Goal: Transaction & Acquisition: Purchase product/service

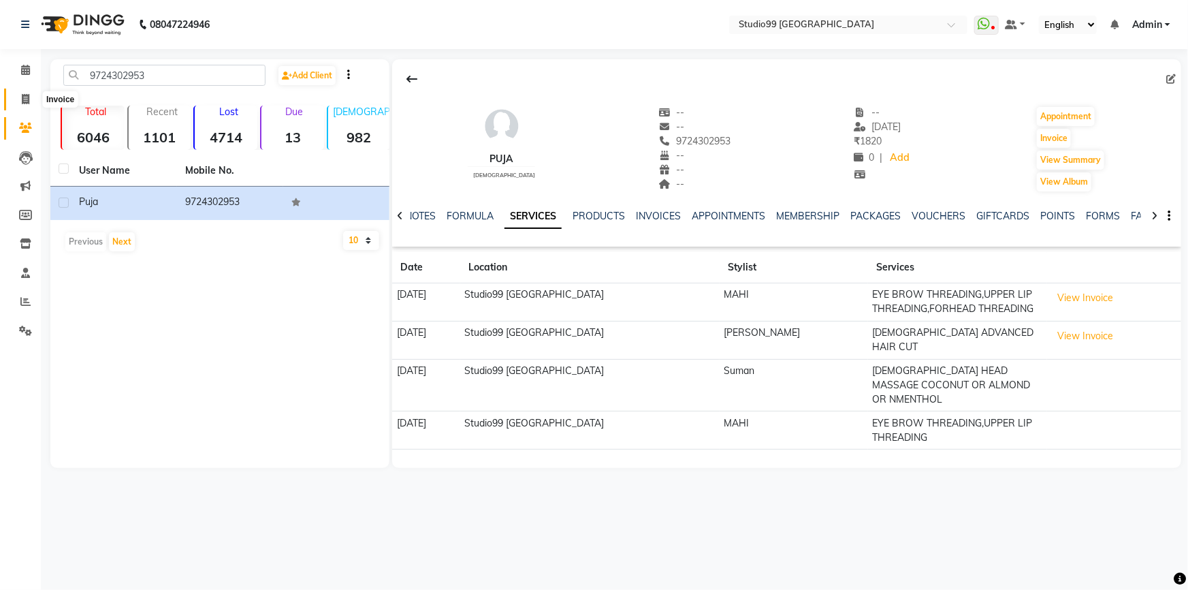
click at [28, 97] on icon at bounding box center [25, 99] width 7 height 10
select select "service"
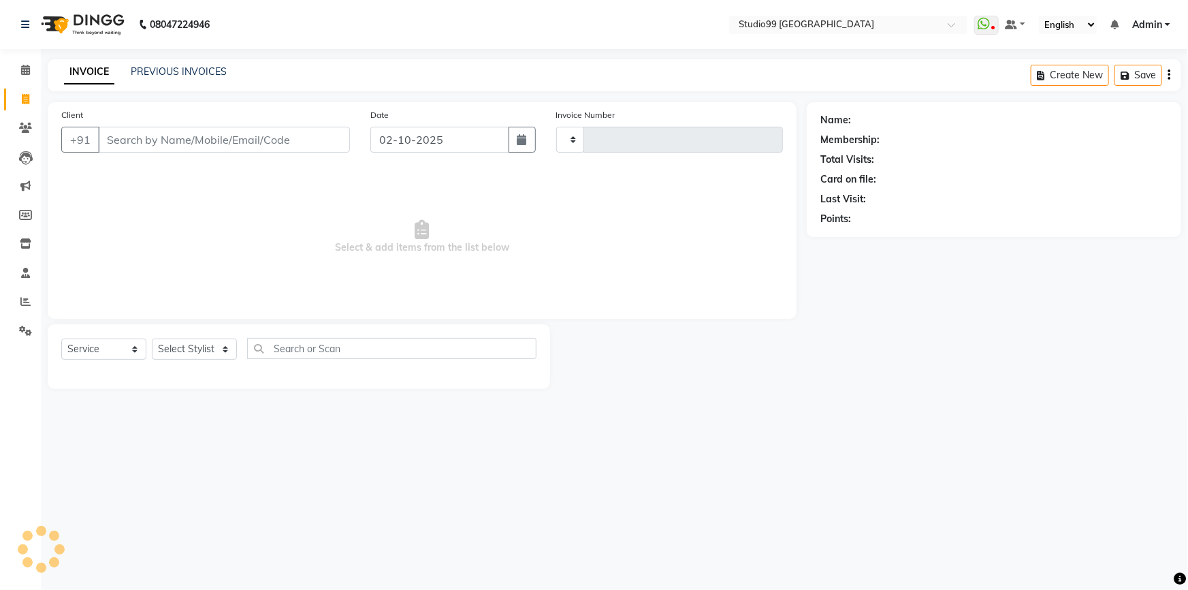
type input "4193"
select select "6042"
click at [181, 344] on select "Select Stylist" at bounding box center [194, 348] width 85 height 21
click at [152, 338] on select "Select Stylist Admin AKSHAY [PERSON_NAME] Gulshan MAHI [PERSON_NAME] PRIYA [PER…" at bounding box center [194, 348] width 85 height 21
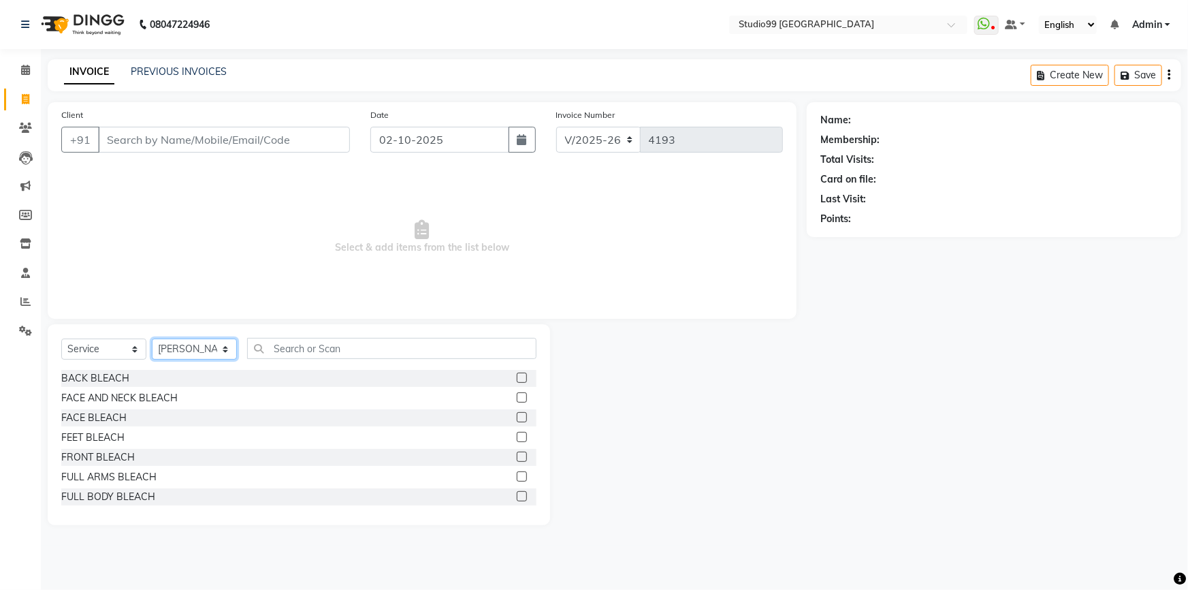
click at [180, 351] on select "Select Stylist Admin AKSHAY [PERSON_NAME] Gulshan MAHI [PERSON_NAME] PRIYA [PER…" at bounding box center [194, 348] width 85 height 21
select select "43358"
click at [152, 338] on select "Select Stylist Admin AKSHAY [PERSON_NAME] Gulshan MAHI [PERSON_NAME] PRIYA [PER…" at bounding box center [194, 348] width 85 height 21
click at [97, 352] on select "Select Service Product Membership Package Voucher Prepaid Gift Card" at bounding box center [103, 348] width 85 height 21
select select "package"
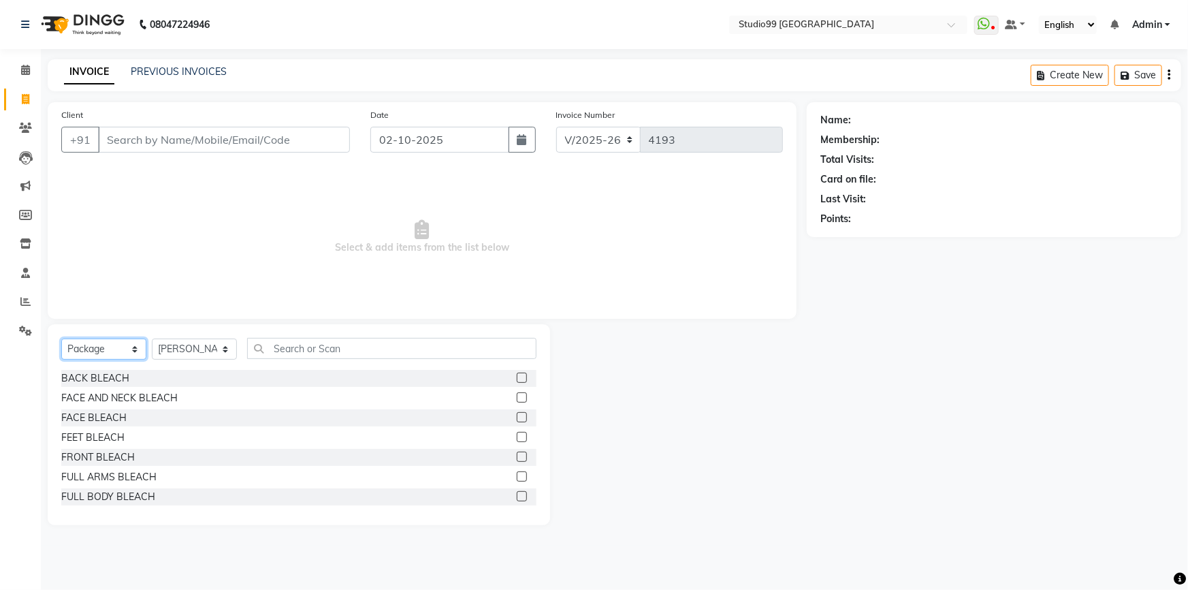
click at [61, 338] on select "Select Service Product Membership Package Voucher Prepaid Gift Card" at bounding box center [103, 348] width 85 height 21
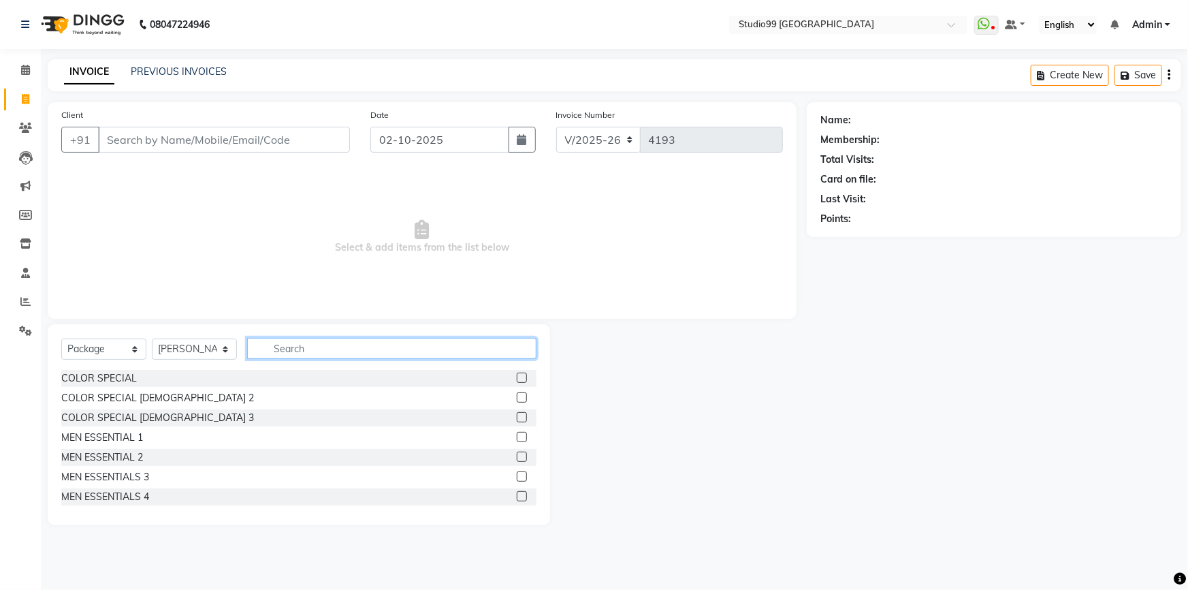
click at [310, 350] on input "text" at bounding box center [391, 348] width 289 height 21
click at [103, 497] on div "MEN ESSENTIALS 4" at bounding box center [105, 497] width 88 height 14
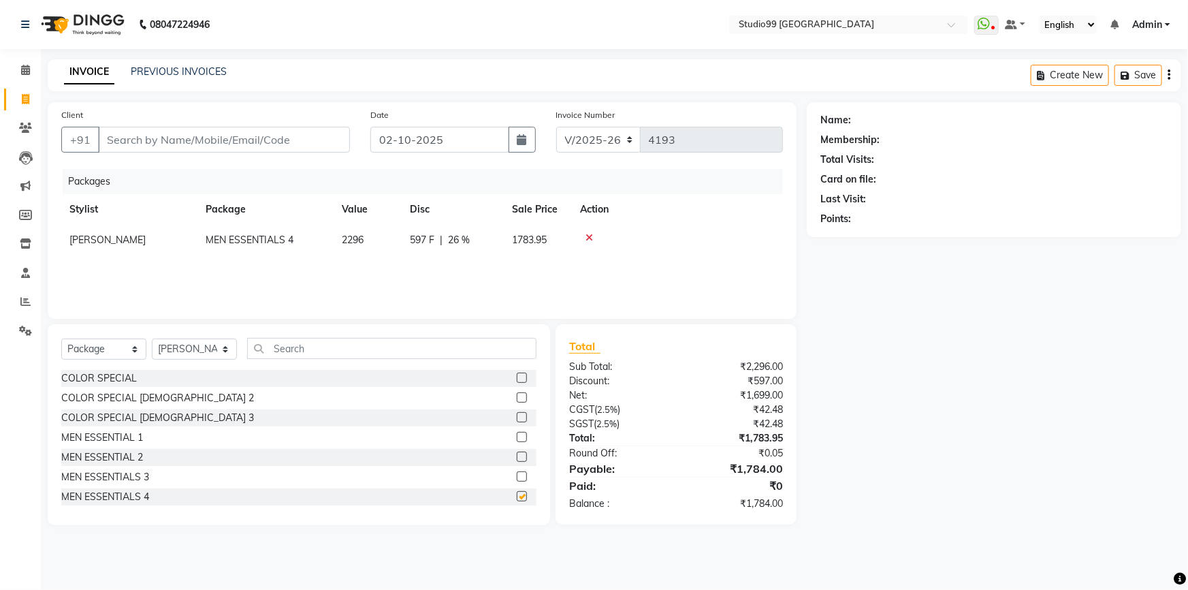
checkbox input "false"
click at [224, 141] on input "Client" at bounding box center [224, 140] width 252 height 26
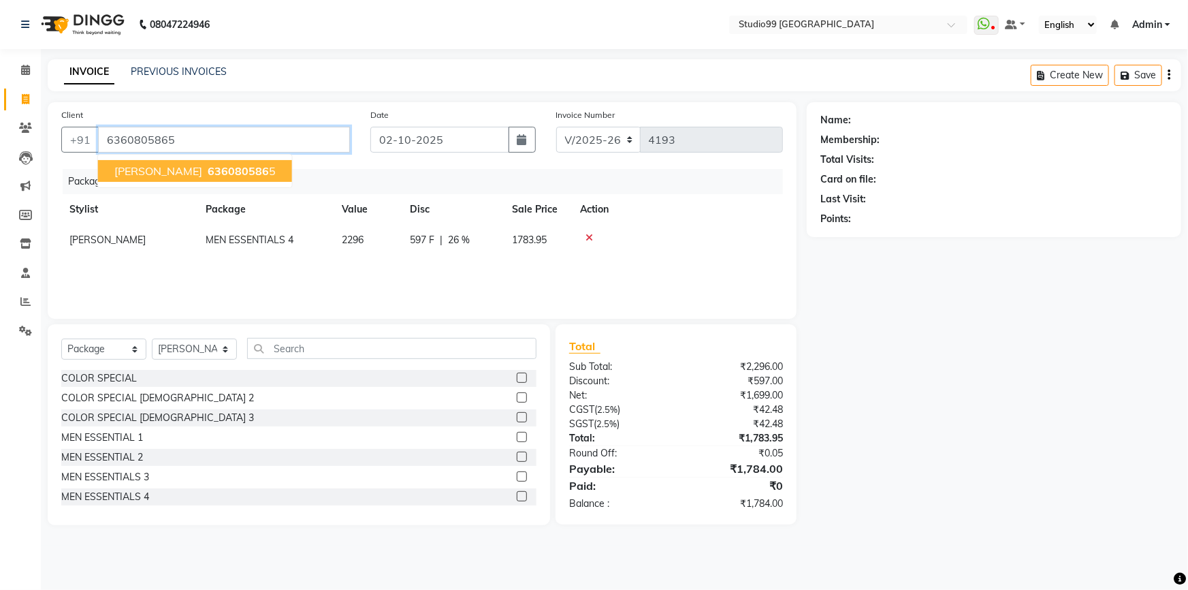
type input "6360805865"
select select "1: Object"
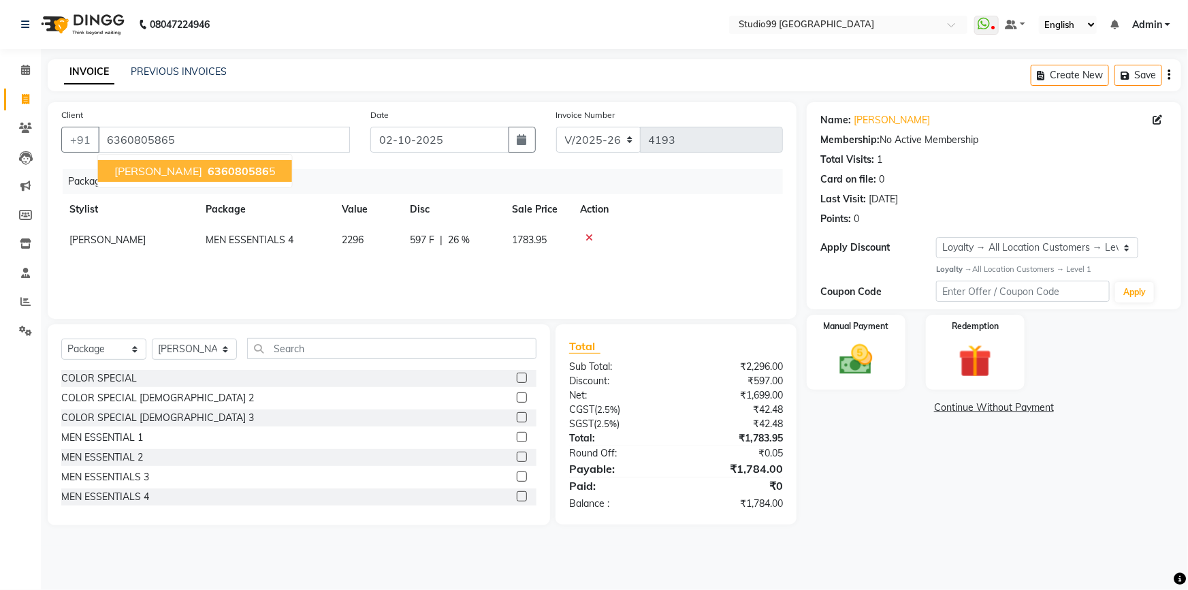
click at [163, 178] on button "[PERSON_NAME] 636080586 5" at bounding box center [195, 171] width 194 height 22
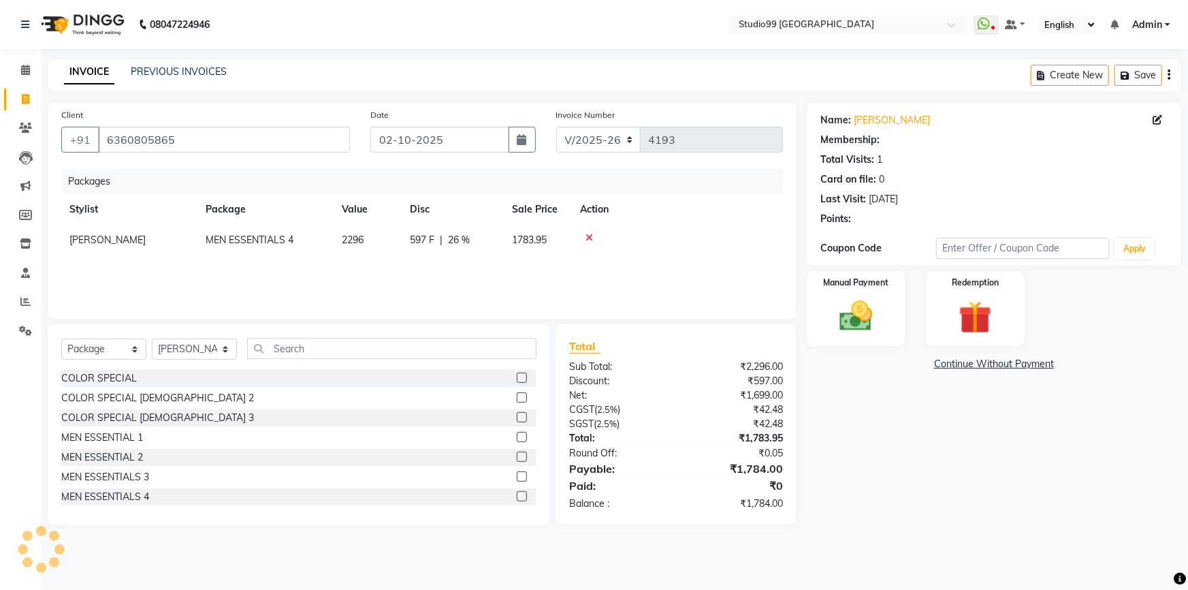
select select "1: Object"
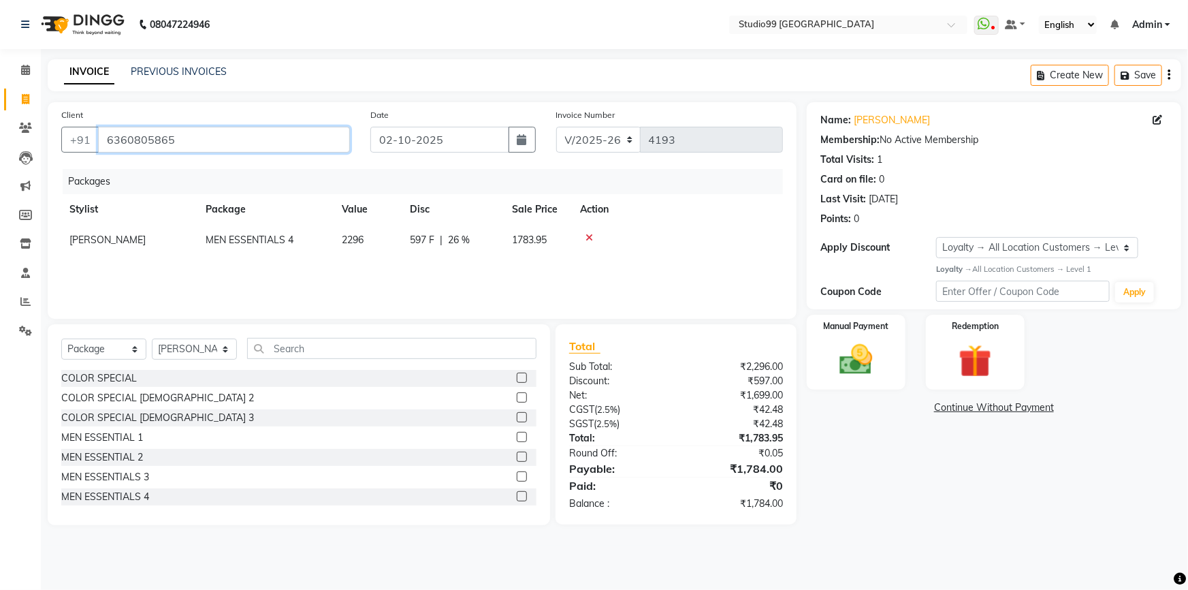
drag, startPoint x: 105, startPoint y: 142, endPoint x: 194, endPoint y: 142, distance: 89.2
click at [194, 142] on input "6360805865" at bounding box center [224, 140] width 252 height 26
click at [861, 347] on img at bounding box center [857, 359] width 56 height 39
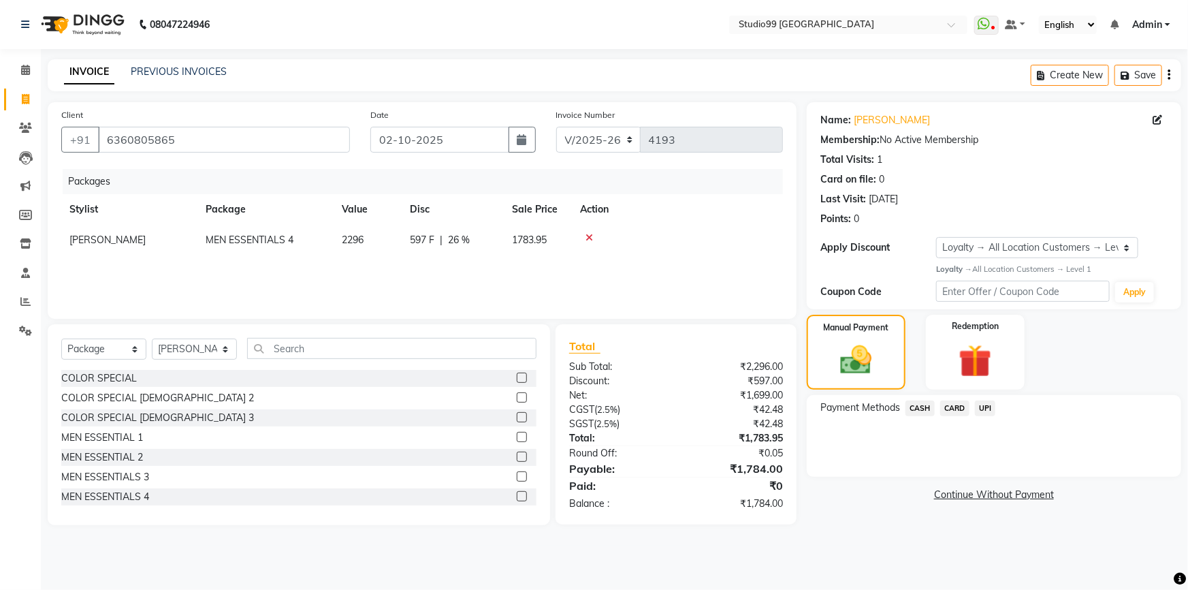
click at [991, 411] on span "UPI" at bounding box center [985, 408] width 21 height 16
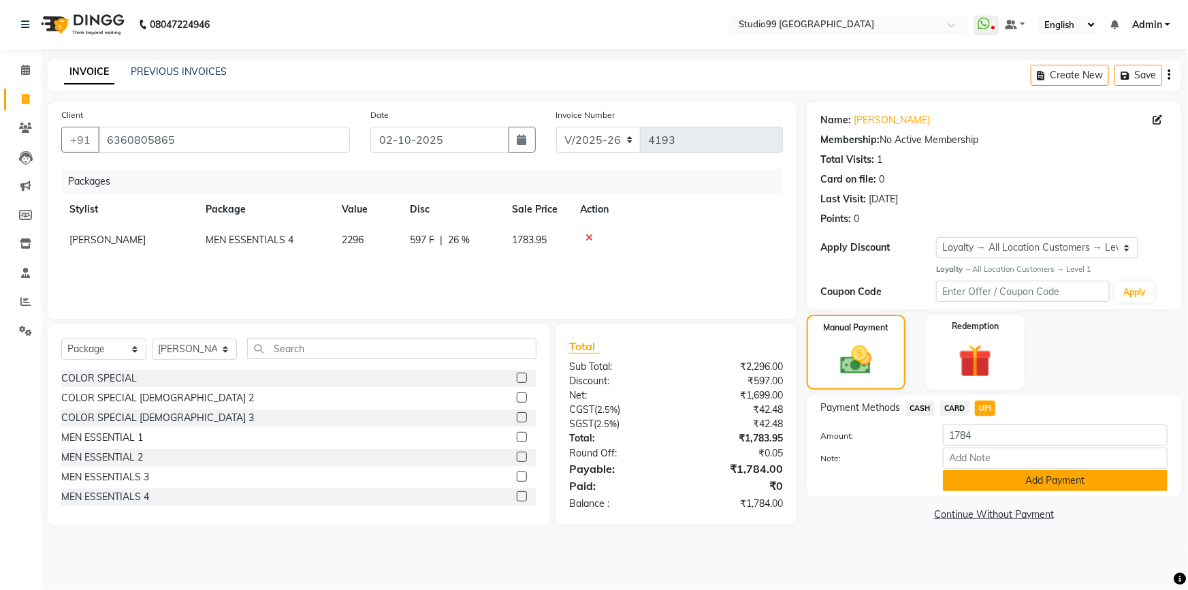
click at [1008, 481] on button "Add Payment" at bounding box center [1055, 480] width 225 height 21
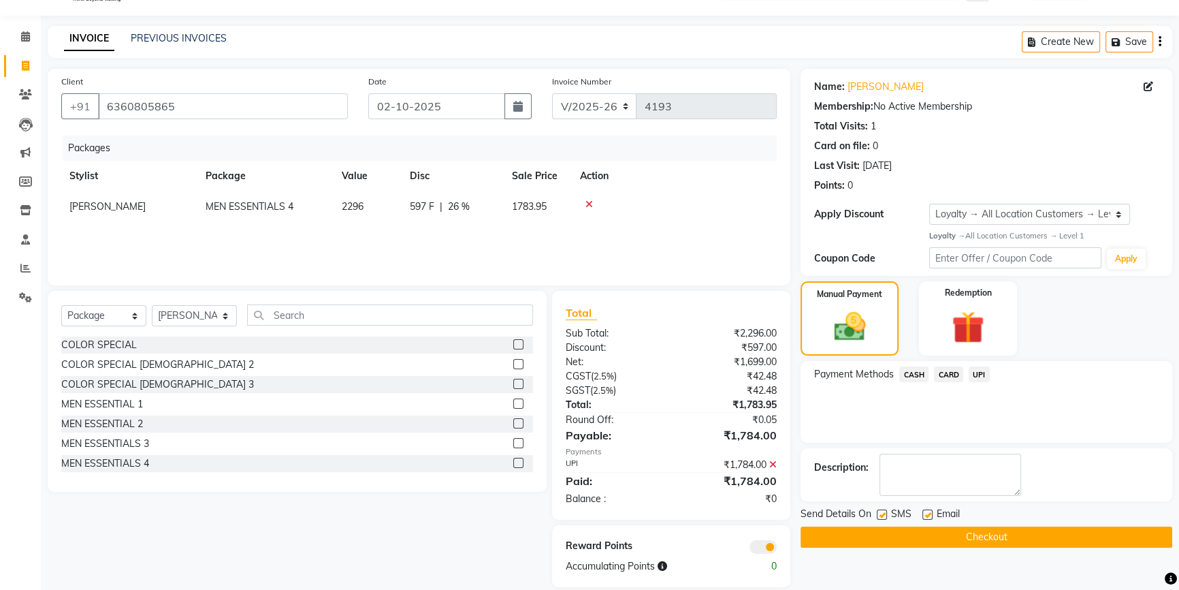
scroll to position [52, 0]
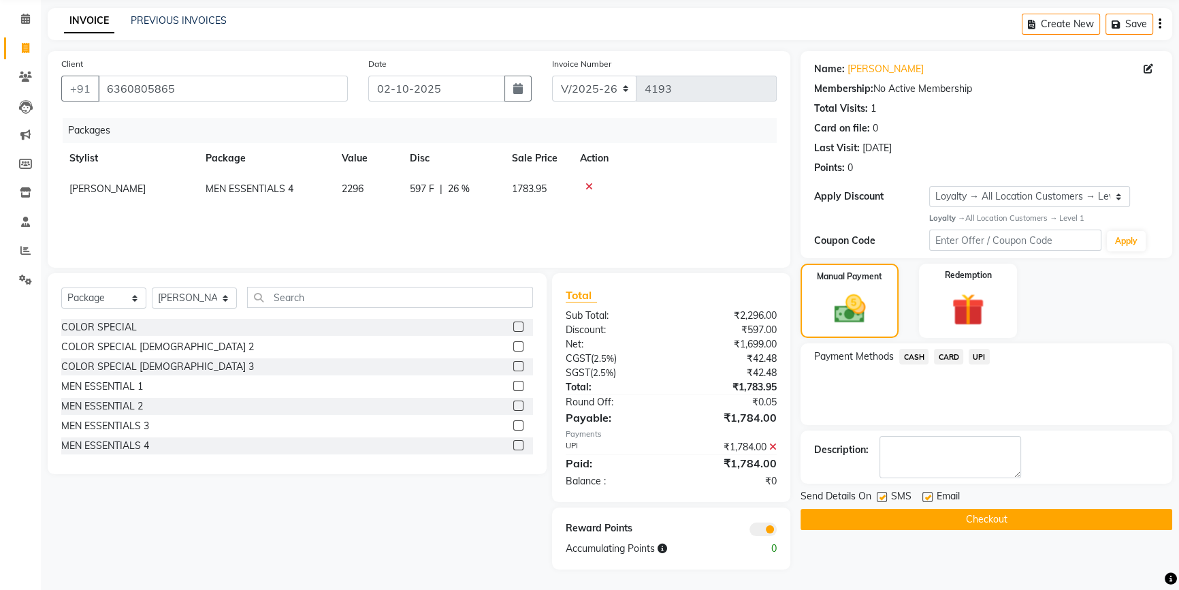
click at [994, 519] on button "Checkout" at bounding box center [987, 519] width 372 height 21
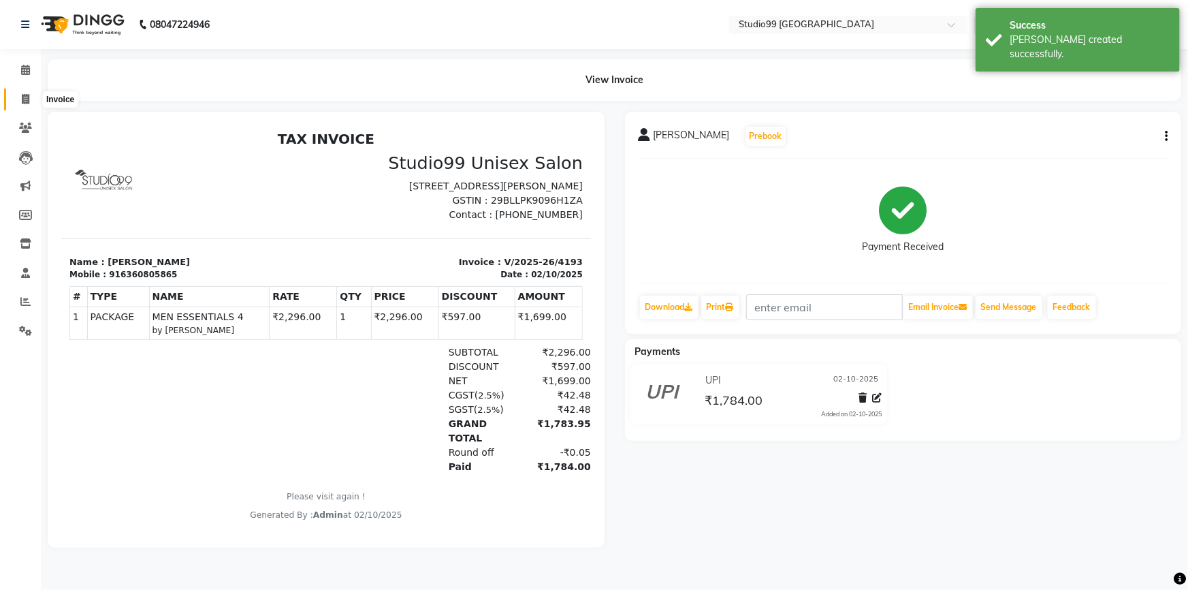
click at [23, 100] on icon at bounding box center [25, 99] width 7 height 10
select select "6042"
select select "service"
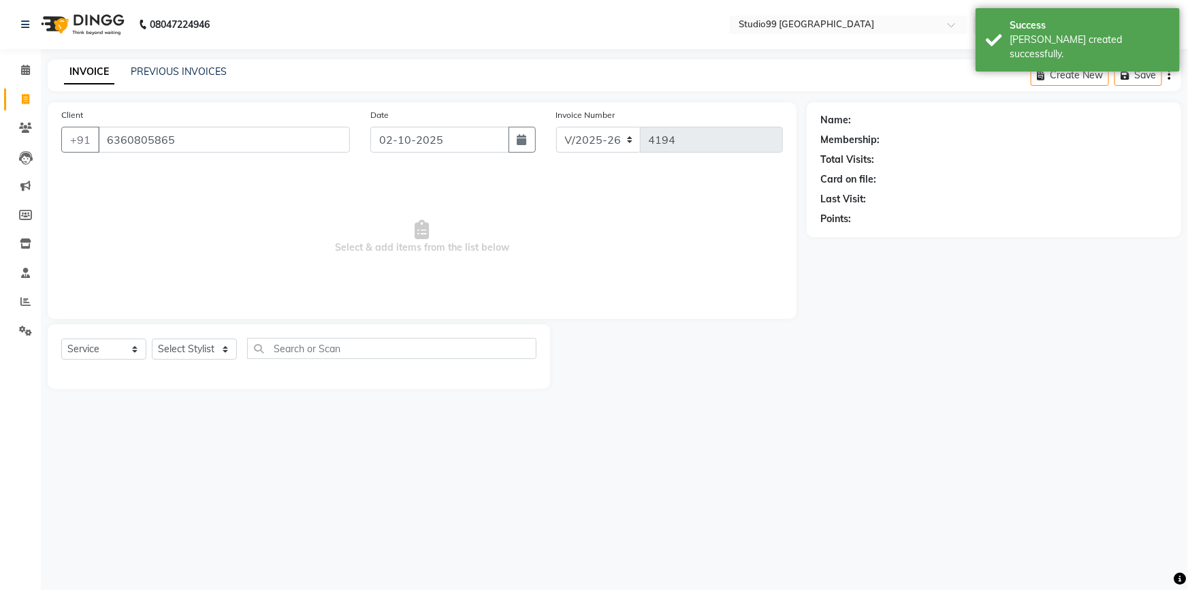
type input "6360805865"
select select "1: Object"
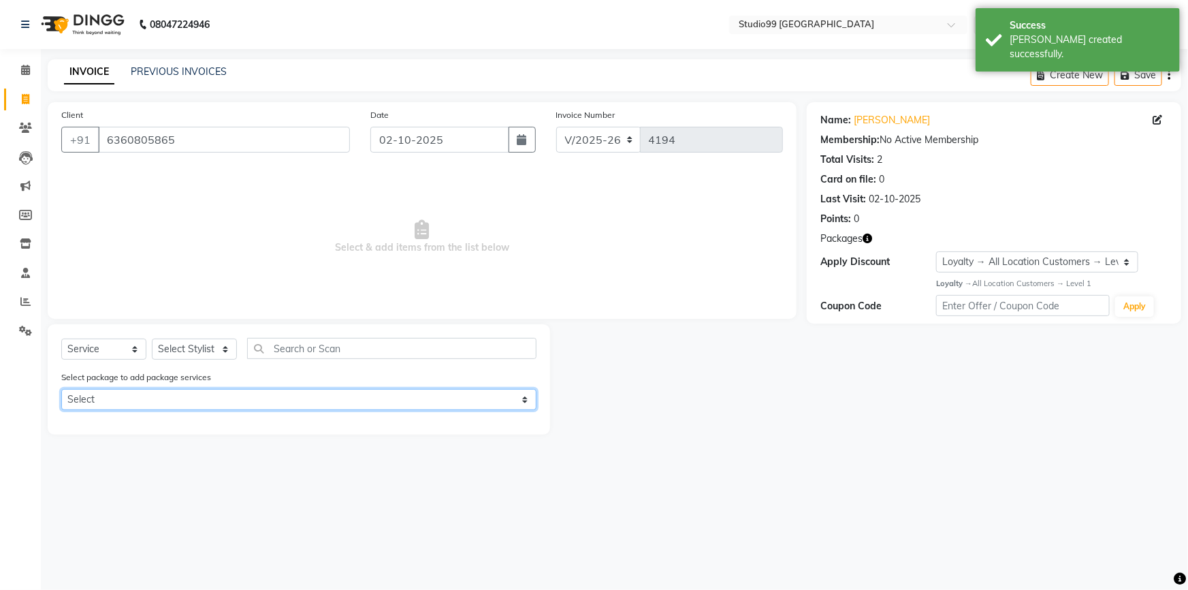
click at [142, 397] on select "Select MEN ESSENTIALS 4" at bounding box center [298, 399] width 475 height 21
select select "1: Object"
click at [61, 389] on select "Select MEN ESSENTIALS 4" at bounding box center [298, 399] width 475 height 21
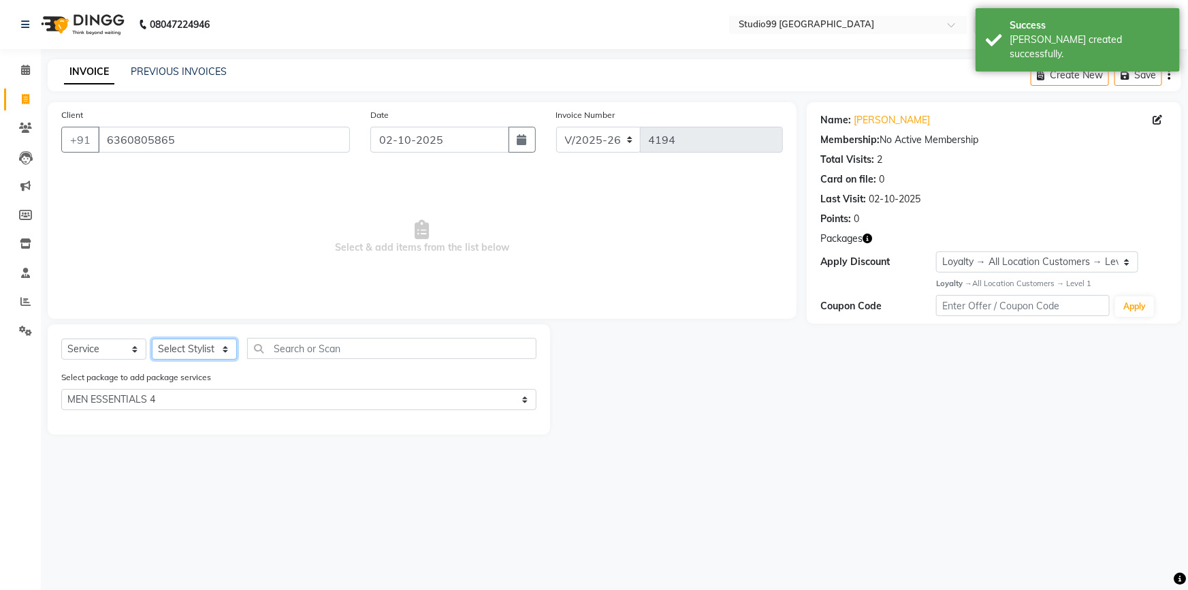
click at [175, 347] on select "Select Stylist Admin AKSHAY [PERSON_NAME] Gulshan MAHI [PERSON_NAME] PRIYA [PER…" at bounding box center [194, 348] width 85 height 21
select select "52201"
click at [152, 338] on select "Select Stylist Admin AKSHAY [PERSON_NAME] Gulshan MAHI [PERSON_NAME] PRIYA [PER…" at bounding box center [194, 348] width 85 height 21
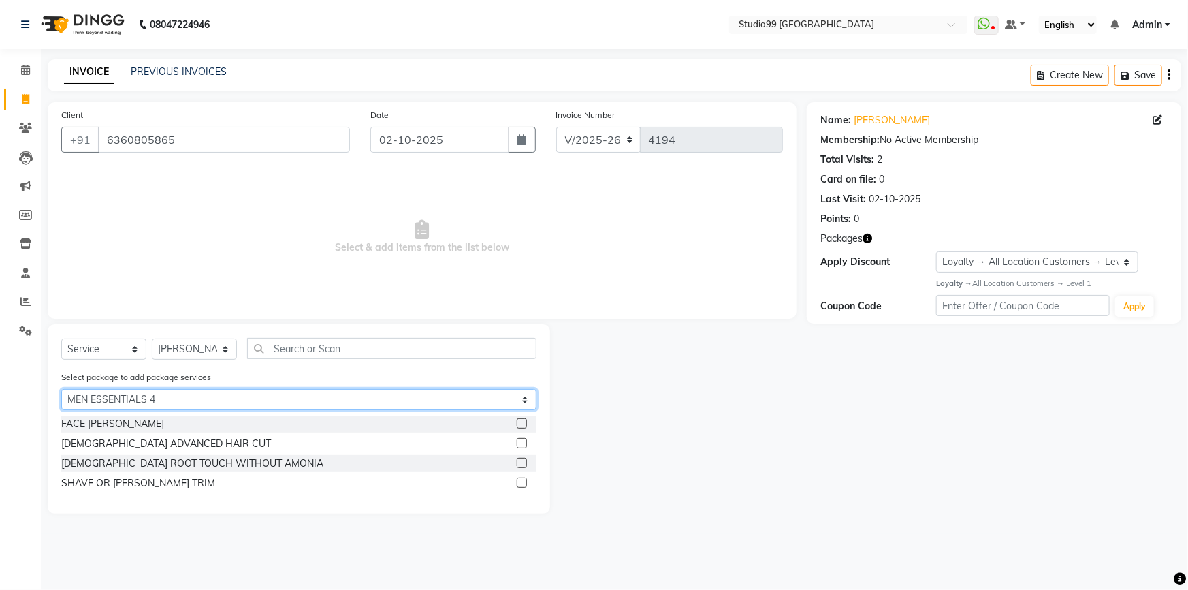
click at [138, 398] on select "Select MEN ESSENTIALS 4" at bounding box center [298, 399] width 475 height 21
click at [61, 389] on select "Select MEN ESSENTIALS 4" at bounding box center [298, 399] width 475 height 21
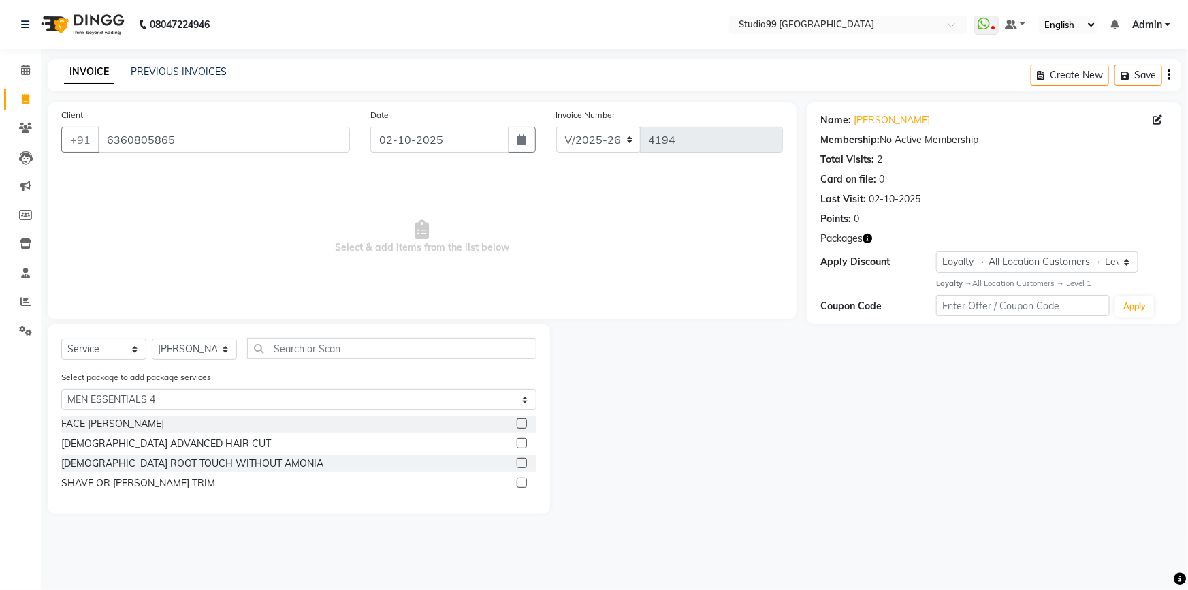
click at [523, 421] on label at bounding box center [522, 423] width 10 height 10
click at [523, 421] on input "checkbox" at bounding box center [521, 423] width 9 height 9
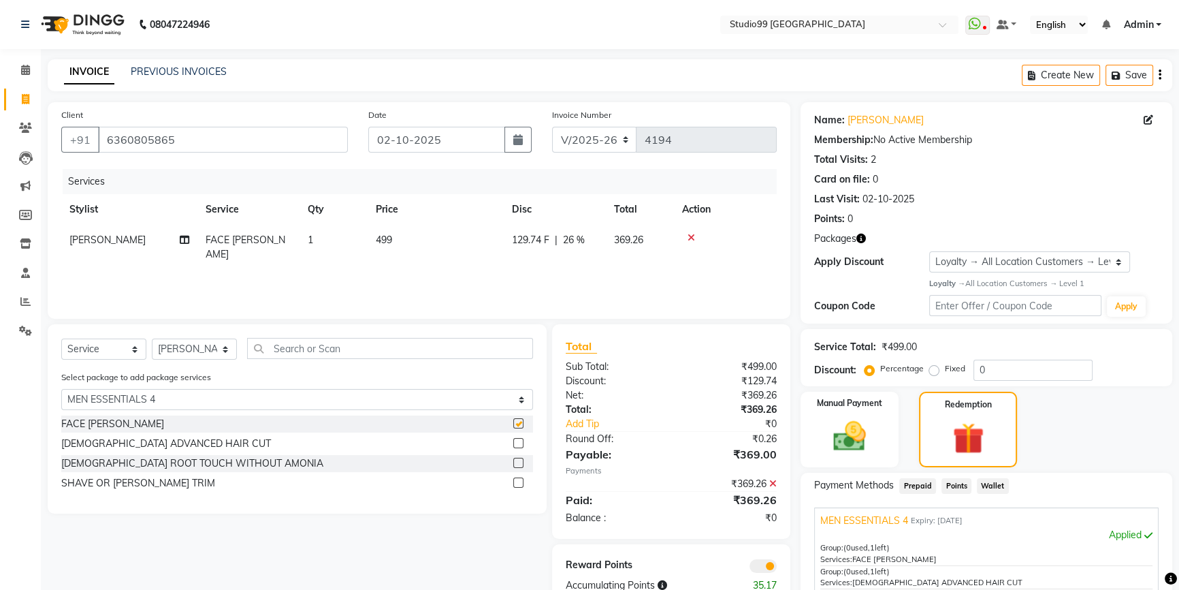
checkbox input "false"
click at [518, 444] on label at bounding box center [518, 443] width 10 height 10
click at [518, 444] on input "checkbox" at bounding box center [517, 443] width 9 height 9
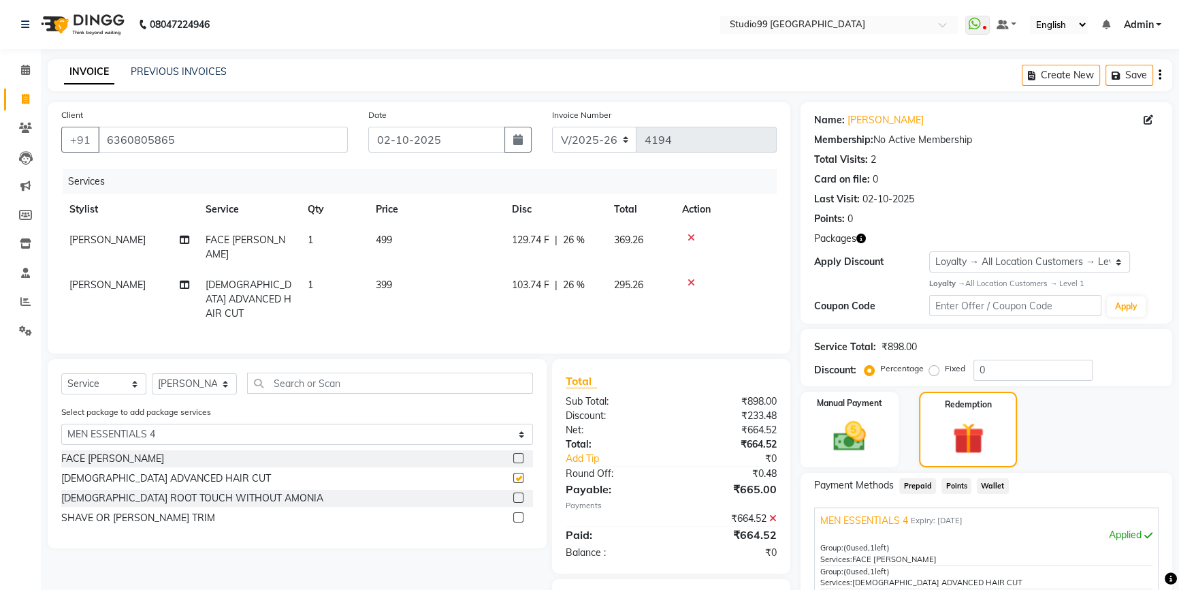
checkbox input "false"
click at [518, 492] on label at bounding box center [518, 497] width 10 height 10
click at [518, 494] on input "checkbox" at bounding box center [517, 498] width 9 height 9
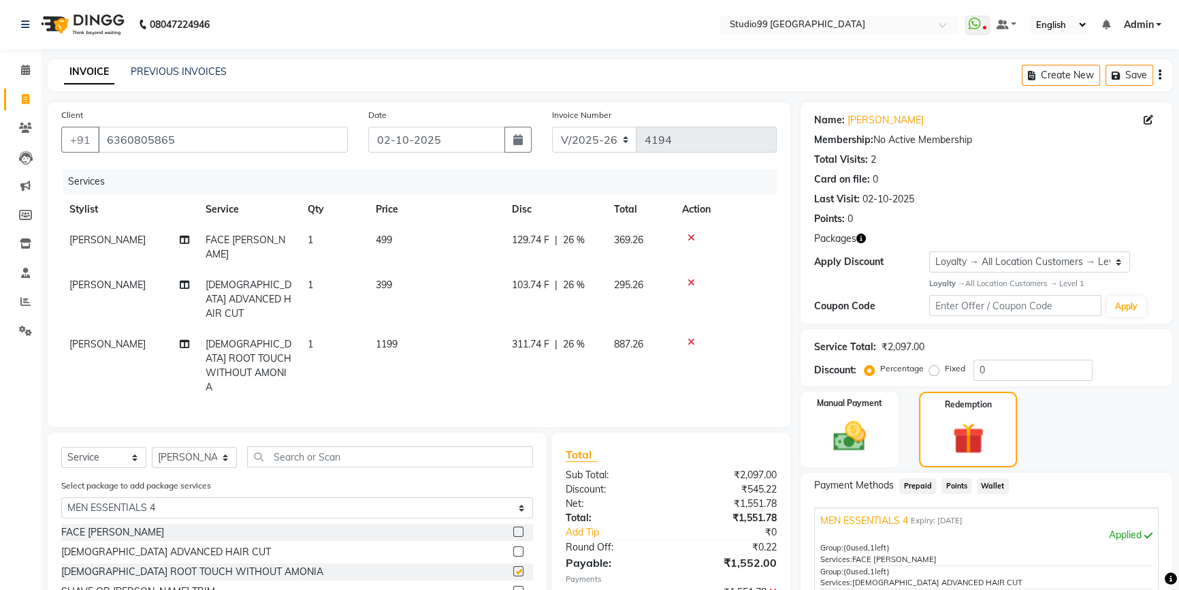
checkbox input "false"
click at [517, 586] on label at bounding box center [518, 591] width 10 height 10
click at [517, 587] on input "checkbox" at bounding box center [517, 591] width 9 height 9
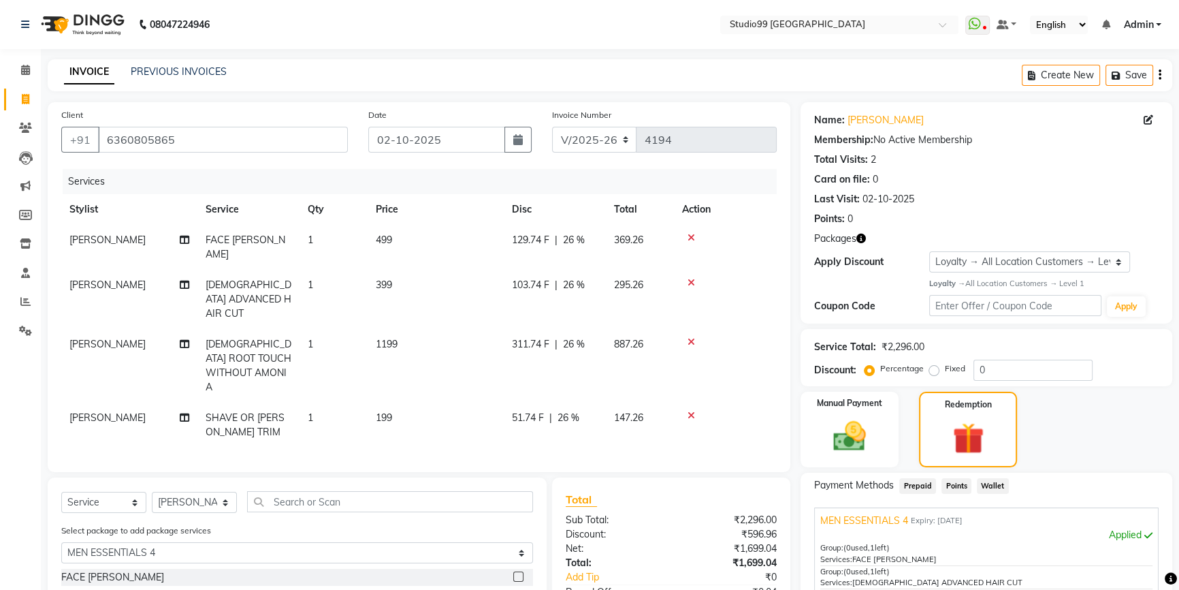
checkbox input "false"
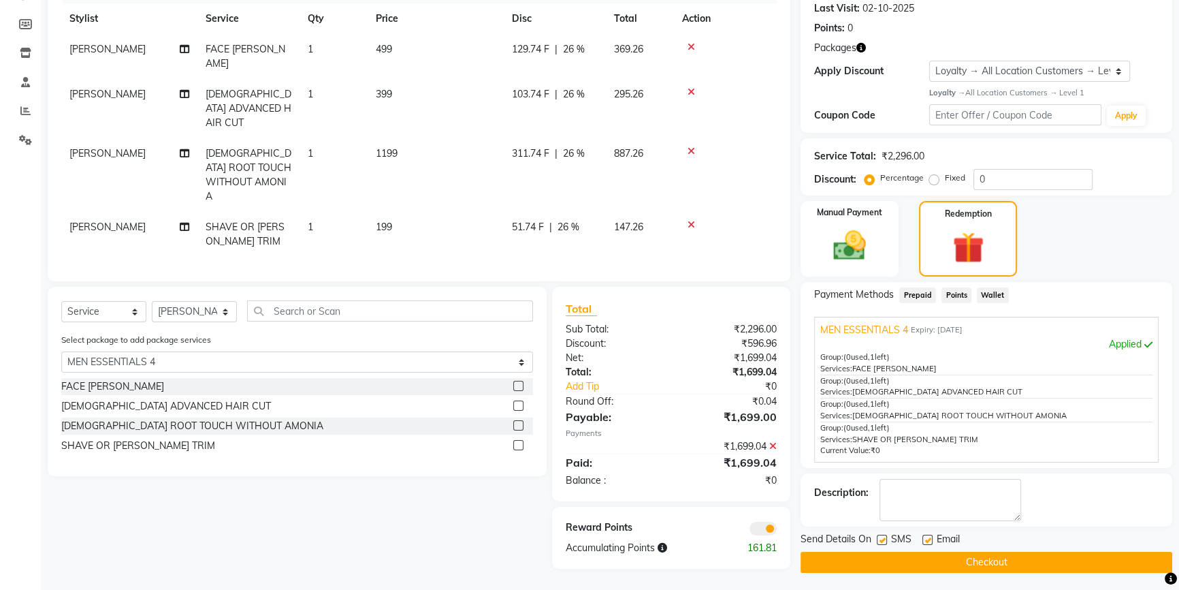
scroll to position [193, 0]
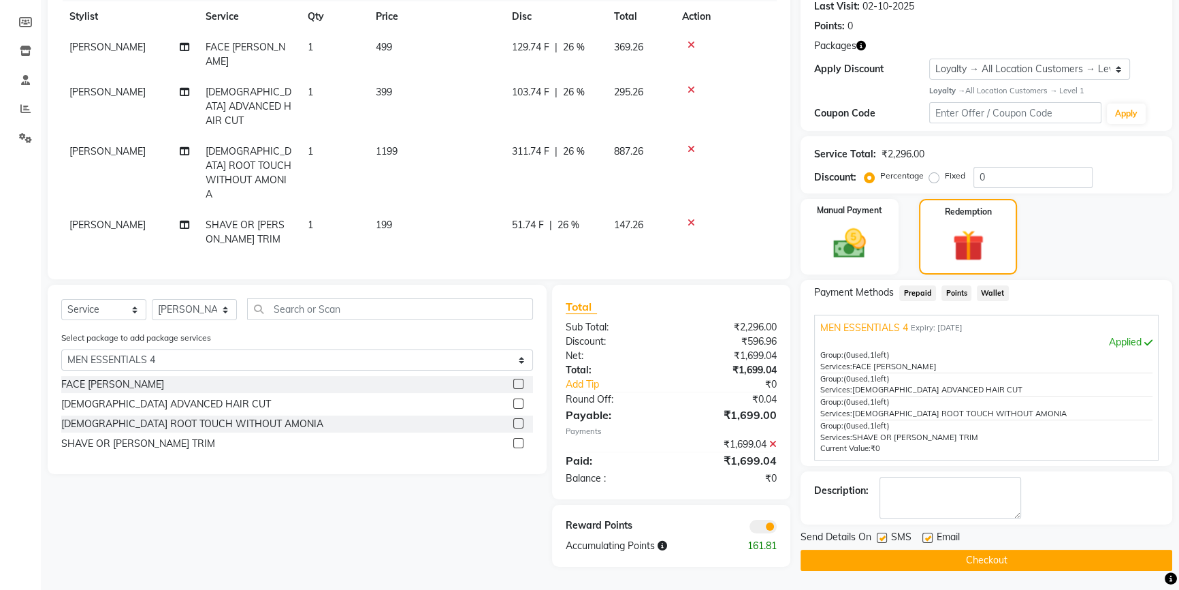
drag, startPoint x: 976, startPoint y: 552, endPoint x: 922, endPoint y: 538, distance: 55.7
click at [975, 552] on button "Checkout" at bounding box center [987, 559] width 372 height 21
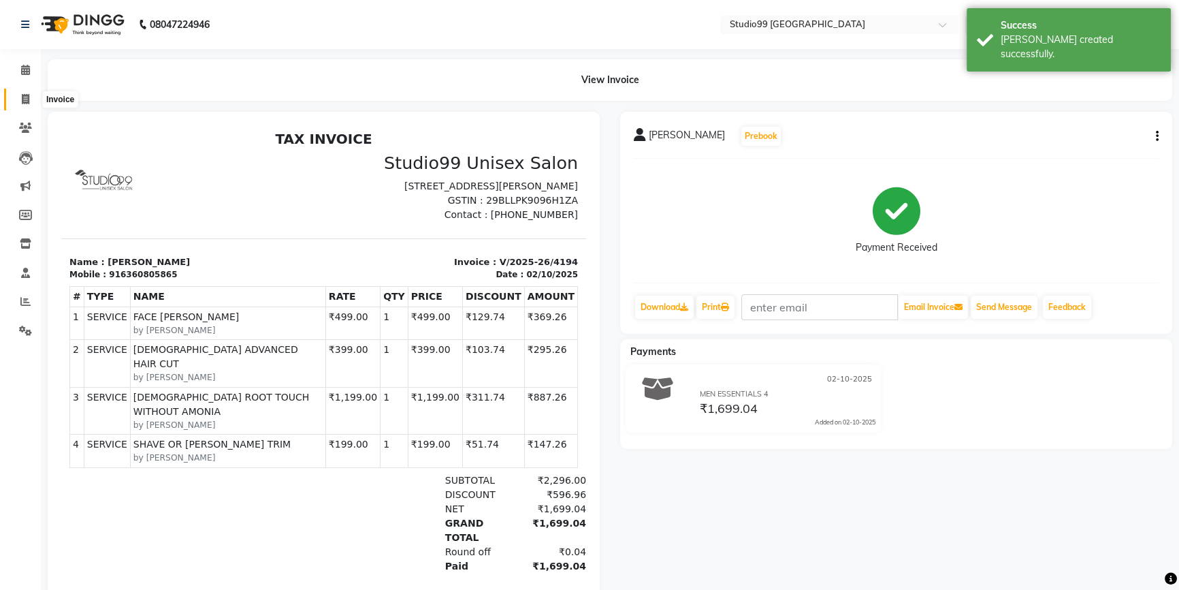
click at [26, 97] on icon at bounding box center [25, 99] width 7 height 10
select select "6042"
select select "service"
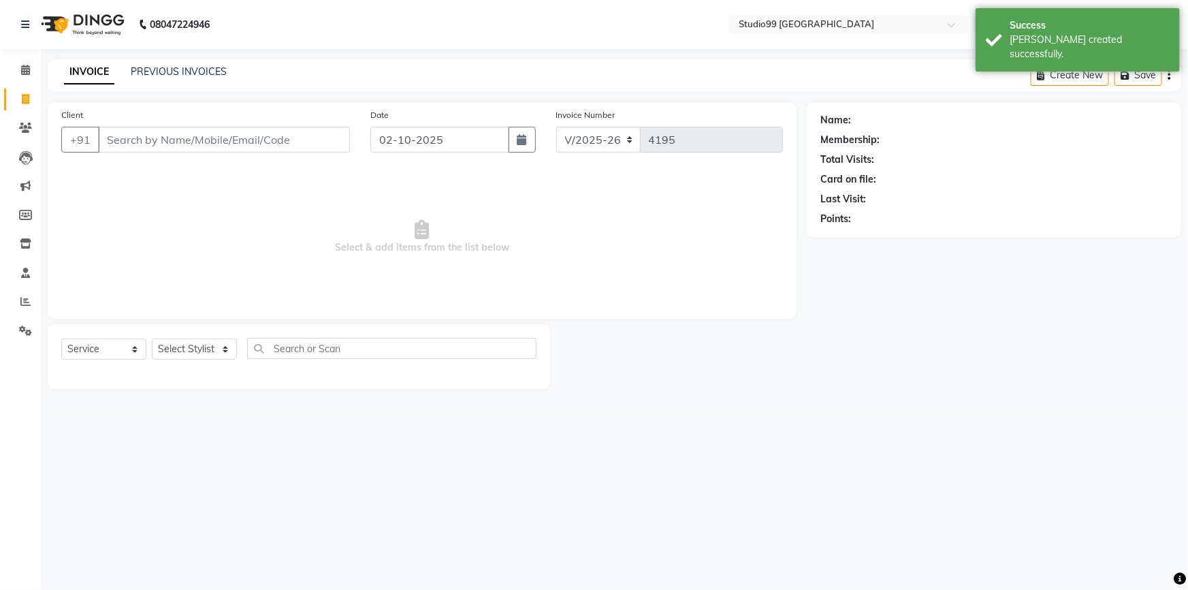
click at [180, 129] on input "Client" at bounding box center [224, 140] width 252 height 26
click at [197, 345] on select "Select Stylist Admin AKSHAY [PERSON_NAME] Gulshan MAHI [PERSON_NAME] PRIYA [PER…" at bounding box center [194, 348] width 85 height 21
select select "43361"
click at [152, 338] on select "Select Stylist Admin AKSHAY [PERSON_NAME] Gulshan MAHI [PERSON_NAME] PRIYA [PER…" at bounding box center [194, 348] width 85 height 21
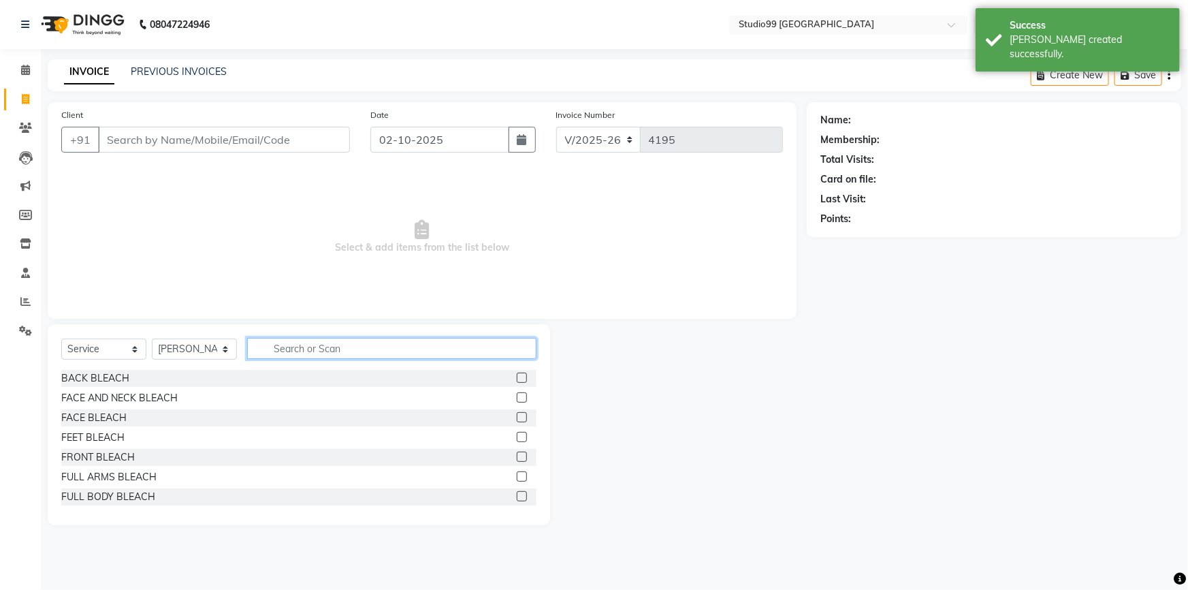
click at [338, 340] on input "text" at bounding box center [391, 348] width 289 height 21
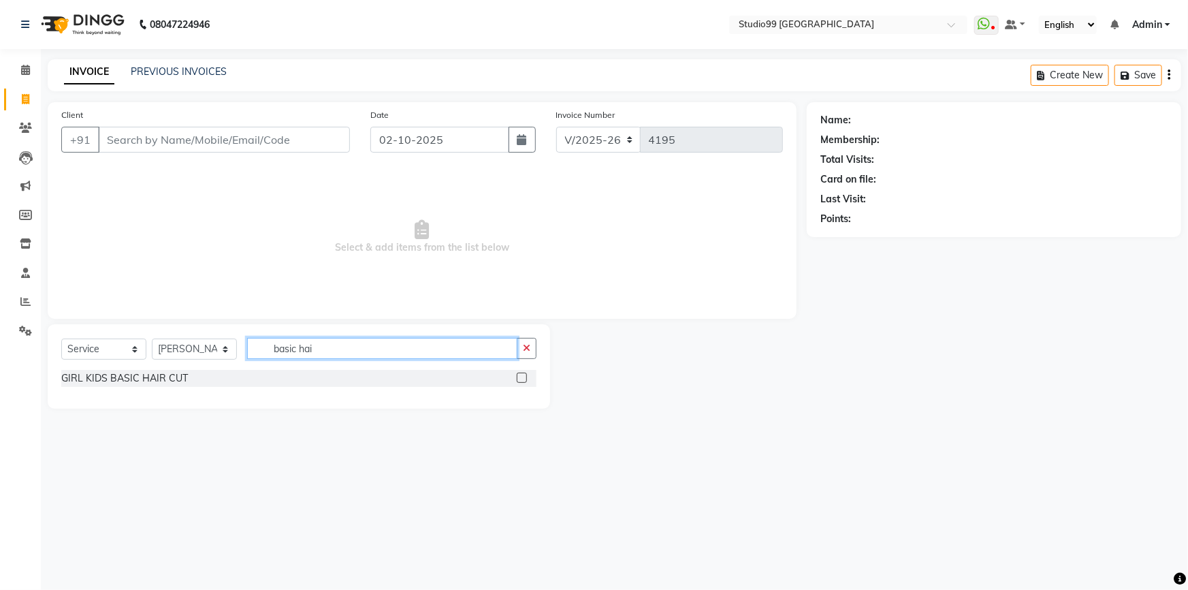
type input "basic hair"
drag, startPoint x: 389, startPoint y: 349, endPoint x: 261, endPoint y: 354, distance: 127.4
click at [261, 354] on input "basic hair" at bounding box center [382, 348] width 270 height 21
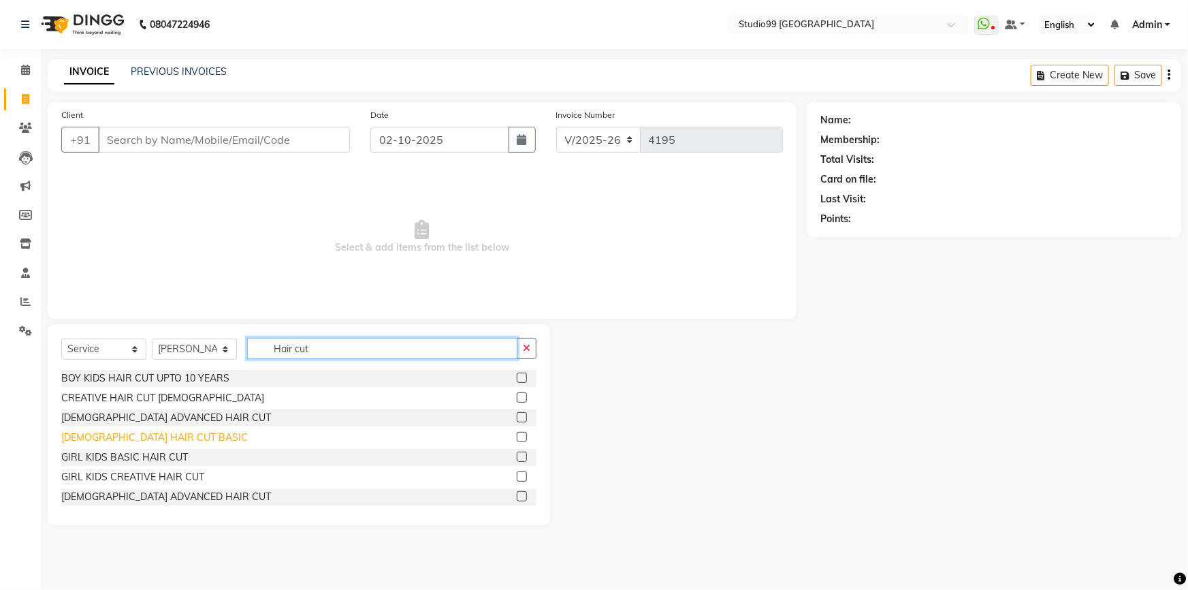
type input "Hair cut"
click at [148, 436] on div "[DEMOGRAPHIC_DATA] HAIR CUT BASIC" at bounding box center [154, 437] width 187 height 14
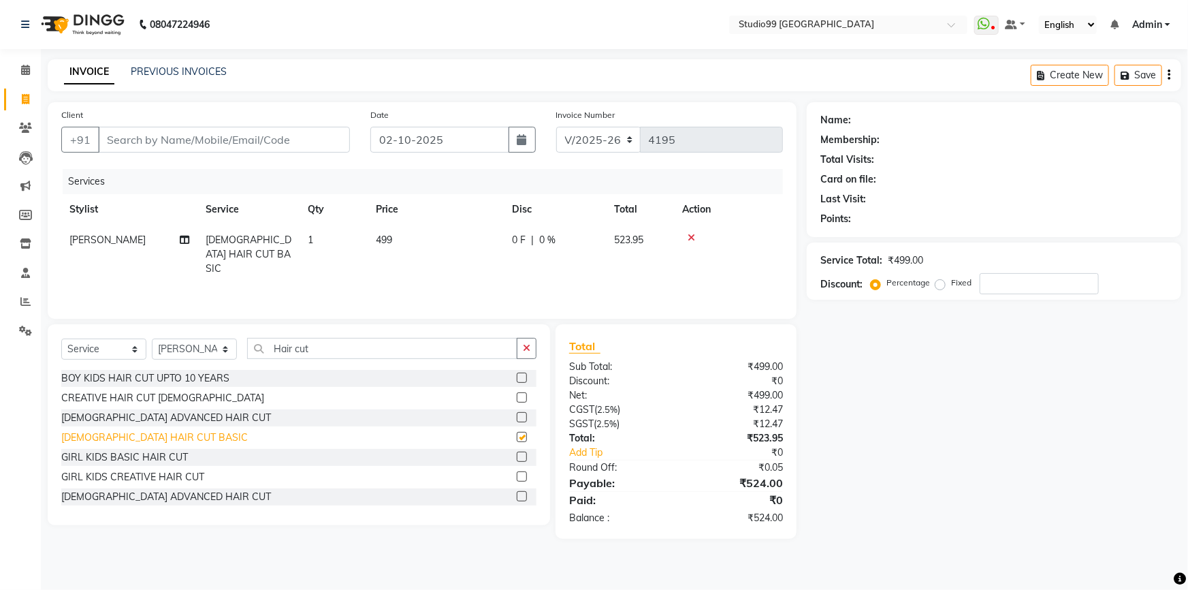
checkbox input "false"
click at [328, 344] on input "Hair cut" at bounding box center [382, 348] width 270 height 21
click at [177, 350] on select "Select Stylist Admin AKSHAY [PERSON_NAME] Gulshan MAHI [PERSON_NAME] PRIYA [PER…" at bounding box center [194, 348] width 85 height 21
select select "43360"
click at [152, 338] on select "Select Stylist Admin AKSHAY [PERSON_NAME] Gulshan MAHI [PERSON_NAME] PRIYA [PER…" at bounding box center [194, 348] width 85 height 21
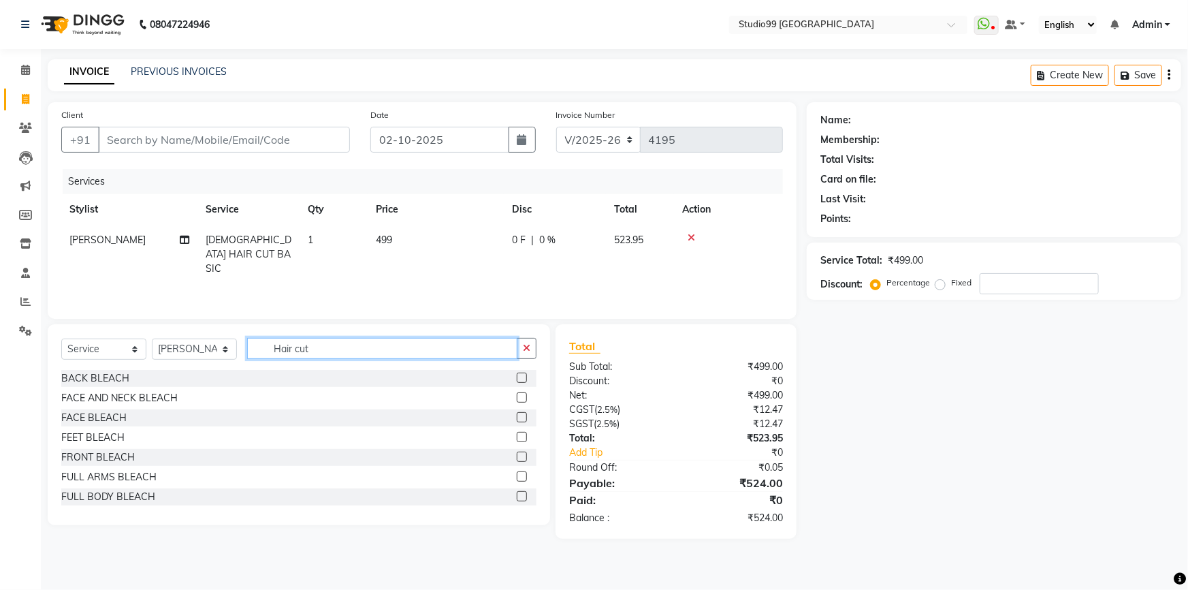
drag, startPoint x: 321, startPoint y: 348, endPoint x: 247, endPoint y: 339, distance: 74.1
click at [244, 346] on div "Select Service Product Membership Package Voucher Prepaid Gift Card Select Styl…" at bounding box center [298, 354] width 475 height 32
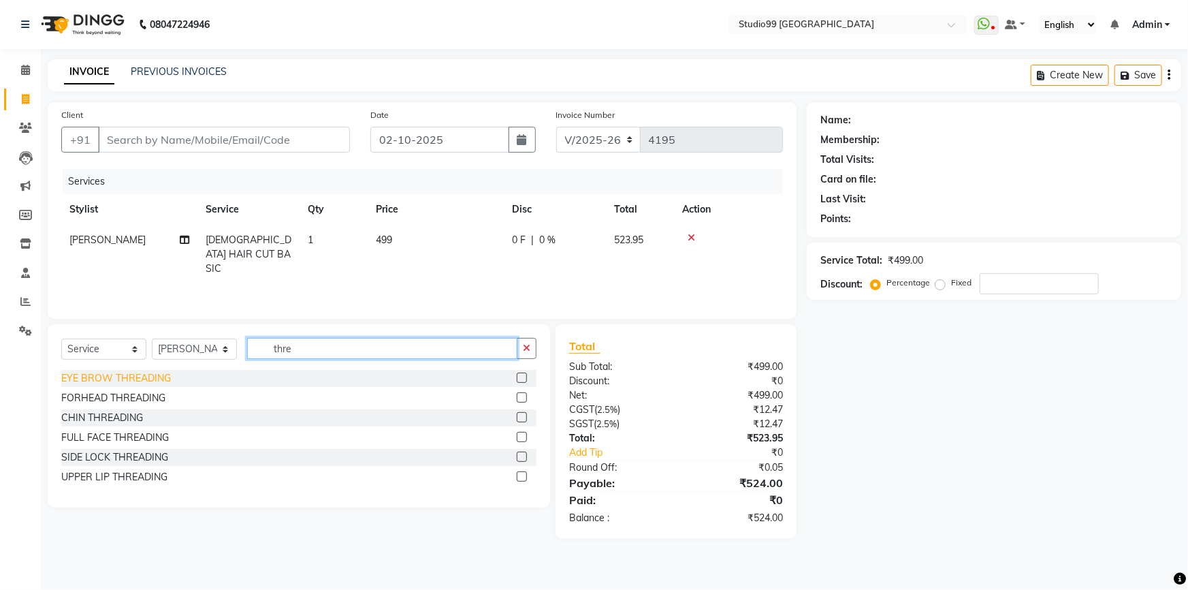
type input "thre"
click at [121, 377] on div "EYE BROW THREADING" at bounding box center [116, 378] width 110 height 14
checkbox input "false"
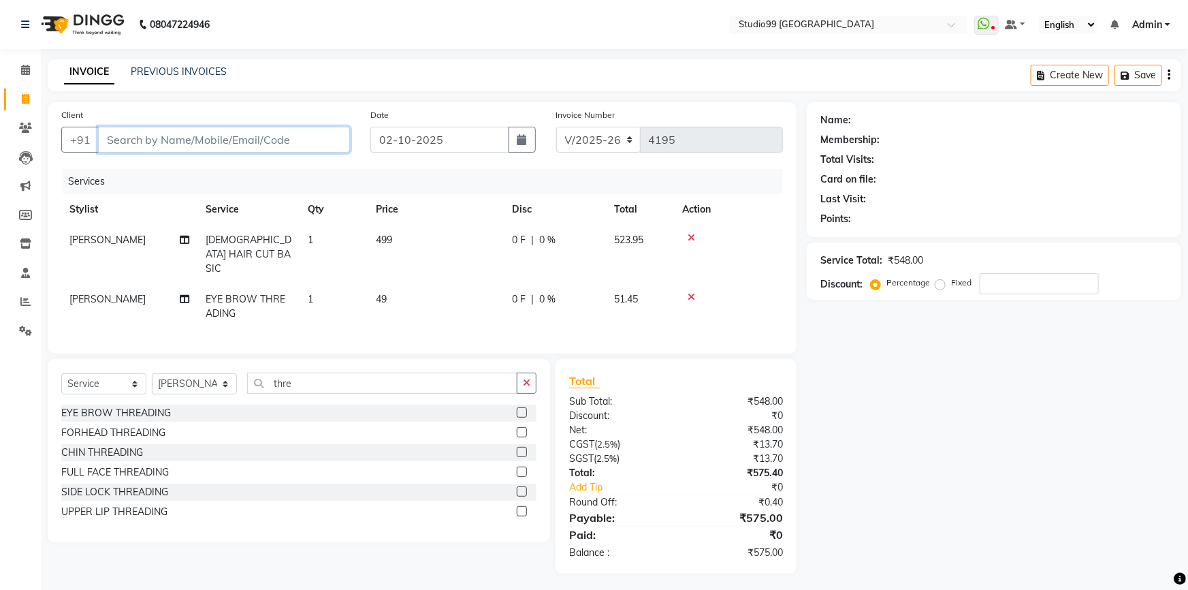
click at [251, 138] on input "Client" at bounding box center [224, 140] width 252 height 26
type input "7"
type input "0"
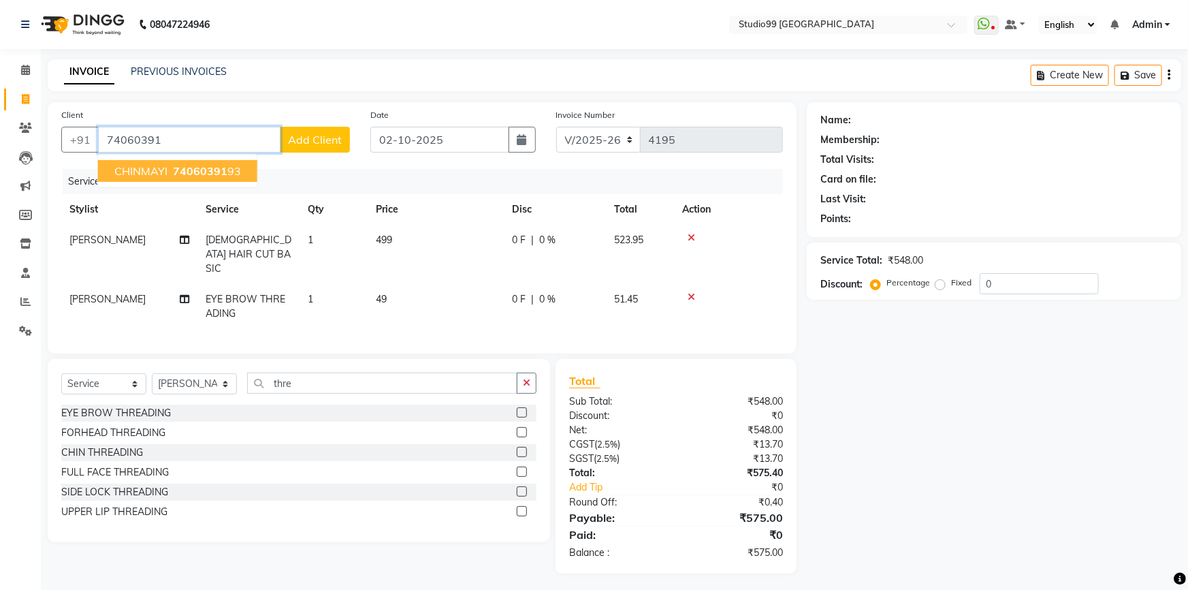
click at [160, 174] on span "CHINMAYI" at bounding box center [140, 171] width 53 height 14
type input "7406039193"
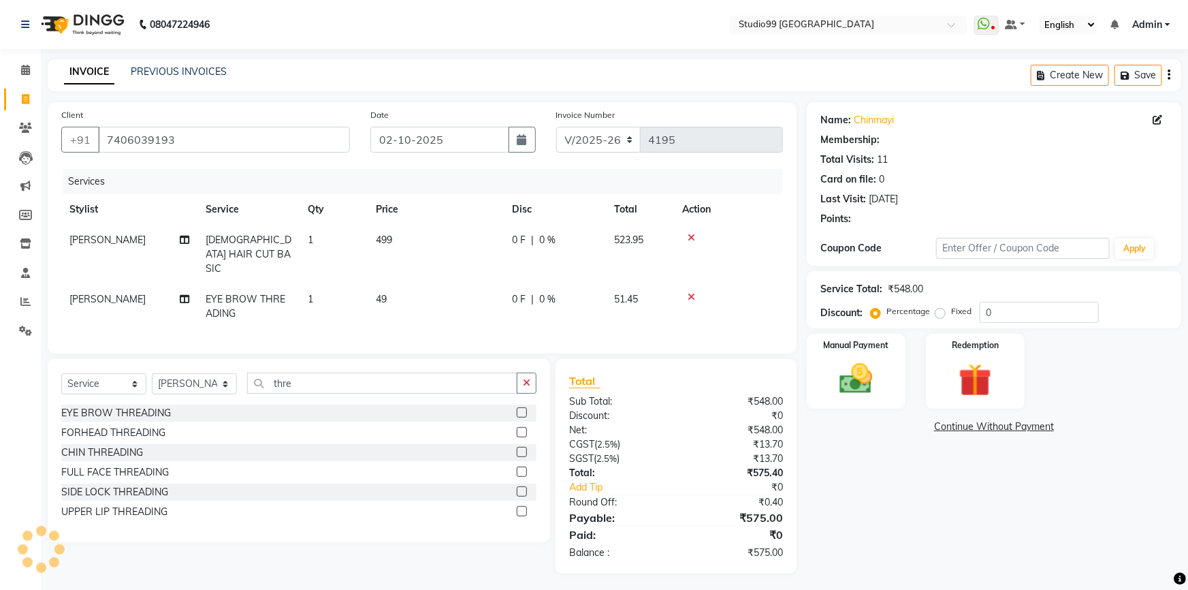
select select "2: Object"
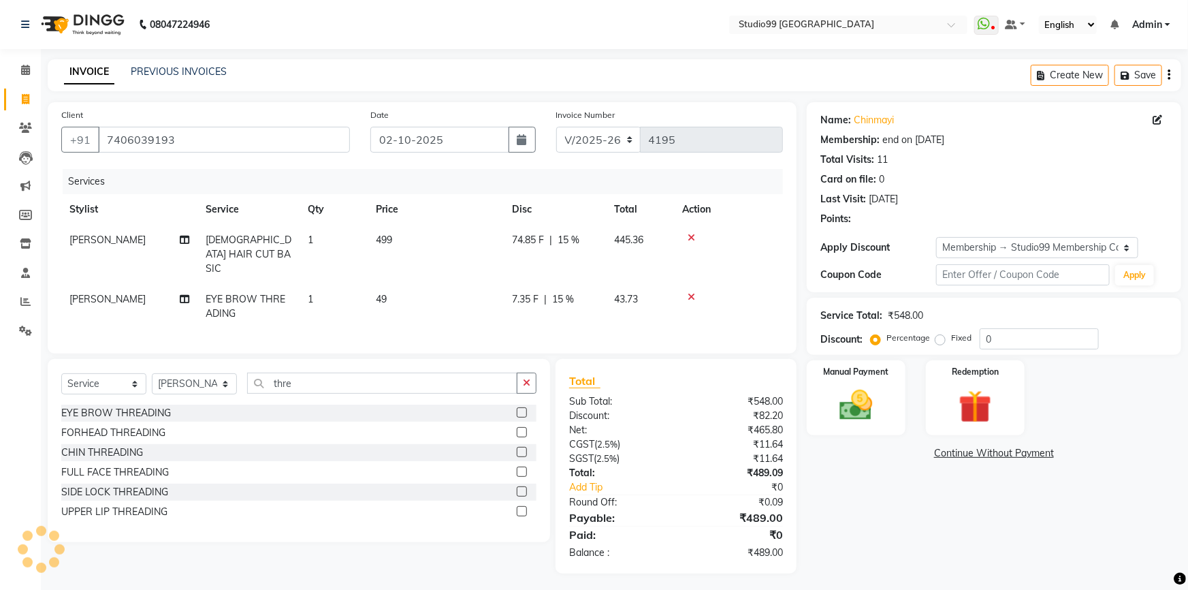
type input "15"
drag, startPoint x: 837, startPoint y: 411, endPoint x: 844, endPoint y: 414, distance: 8.0
click at [837, 411] on img at bounding box center [857, 404] width 56 height 39
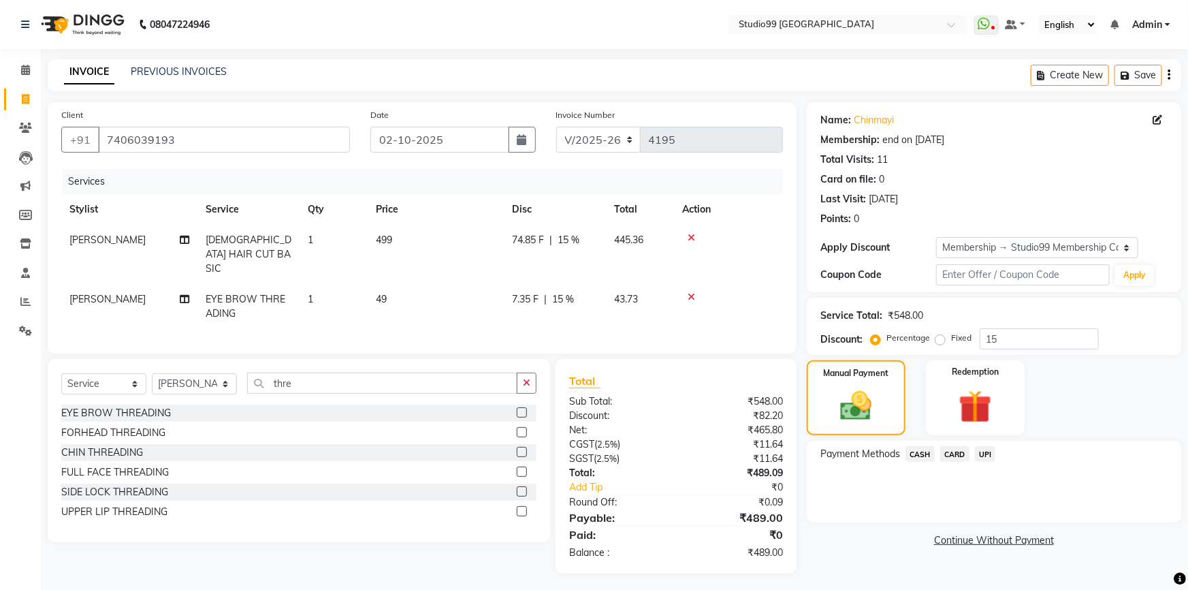
click at [987, 454] on span "UPI" at bounding box center [985, 454] width 21 height 16
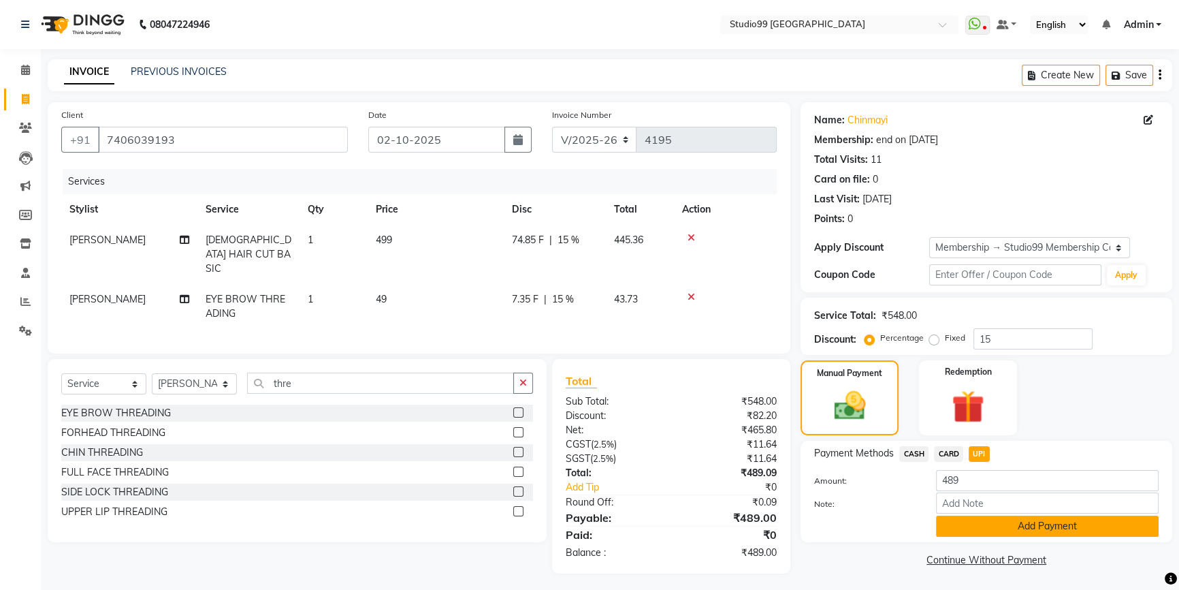
click at [1016, 524] on button "Add Payment" at bounding box center [1047, 525] width 223 height 21
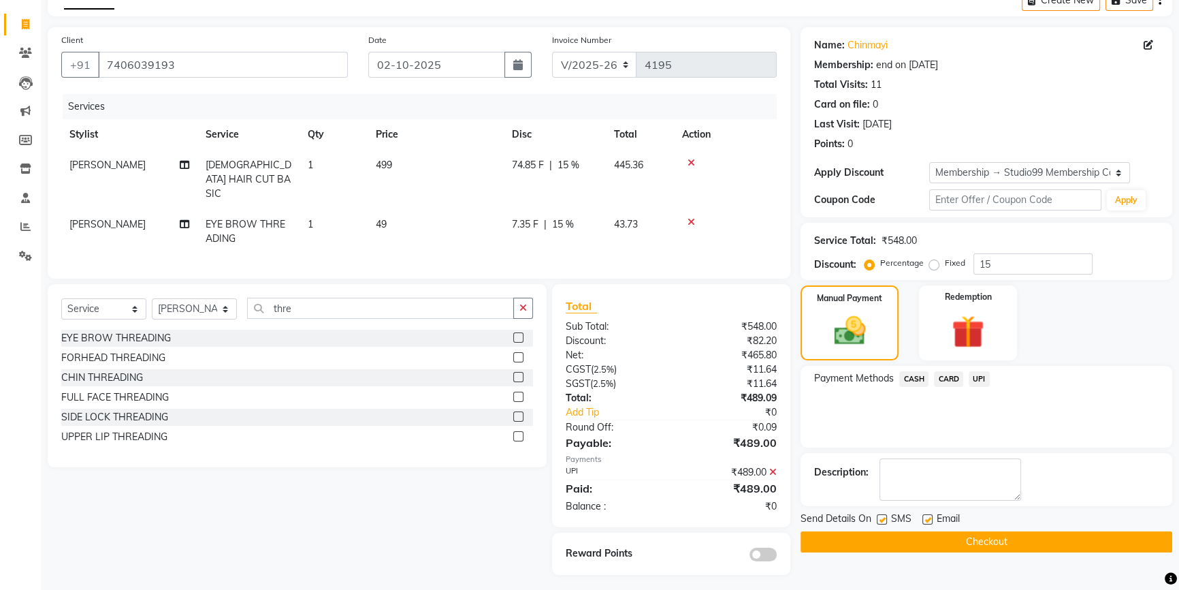
scroll to position [76, 0]
click at [982, 539] on button "Checkout" at bounding box center [987, 540] width 372 height 21
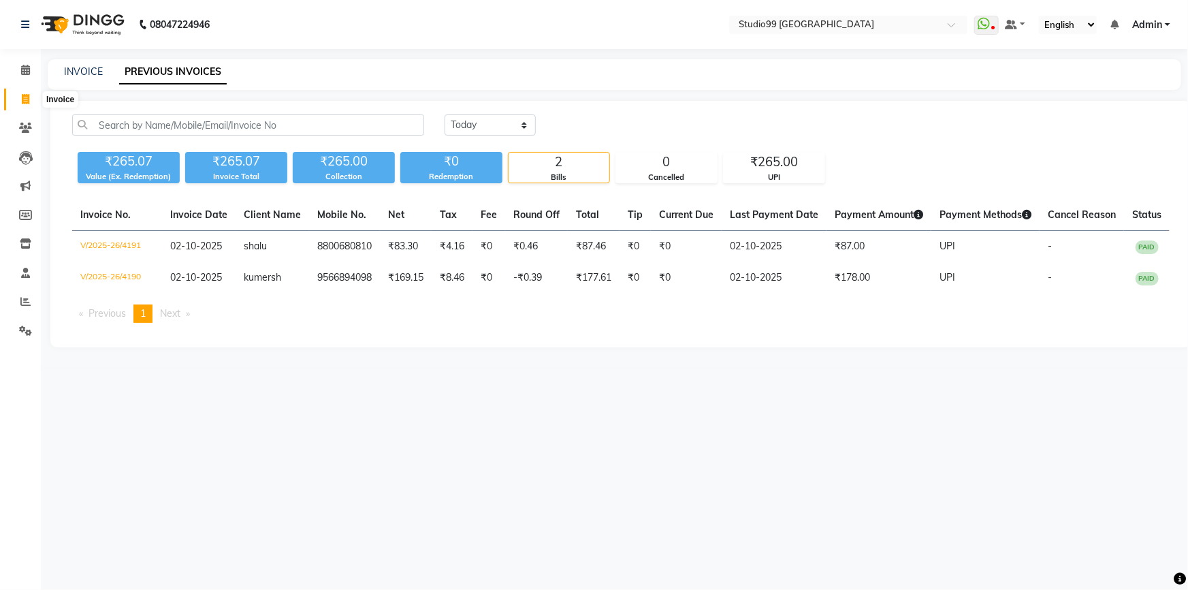
click at [27, 101] on icon at bounding box center [25, 99] width 7 height 10
select select "6042"
select select "service"
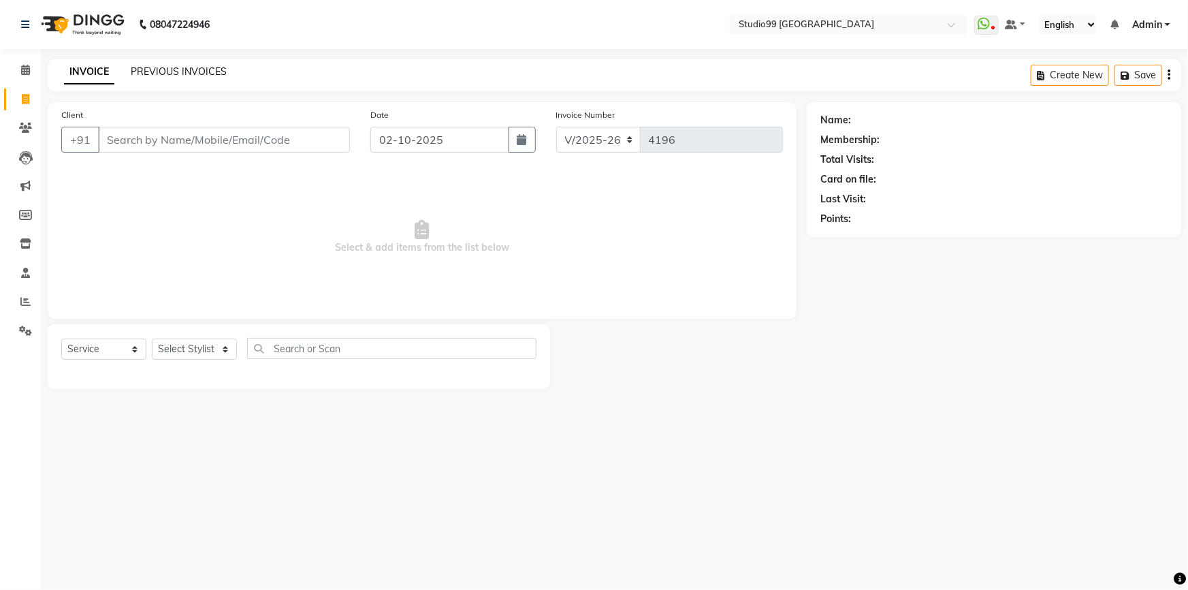
click at [155, 74] on link "PREVIOUS INVOICES" at bounding box center [179, 71] width 96 height 12
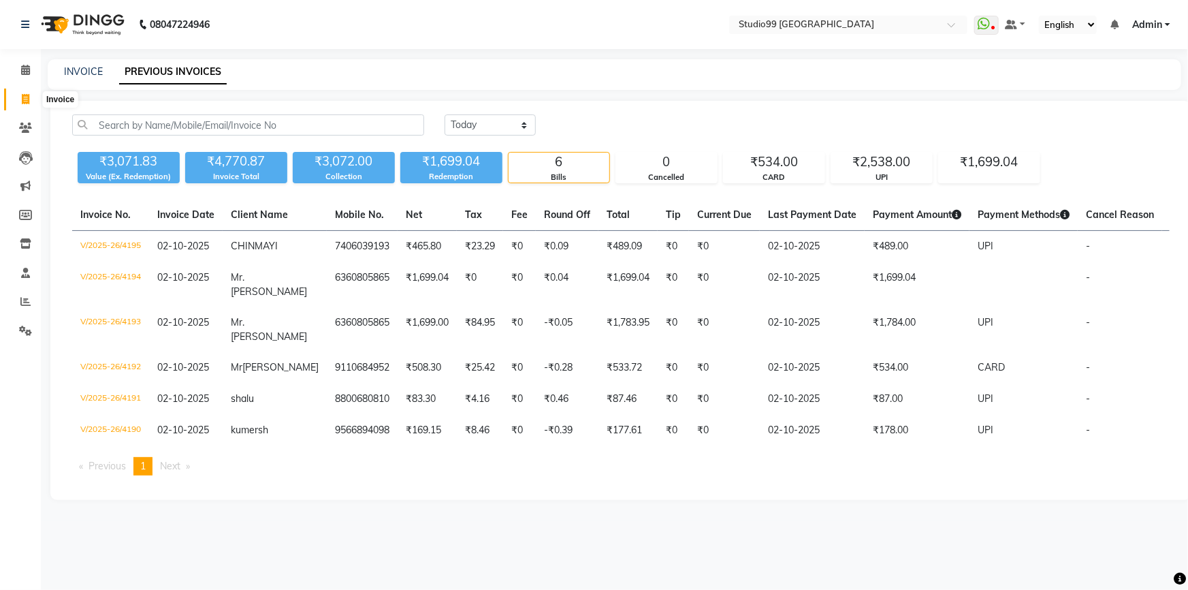
click at [28, 103] on icon at bounding box center [25, 99] width 7 height 10
select select "service"
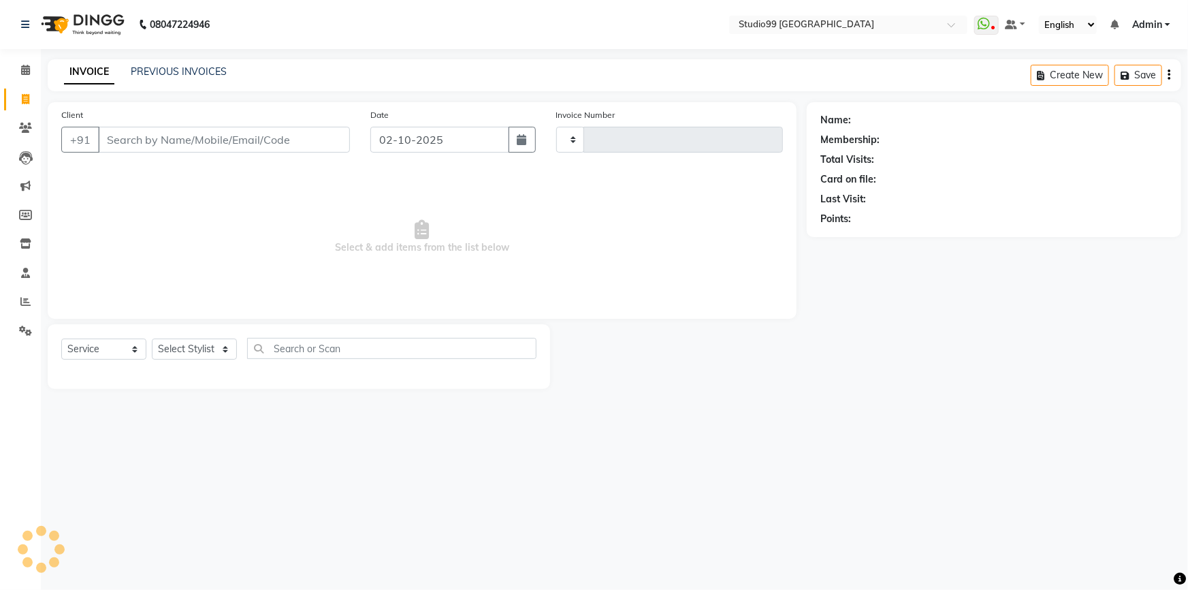
type input "4196"
select select "6042"
click at [154, 138] on input "Client" at bounding box center [224, 140] width 252 height 26
click at [191, 348] on select "Select Stylist Admin AKSHAY [PERSON_NAME] Gulshan MAHI [PERSON_NAME] PRIYA [PER…" at bounding box center [194, 348] width 85 height 21
select select "43363"
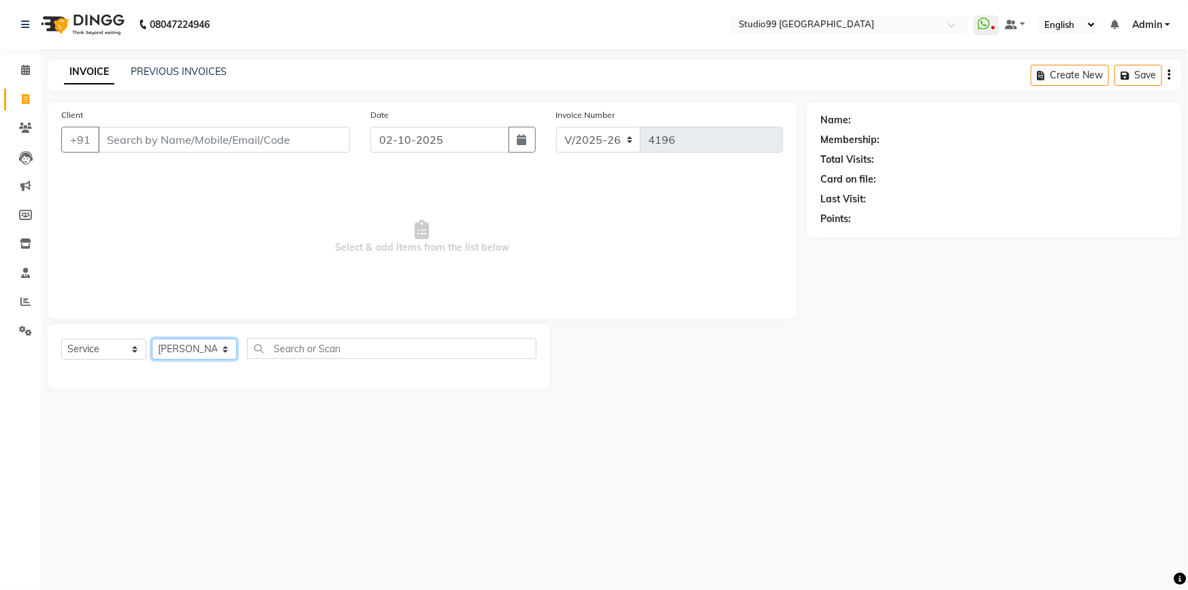
click at [152, 338] on select "Select Stylist Admin AKSHAY [PERSON_NAME] Gulshan MAHI [PERSON_NAME] PRIYA [PER…" at bounding box center [194, 348] width 85 height 21
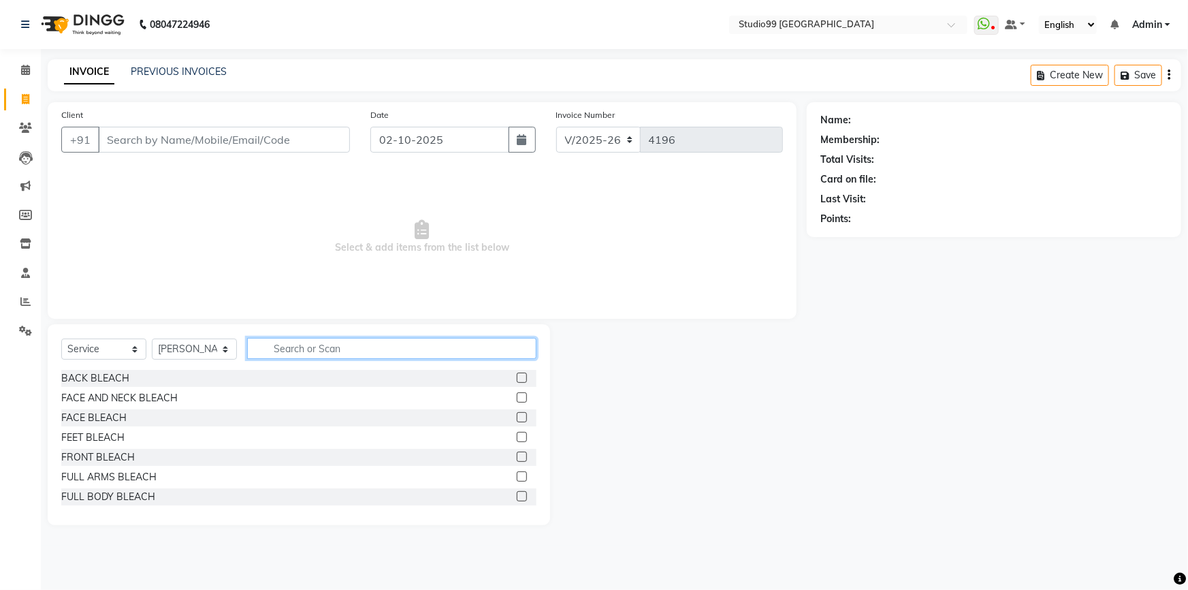
click at [306, 346] on input "text" at bounding box center [391, 348] width 289 height 21
type input "A"
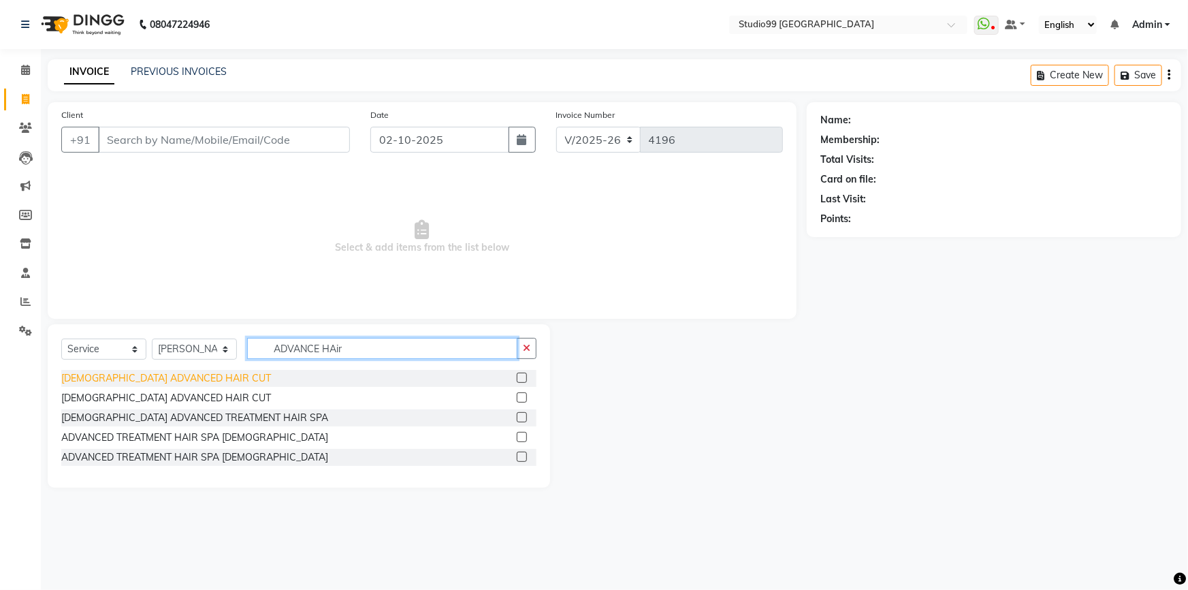
type input "ADVANCE HAir"
click at [127, 374] on div "[DEMOGRAPHIC_DATA] ADVANCED HAIR CUT" at bounding box center [166, 378] width 210 height 14
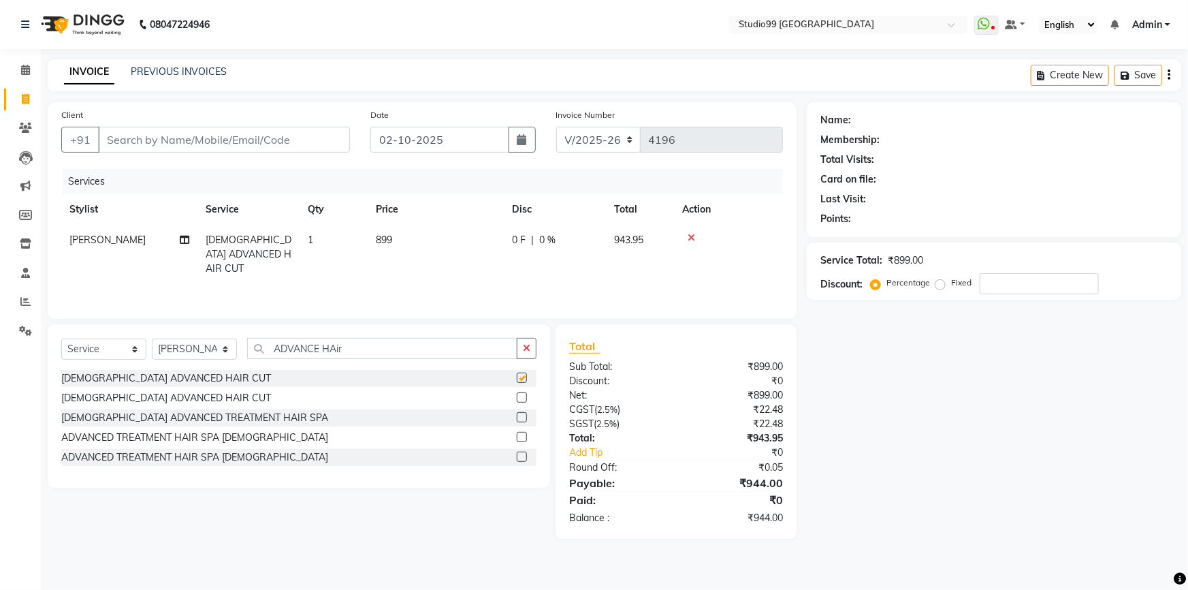
checkbox input "false"
click at [242, 145] on input "Client" at bounding box center [224, 140] width 252 height 26
click at [204, 350] on select "Select Stylist Admin AKSHAY [PERSON_NAME] Gulshan MAHI [PERSON_NAME] PRIYA [PER…" at bounding box center [194, 348] width 85 height 21
select select "91642"
click at [152, 338] on select "Select Stylist Admin AKSHAY [PERSON_NAME] Gulshan MAHI [PERSON_NAME] PRIYA [PER…" at bounding box center [194, 348] width 85 height 21
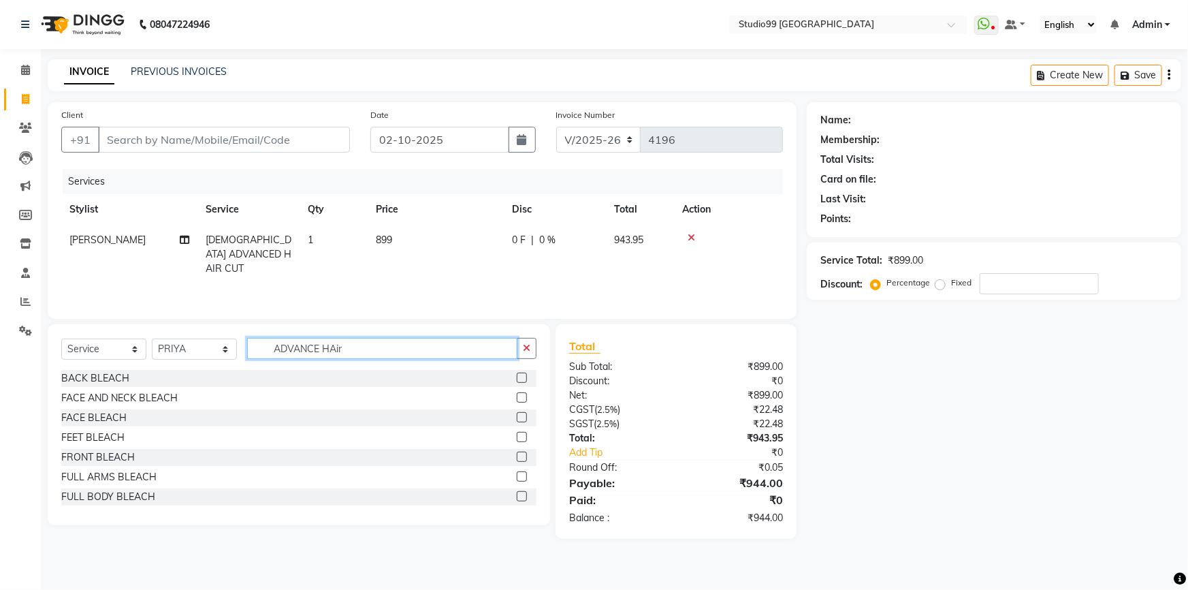
click at [305, 355] on input "ADVANCE HAir" at bounding box center [382, 348] width 270 height 21
drag, startPoint x: 378, startPoint y: 353, endPoint x: 246, endPoint y: 350, distance: 131.4
click at [247, 350] on input "ADVANCE HAir" at bounding box center [382, 348] width 270 height 21
type input "eye"
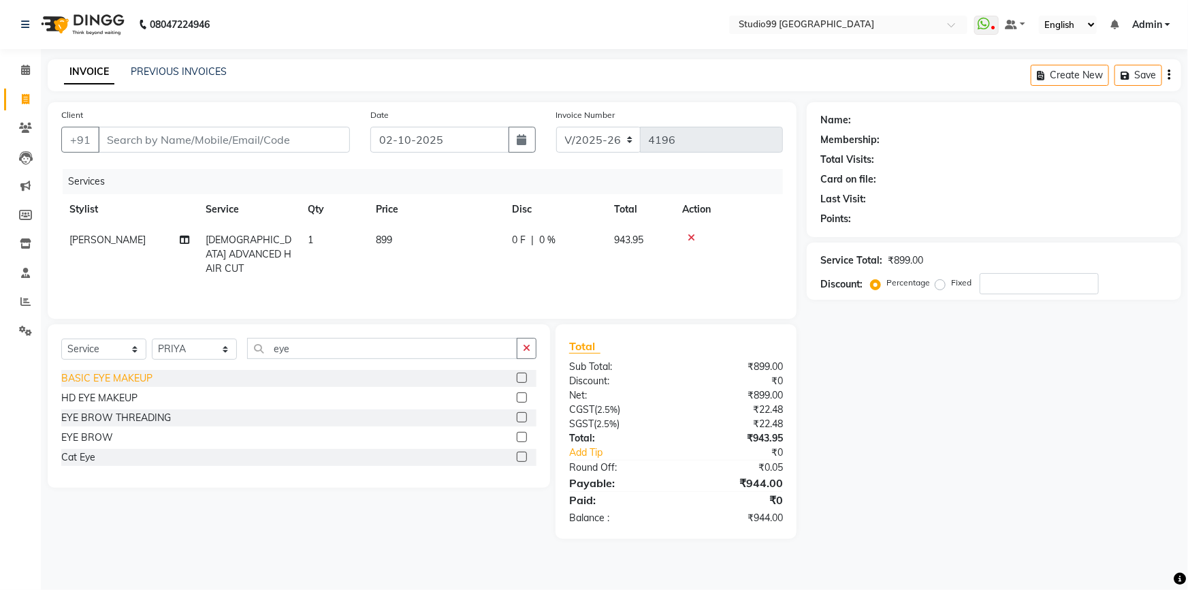
drag, startPoint x: 121, startPoint y: 419, endPoint x: 146, endPoint y: 401, distance: 31.3
click at [121, 418] on div "EYE BROW THREADING" at bounding box center [116, 418] width 110 height 14
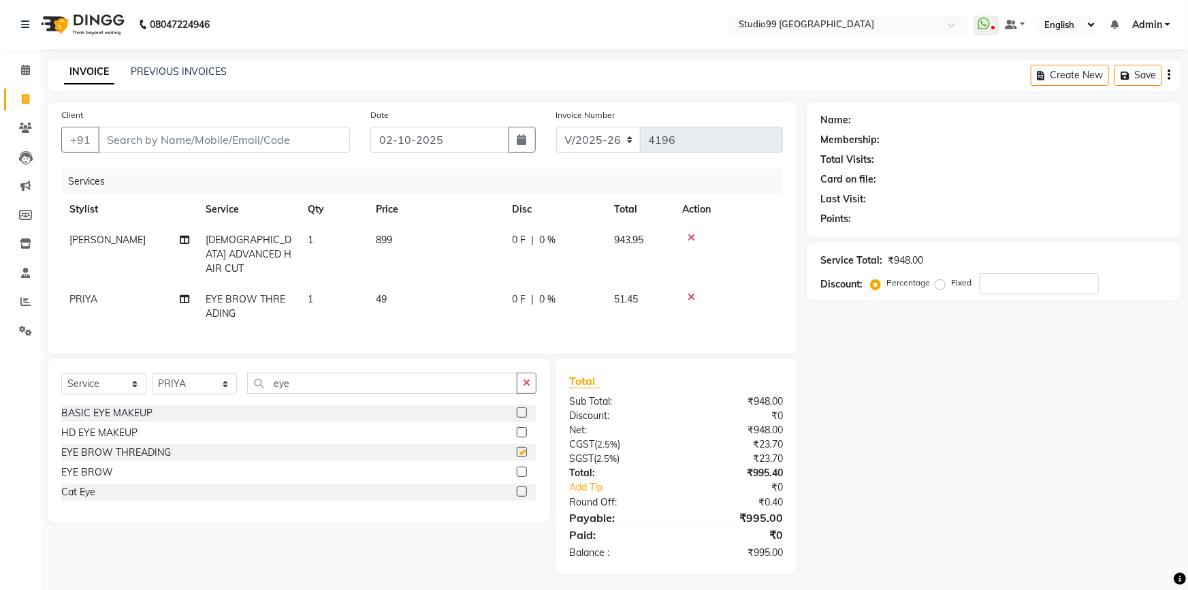
checkbox input "false"
drag, startPoint x: 290, startPoint y: 379, endPoint x: 258, endPoint y: 380, distance: 32.0
click at [258, 380] on input "eye" at bounding box center [382, 382] width 270 height 21
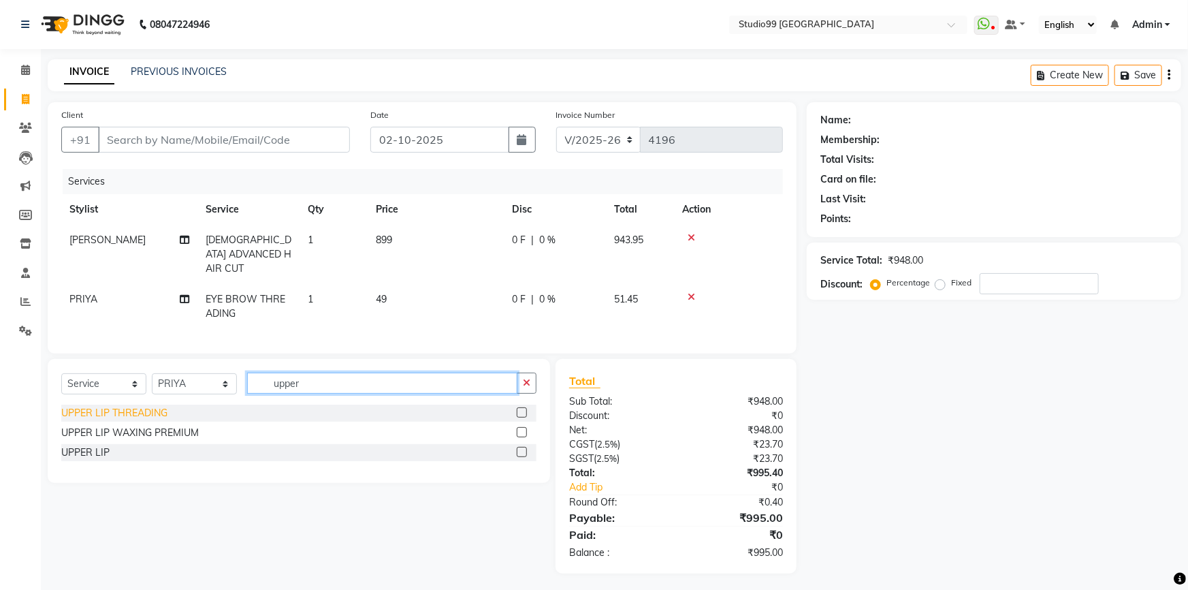
type input "upper"
click at [101, 409] on div "UPPER LIP THREADING" at bounding box center [114, 413] width 106 height 14
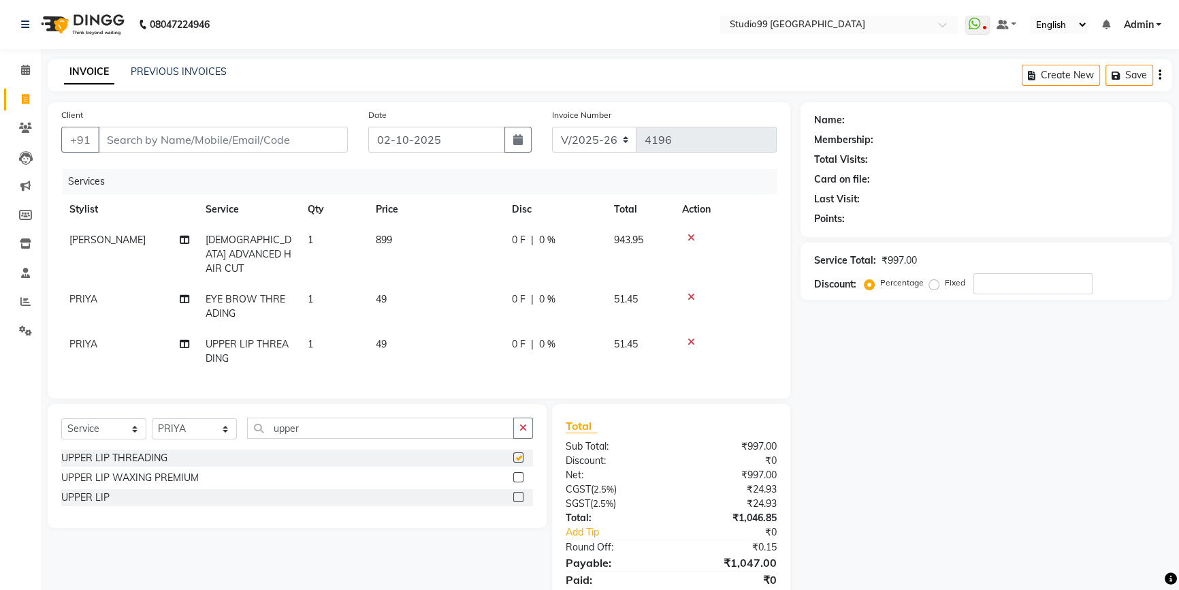
checkbox input "false"
click at [233, 143] on input "Client" at bounding box center [223, 140] width 250 height 26
type input "9"
type input "0"
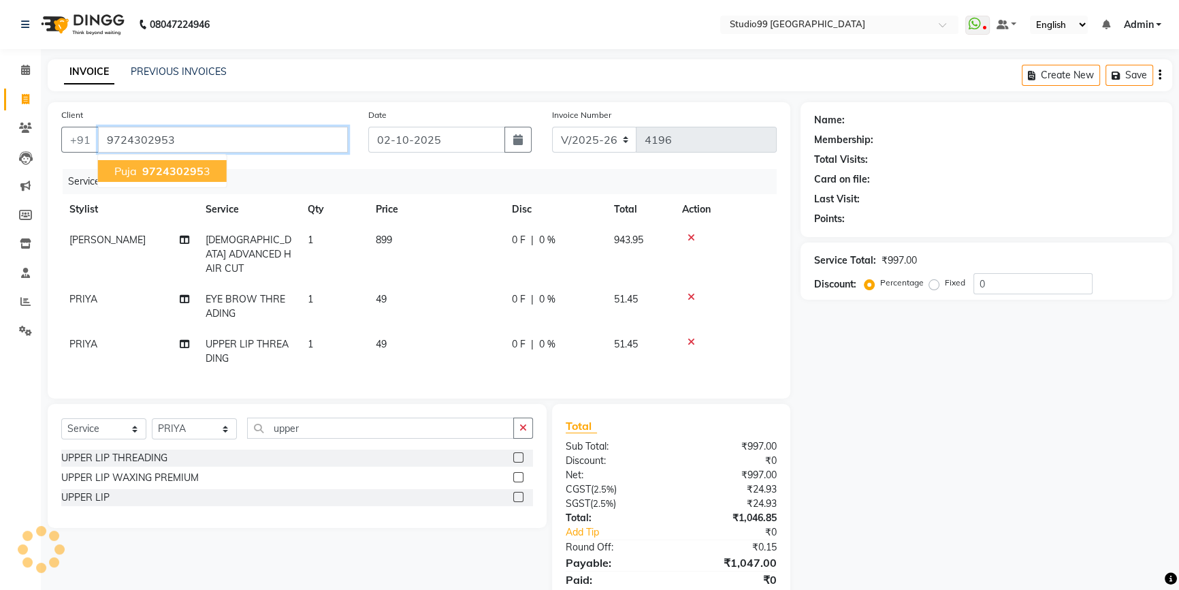
type input "9724302953"
select select "1: Object"
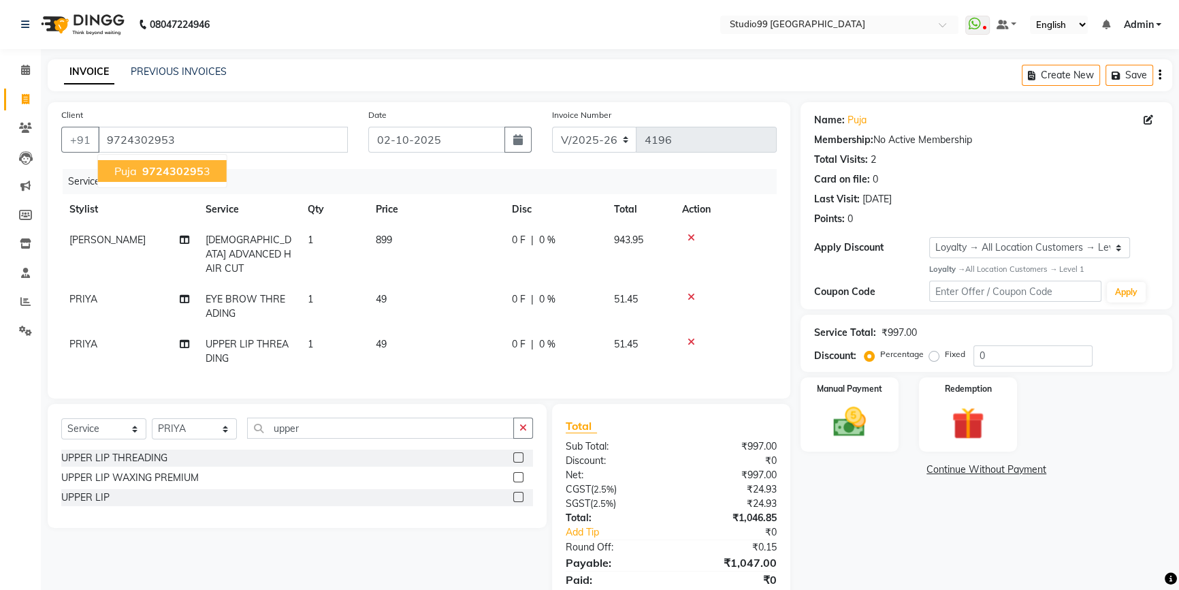
click at [155, 176] on span "972430295" at bounding box center [172, 171] width 61 height 14
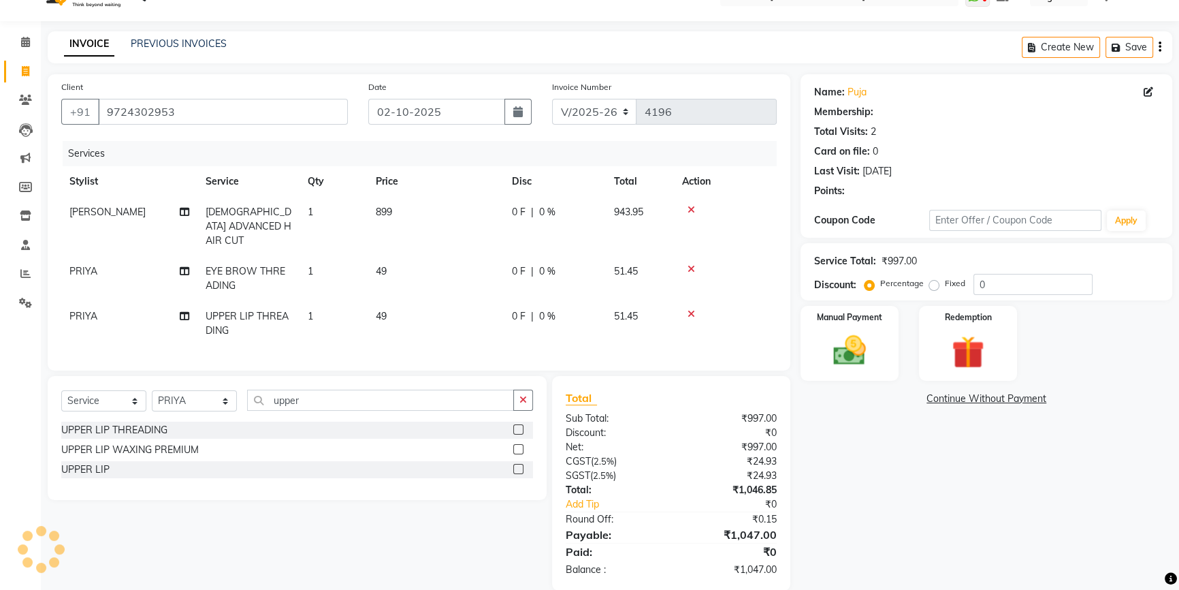
select select "1: Object"
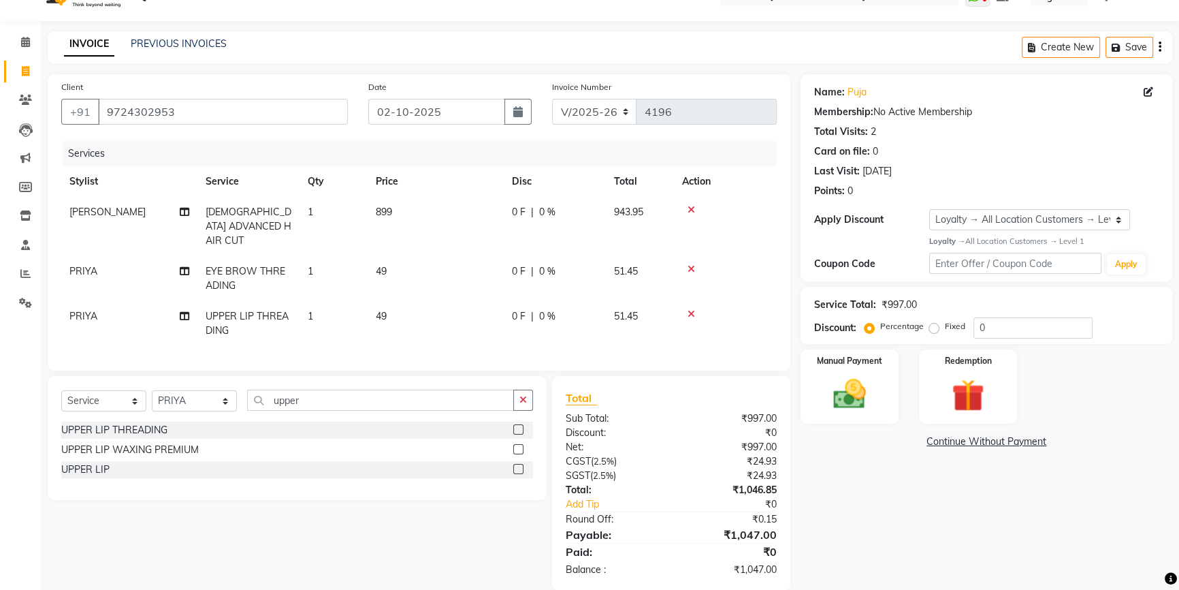
scroll to position [44, 0]
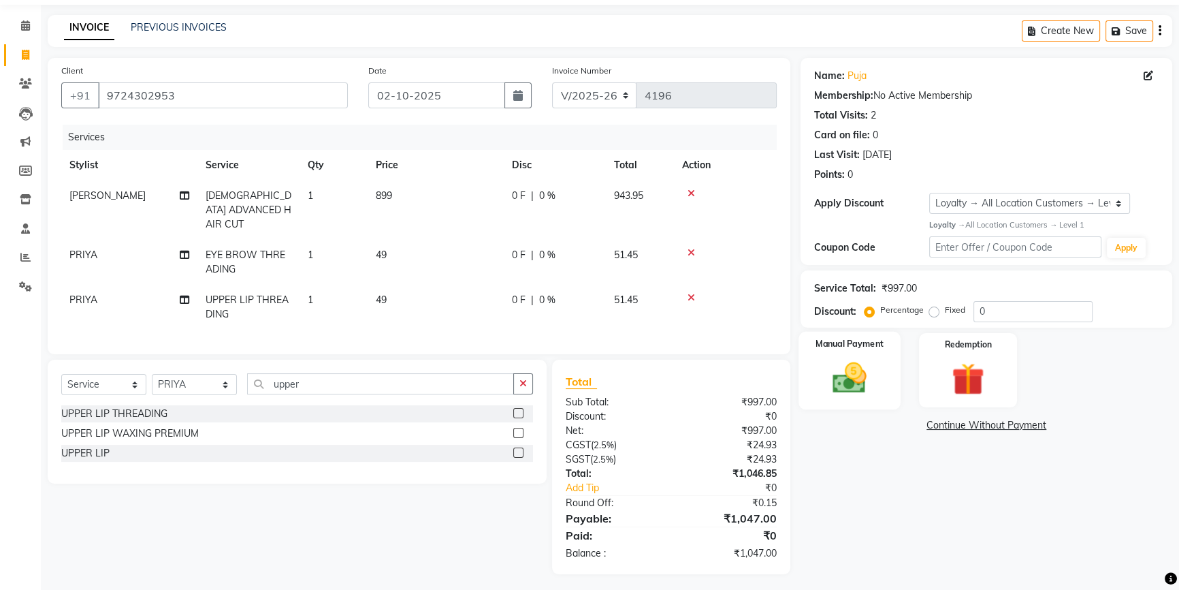
click at [882, 391] on div "Manual Payment" at bounding box center [850, 371] width 102 height 78
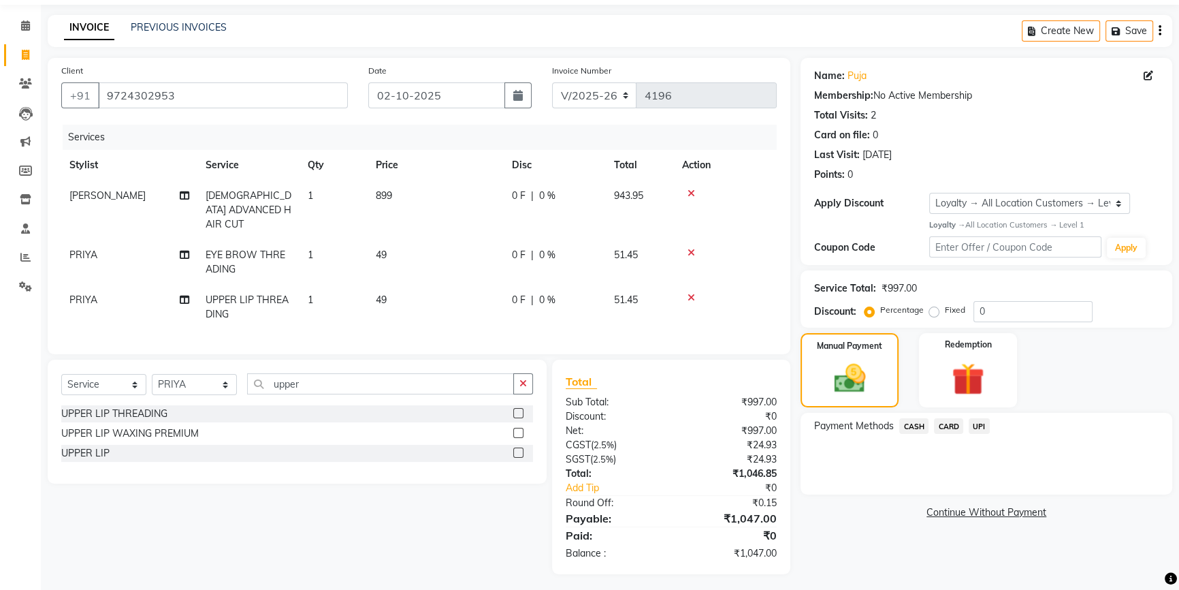
click at [980, 430] on span "UPI" at bounding box center [979, 426] width 21 height 16
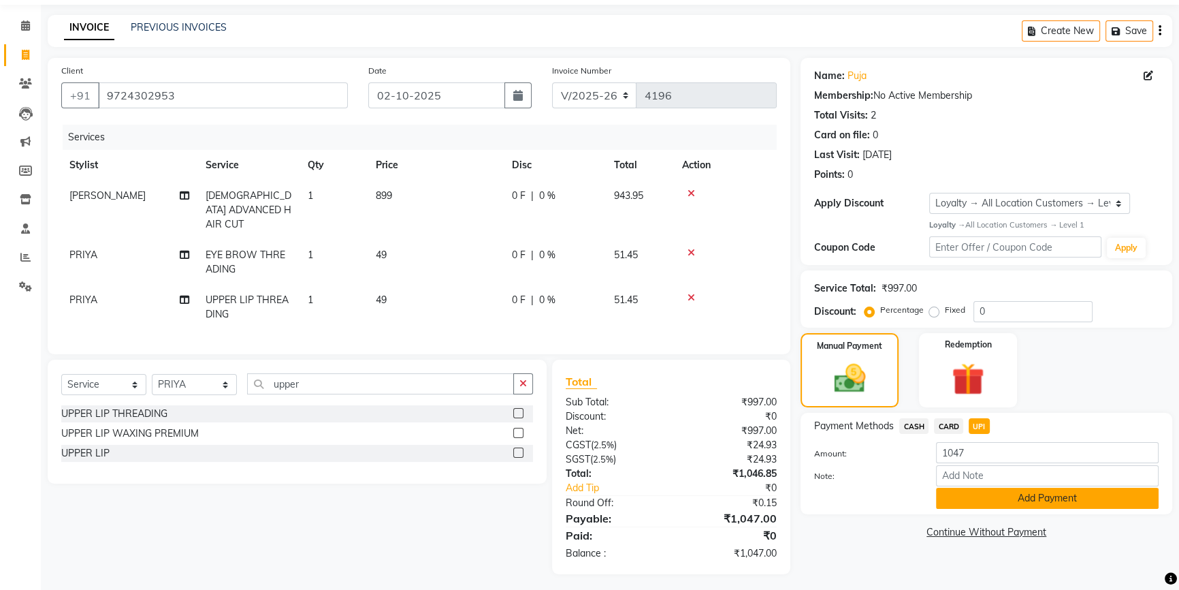
click at [976, 490] on button "Add Payment" at bounding box center [1047, 498] width 223 height 21
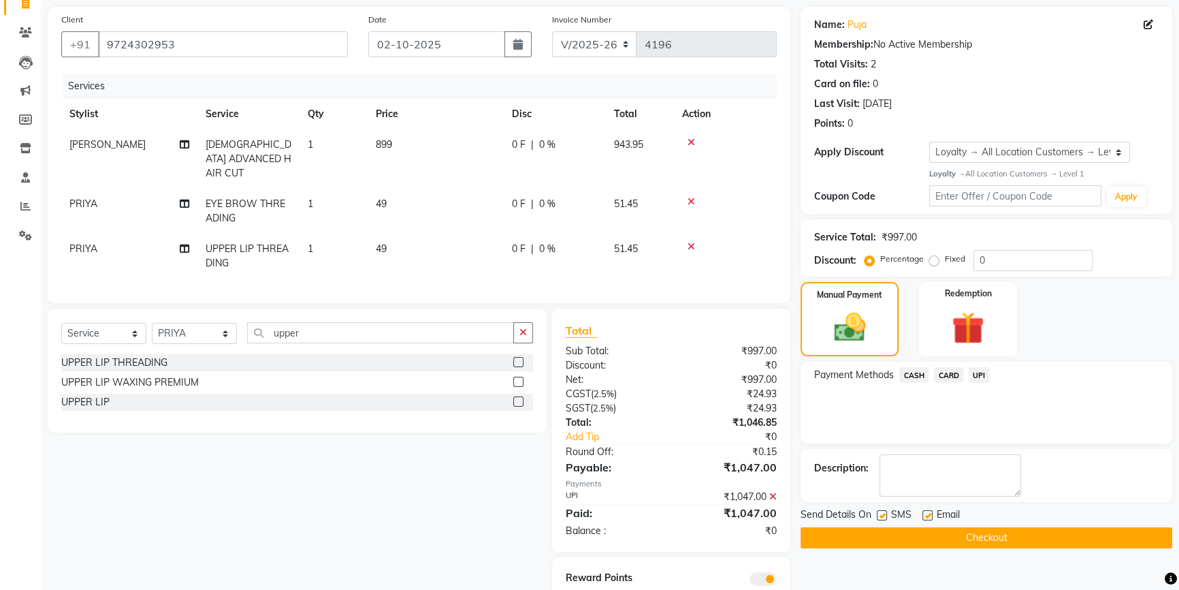
scroll to position [140, 0]
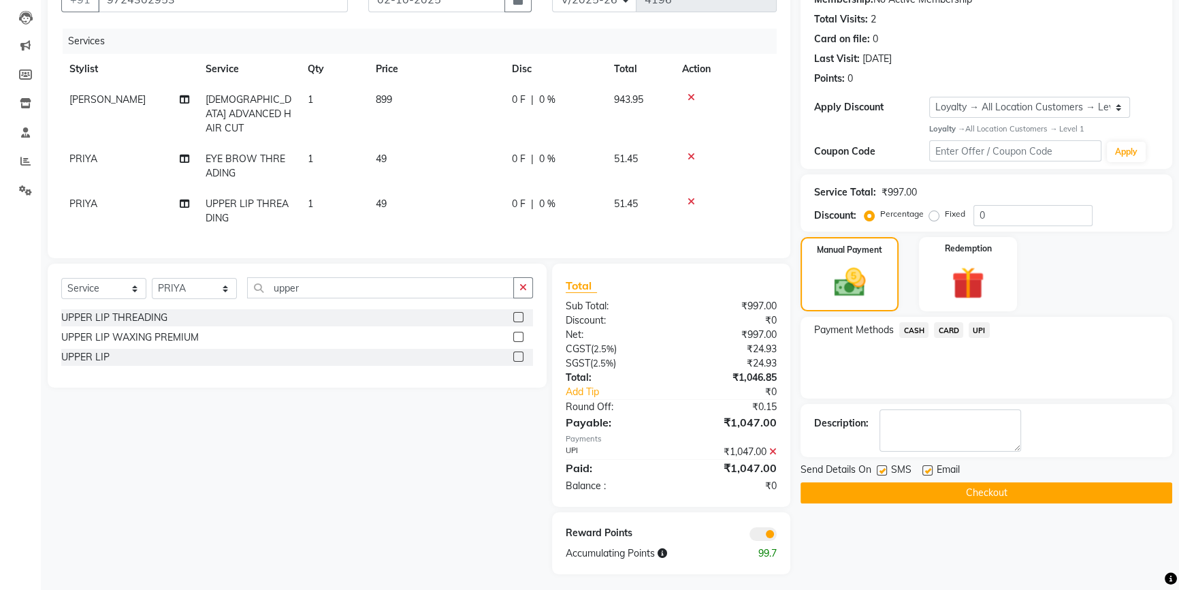
click at [987, 494] on button "Checkout" at bounding box center [987, 492] width 372 height 21
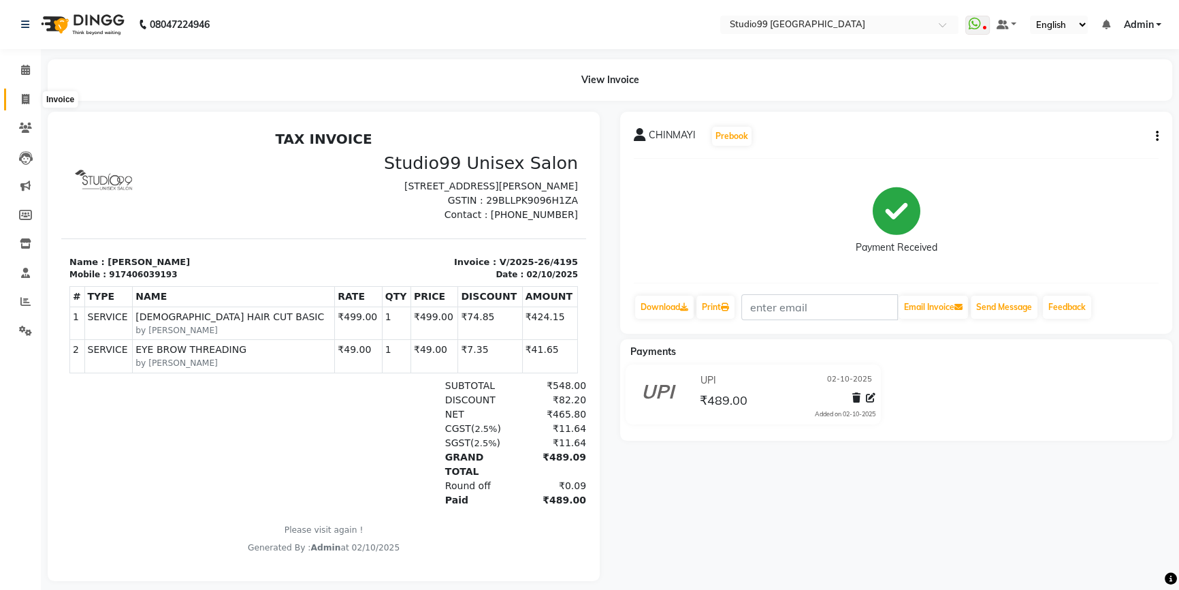
click at [28, 99] on icon at bounding box center [25, 99] width 7 height 10
select select "service"
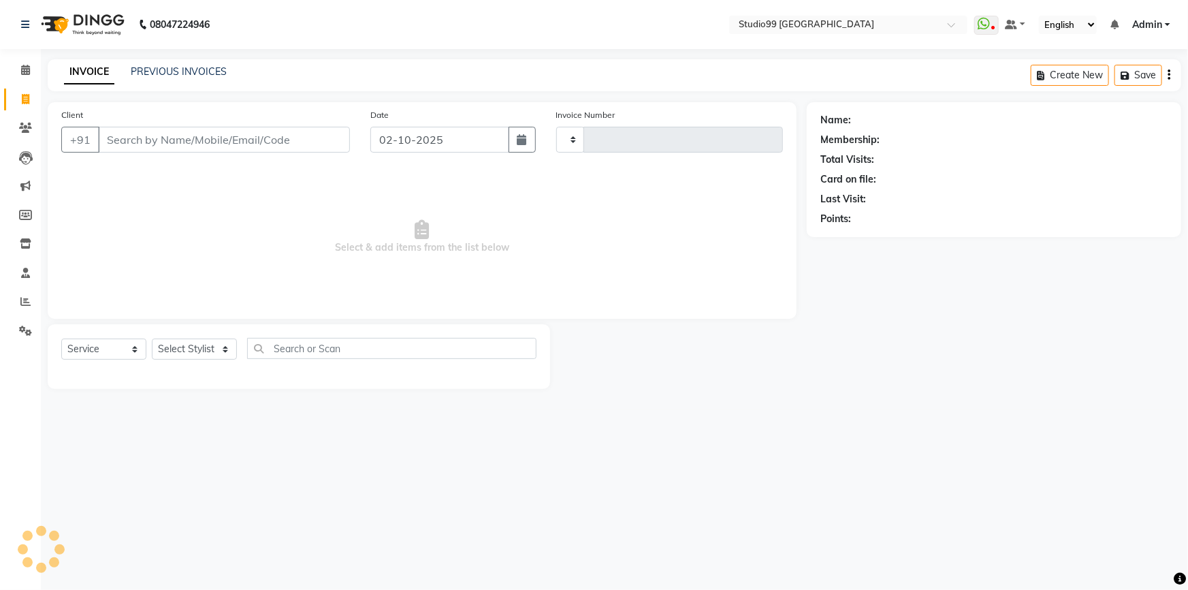
type input "4197"
select select "6042"
click at [115, 347] on select "Select Service Product Membership Package Voucher Prepaid Gift Card" at bounding box center [103, 348] width 85 height 21
select select "package"
click at [61, 338] on select "Select Service Product Membership Package Voucher Prepaid Gift Card" at bounding box center [103, 348] width 85 height 21
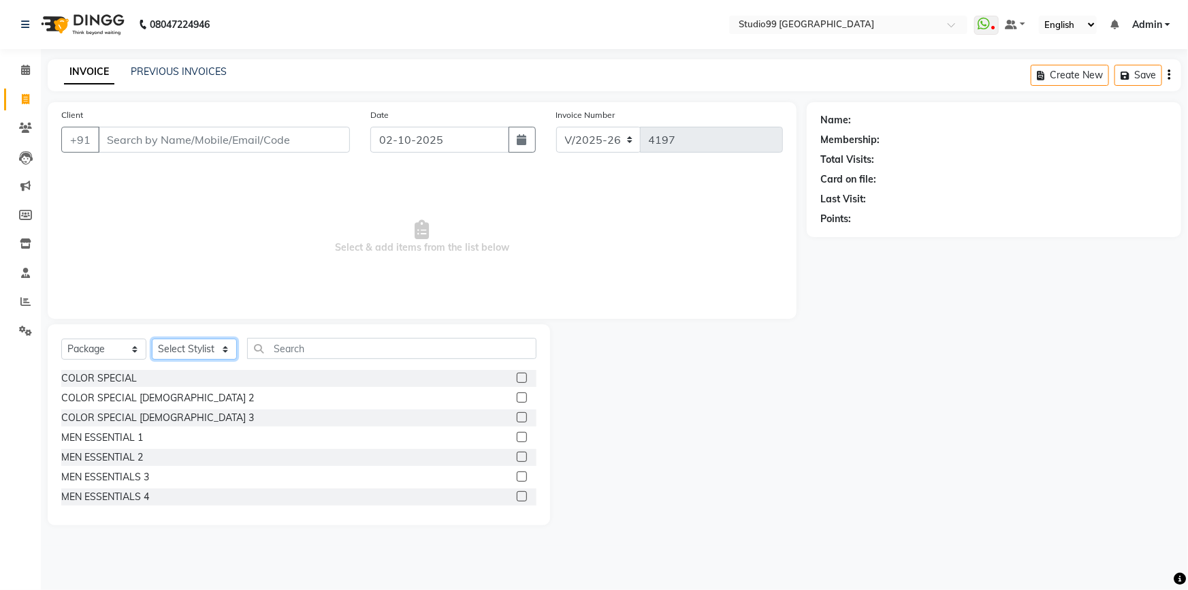
click at [180, 344] on select "Select Stylist Admin AKSHAY [PERSON_NAME] Gulshan MAHI [PERSON_NAME] PRIYA [PER…" at bounding box center [194, 348] width 85 height 21
select select "43358"
click at [152, 338] on select "Select Stylist Admin AKSHAY [PERSON_NAME] Gulshan MAHI [PERSON_NAME] PRIYA [PER…" at bounding box center [194, 348] width 85 height 21
click at [128, 496] on div "MEN ESSENTIALS 4" at bounding box center [105, 497] width 88 height 14
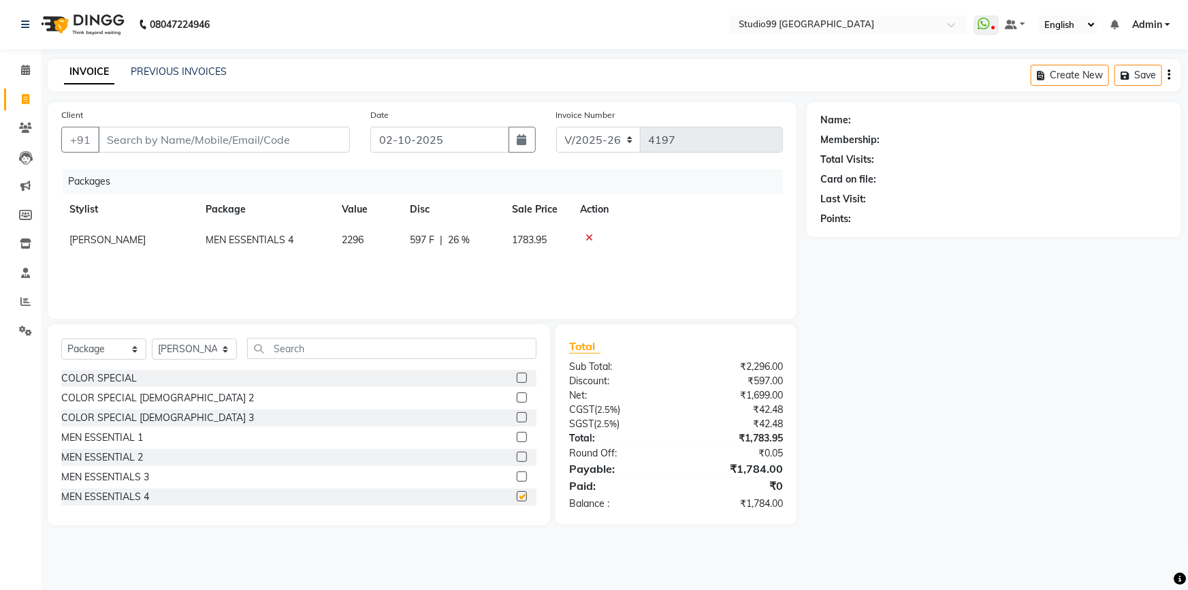
checkbox input "false"
click at [151, 133] on input "Client" at bounding box center [224, 140] width 252 height 26
type input "9"
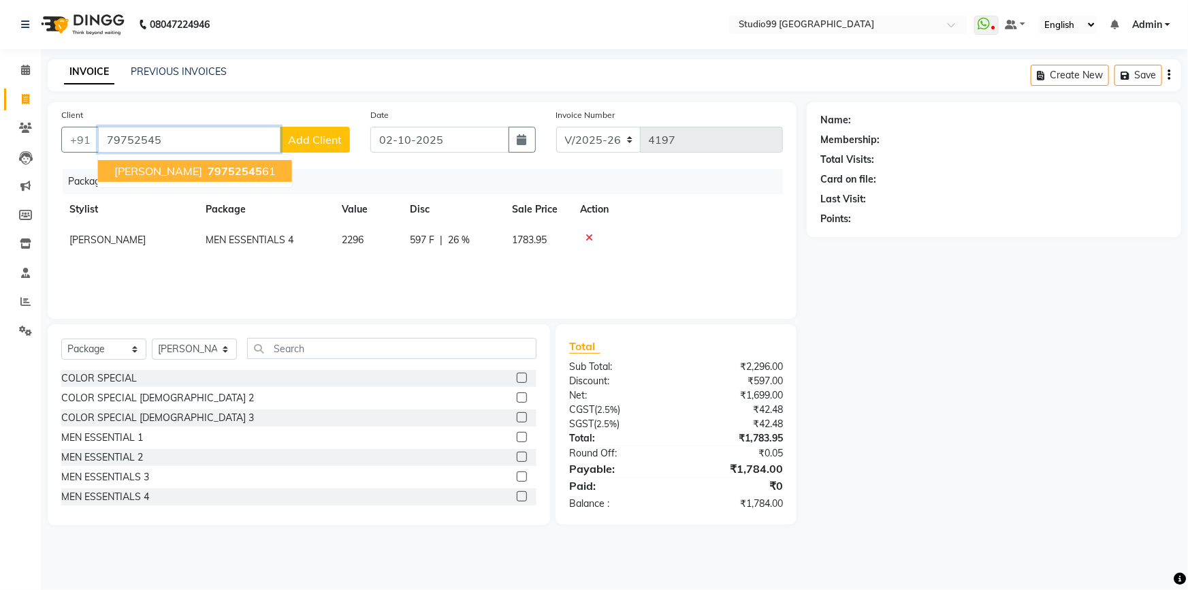
click at [186, 182] on button "Dr. Raghu 79752545 61" at bounding box center [195, 171] width 194 height 22
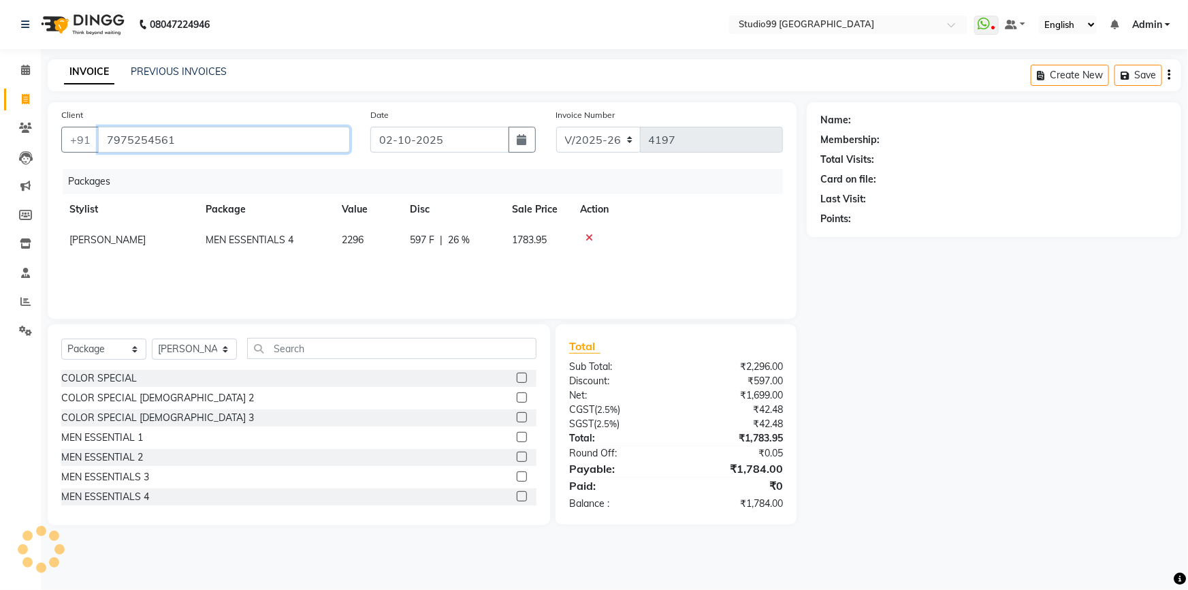
type input "7975254561"
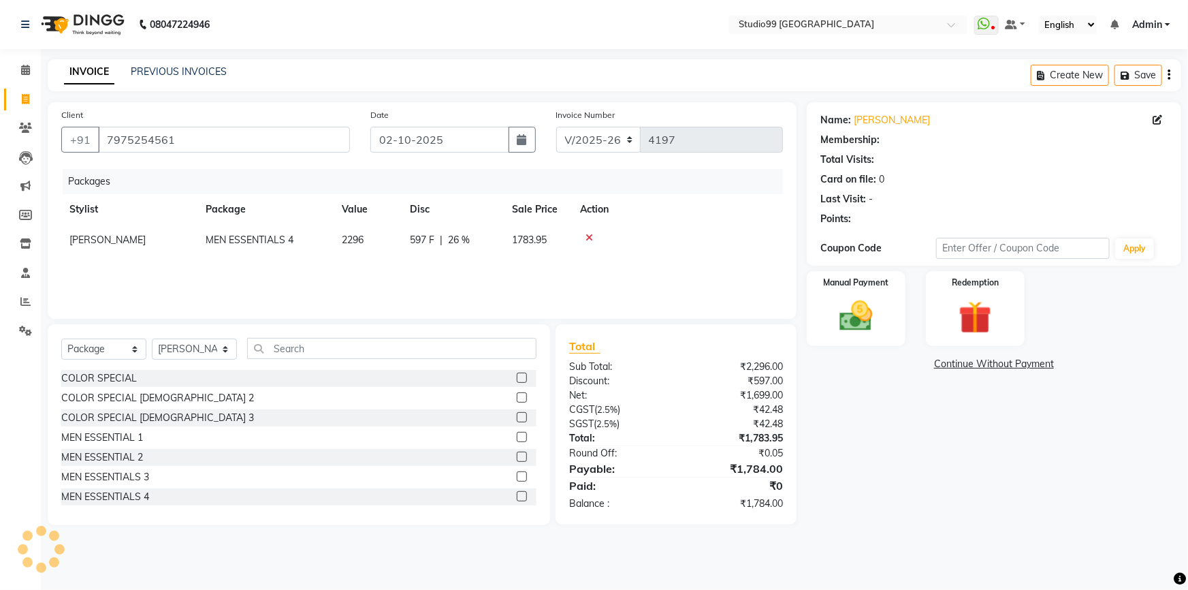
select select "1: Object"
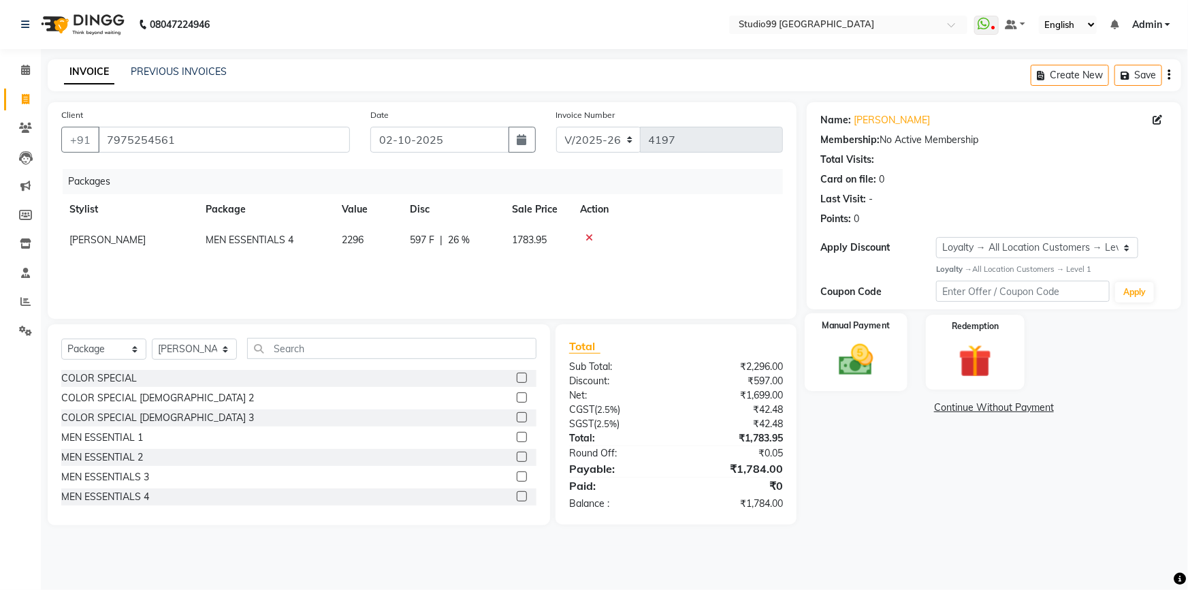
click at [842, 364] on img at bounding box center [857, 359] width 56 height 39
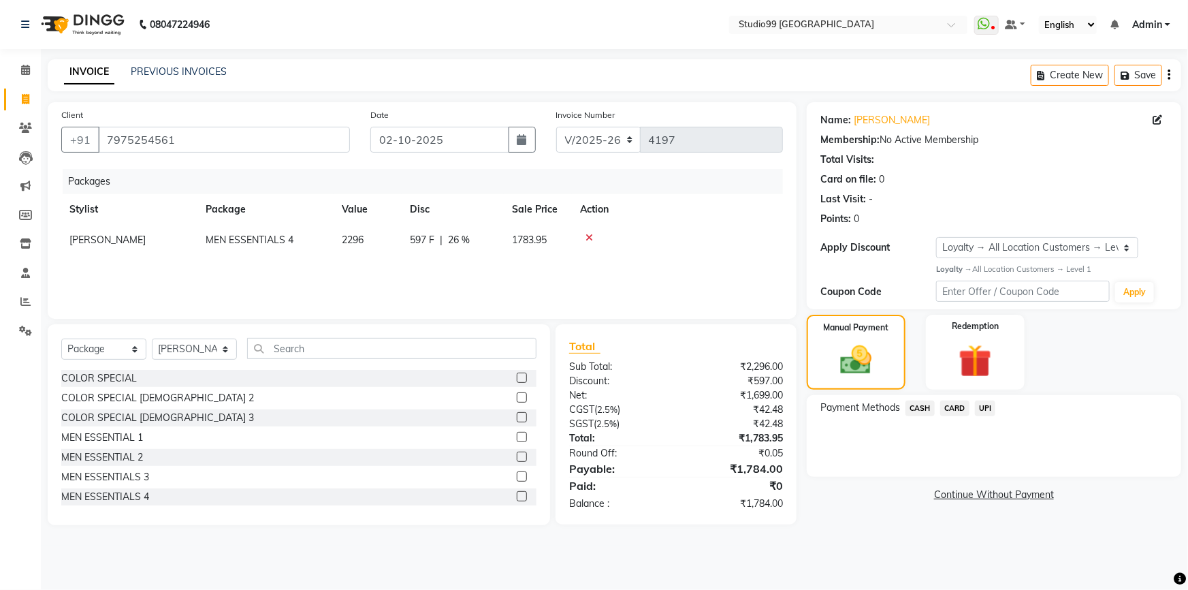
click at [919, 407] on span "CASH" at bounding box center [920, 408] width 29 height 16
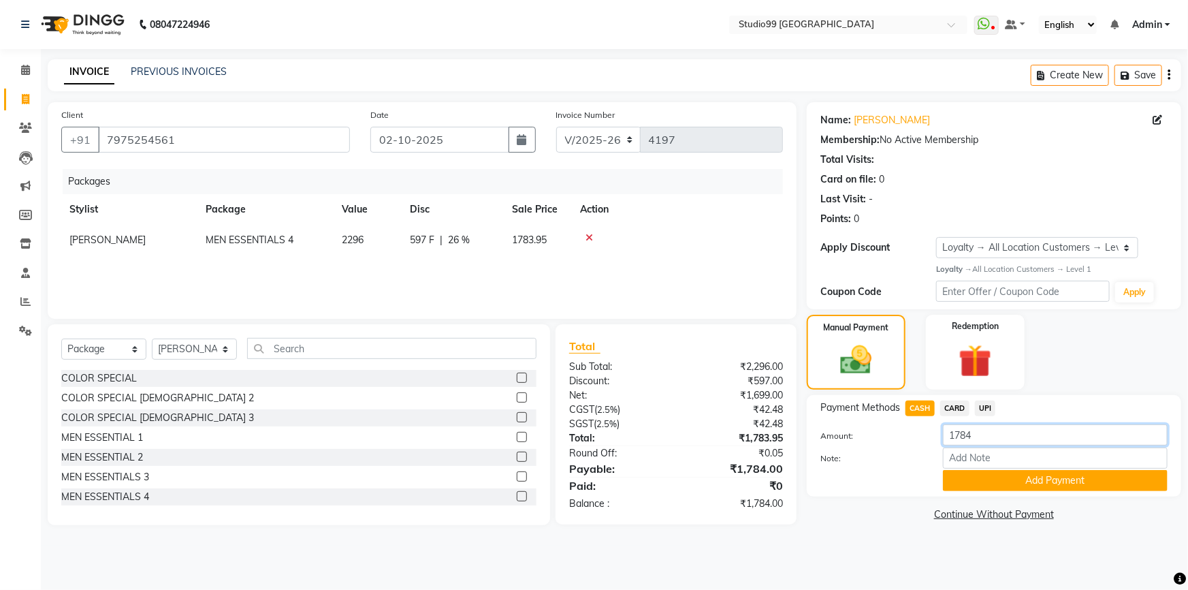
drag, startPoint x: 975, startPoint y: 433, endPoint x: 944, endPoint y: 436, distance: 31.4
click at [944, 436] on input "1784" at bounding box center [1055, 434] width 225 height 21
type input "1700"
click at [1010, 477] on button "Add Payment" at bounding box center [1055, 480] width 225 height 21
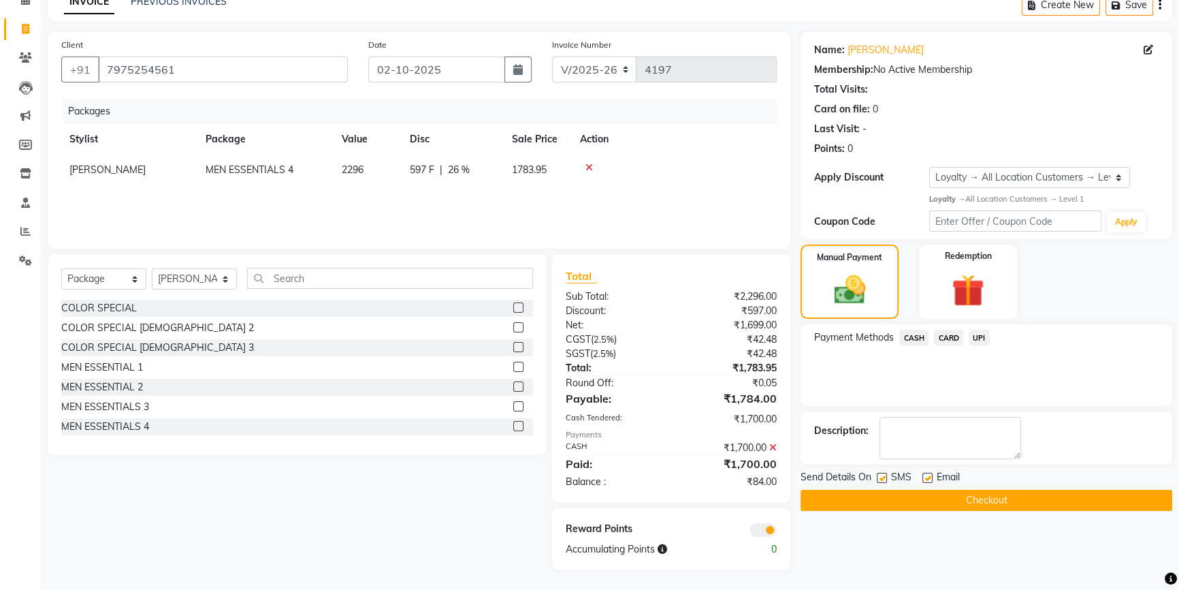
scroll to position [71, 0]
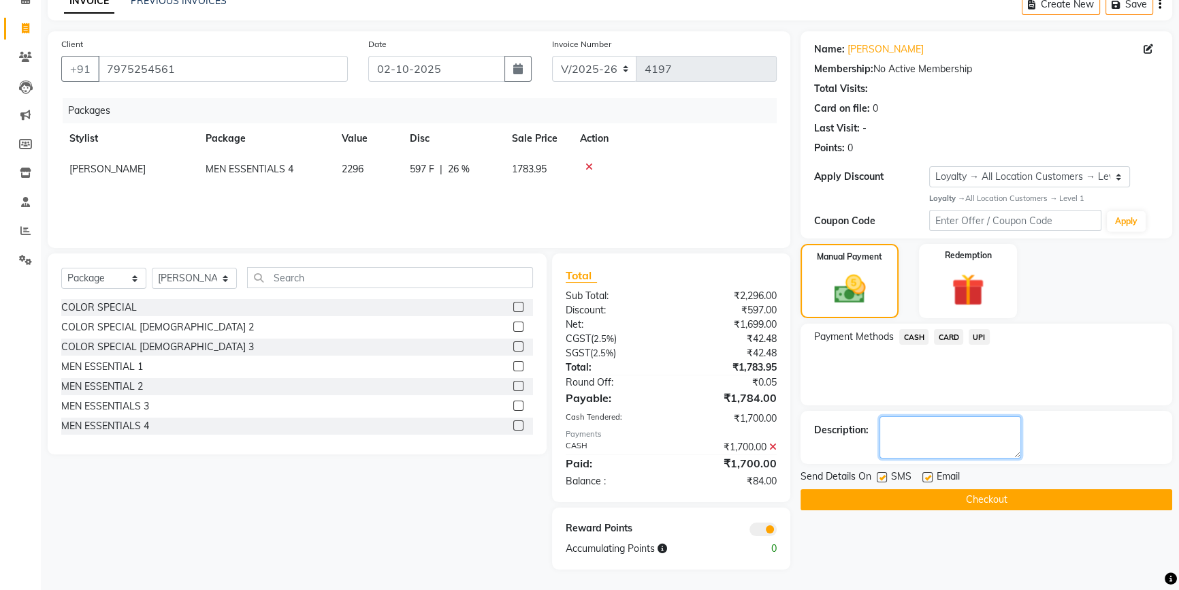
click at [888, 424] on textarea at bounding box center [951, 437] width 142 height 42
type textarea "84 RS Pending Due to Change not avalable"
click at [993, 500] on button "Checkout" at bounding box center [987, 499] width 372 height 21
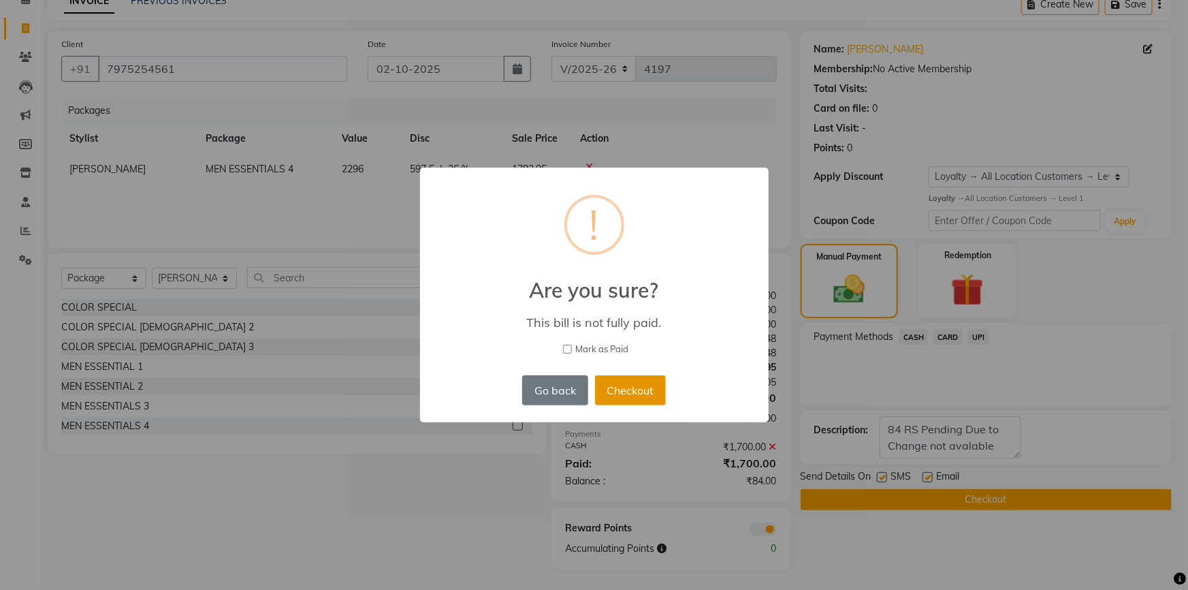
click at [613, 394] on button "Checkout" at bounding box center [630, 390] width 71 height 30
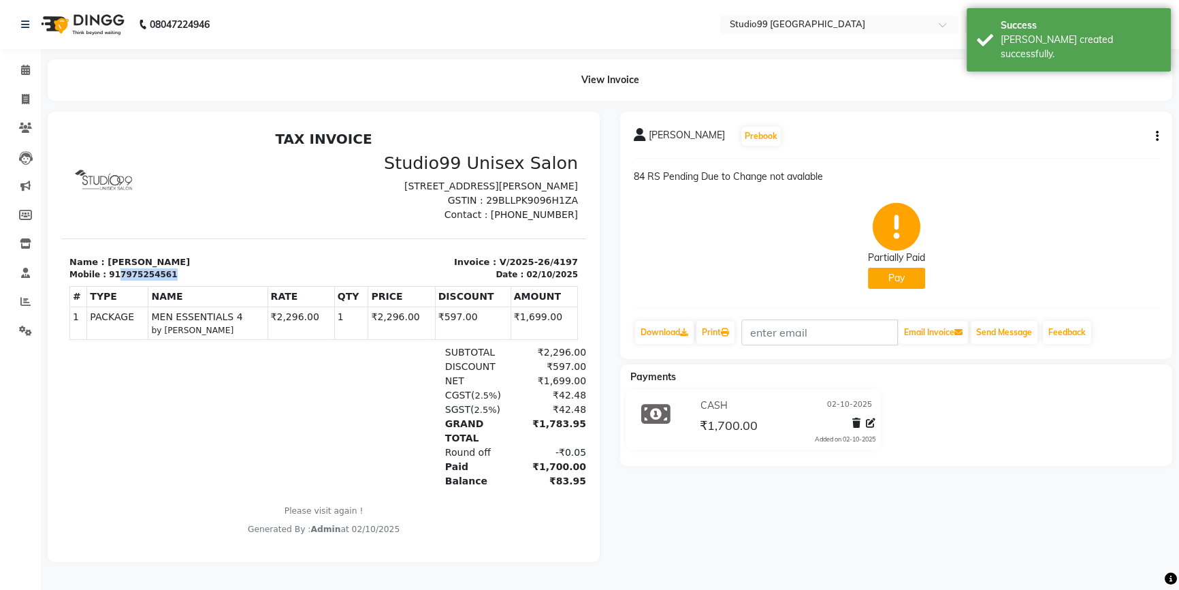
drag, startPoint x: 112, startPoint y: 287, endPoint x: 163, endPoint y: 285, distance: 51.1
click at [163, 281] on div "Mobile : 917975254561" at bounding box center [192, 274] width 246 height 12
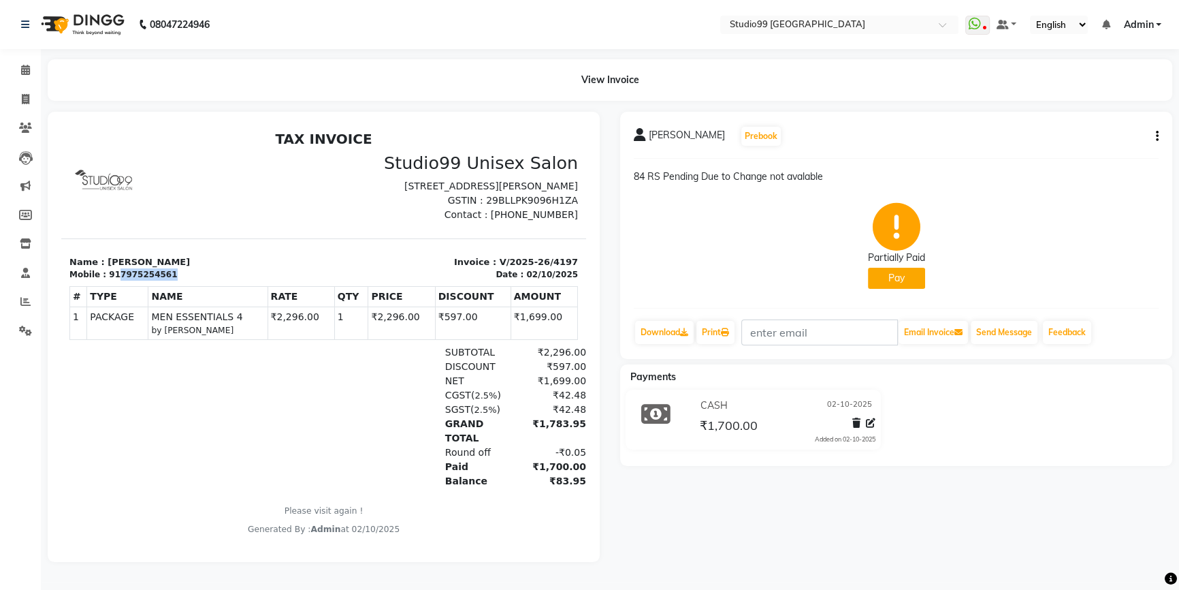
copy div "7975254561"
click at [22, 101] on icon at bounding box center [25, 99] width 7 height 10
select select "6042"
select select "service"
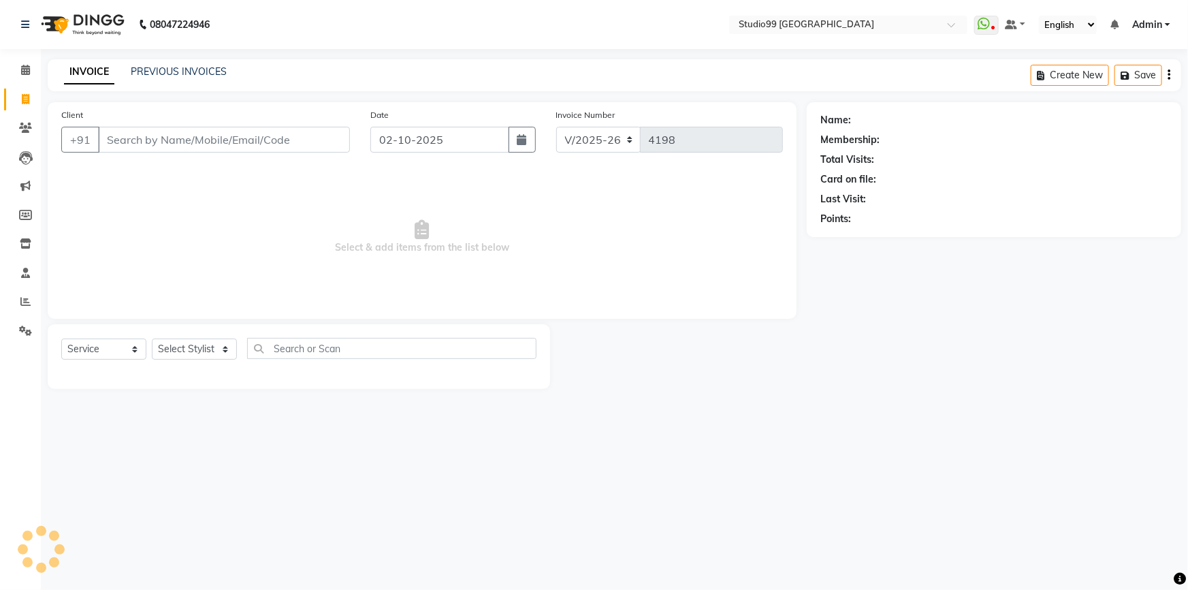
click at [177, 142] on input "Client" at bounding box center [224, 140] width 252 height 26
type input "7975254561"
select select "1: Object"
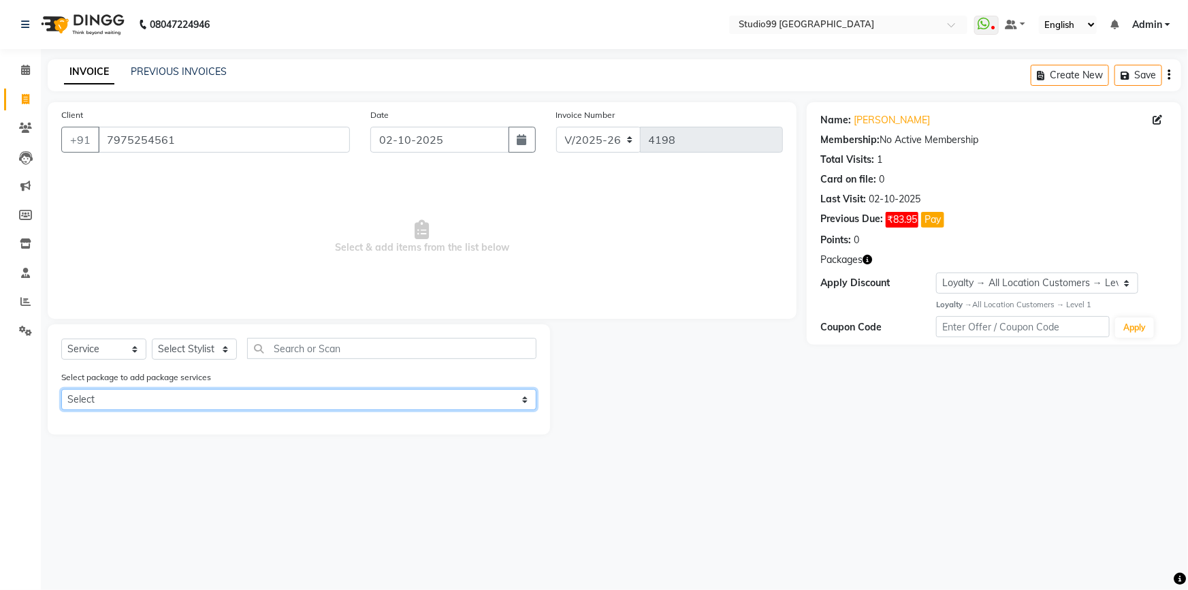
click at [142, 401] on select "Select MEN ESSENTIALS 4" at bounding box center [298, 399] width 475 height 21
select select "1: Object"
click at [61, 389] on select "Select MEN ESSENTIALS 4" at bounding box center [298, 399] width 475 height 21
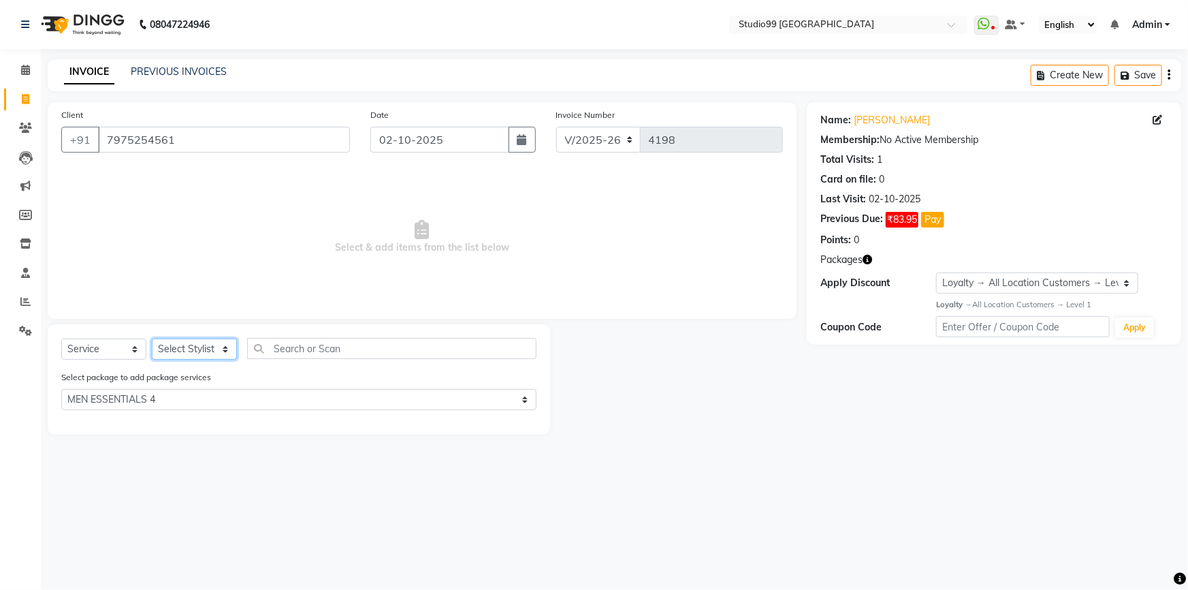
click at [176, 348] on select "Select Stylist Admin AKSHAY [PERSON_NAME] Gulshan MAHI [PERSON_NAME] PRIYA [PER…" at bounding box center [194, 348] width 85 height 21
select select "52201"
click at [152, 338] on select "Select Stylist Admin AKSHAY [PERSON_NAME] Gulshan MAHI [PERSON_NAME] PRIYA [PER…" at bounding box center [194, 348] width 85 height 21
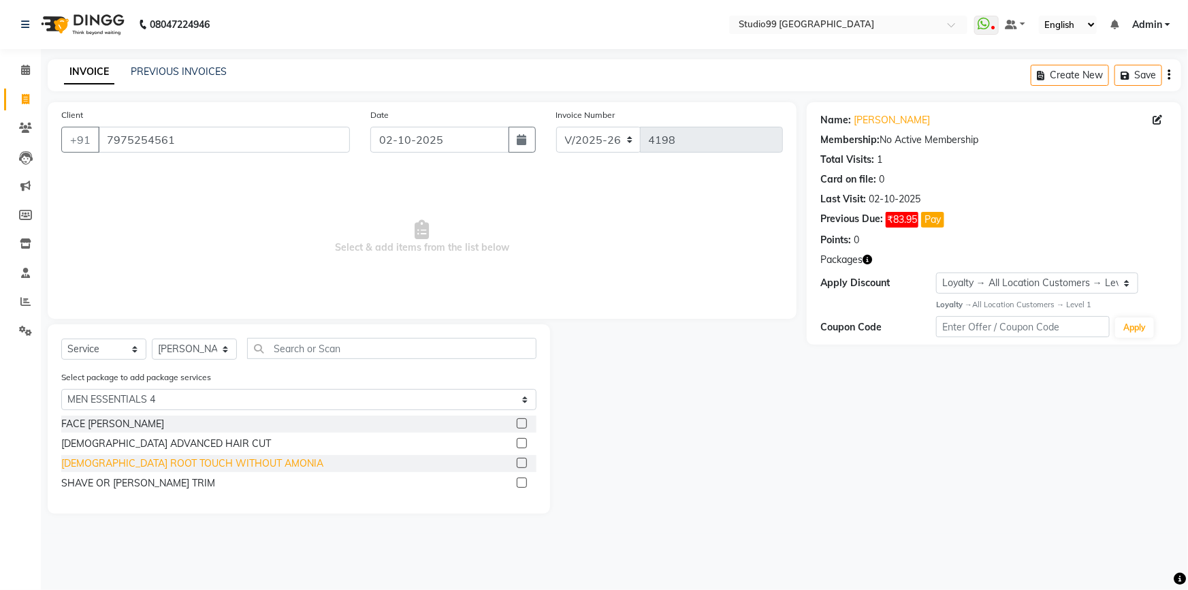
click at [146, 462] on div "[DEMOGRAPHIC_DATA] ROOT TOUCH WITHOUT AMONIA" at bounding box center [192, 463] width 262 height 14
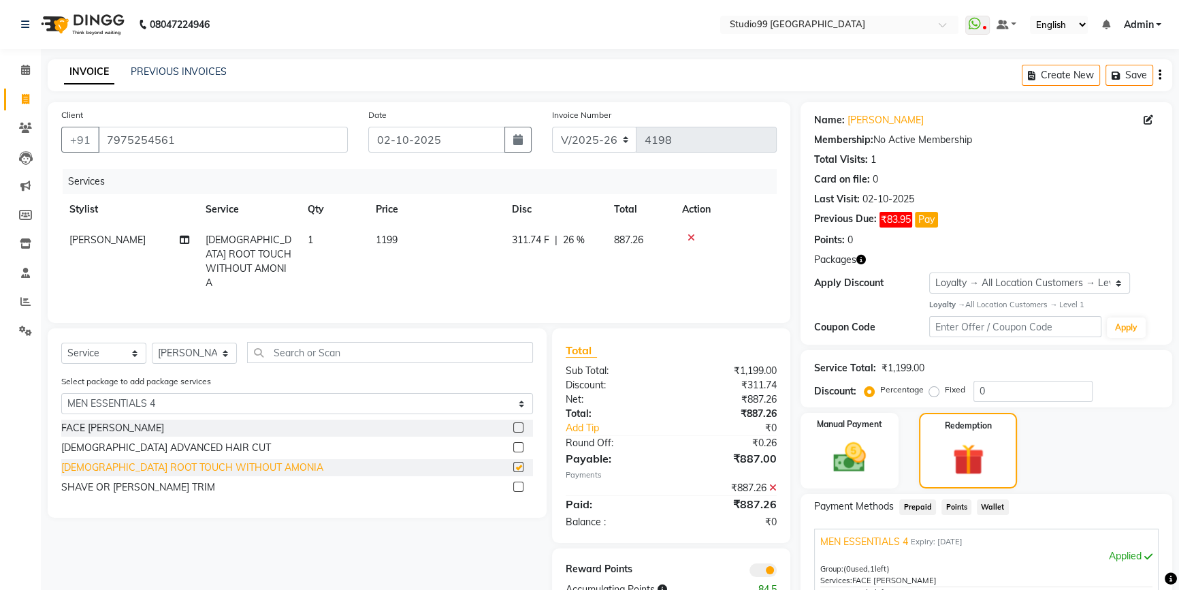
checkbox input "false"
click at [145, 482] on div "SHAVE OR [PERSON_NAME] TRIM" at bounding box center [138, 487] width 154 height 14
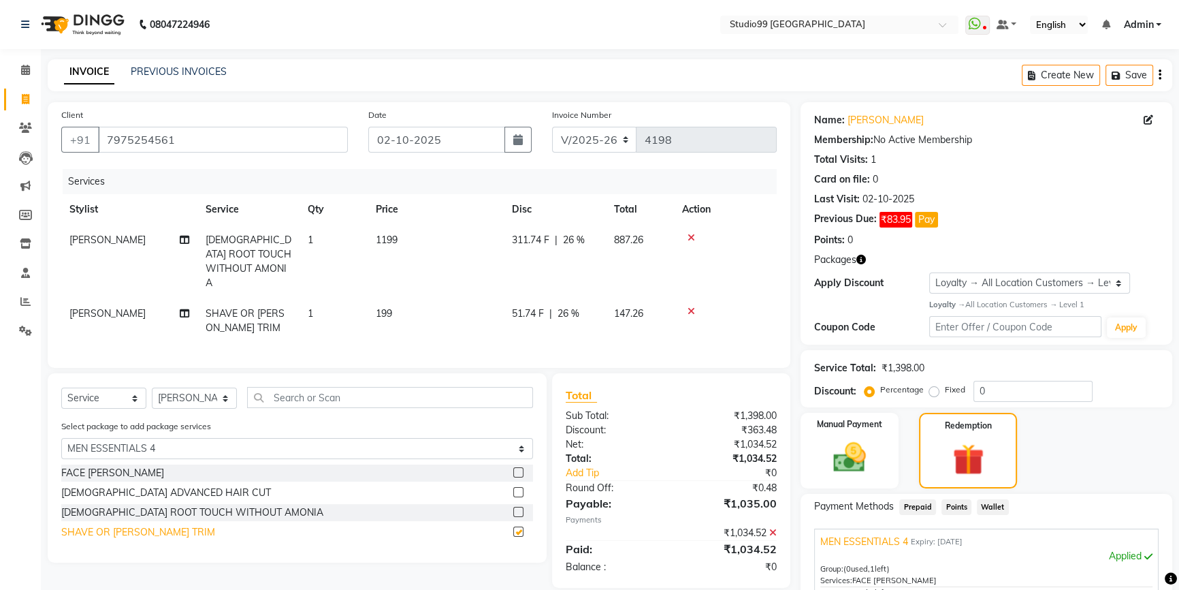
checkbox input "false"
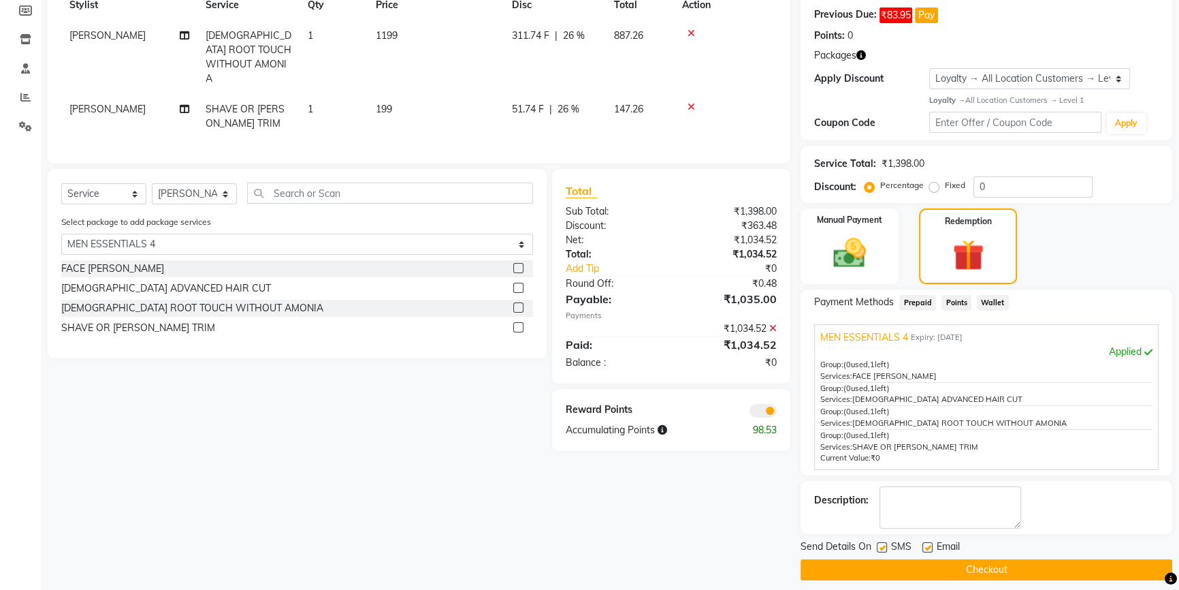
scroll to position [214, 0]
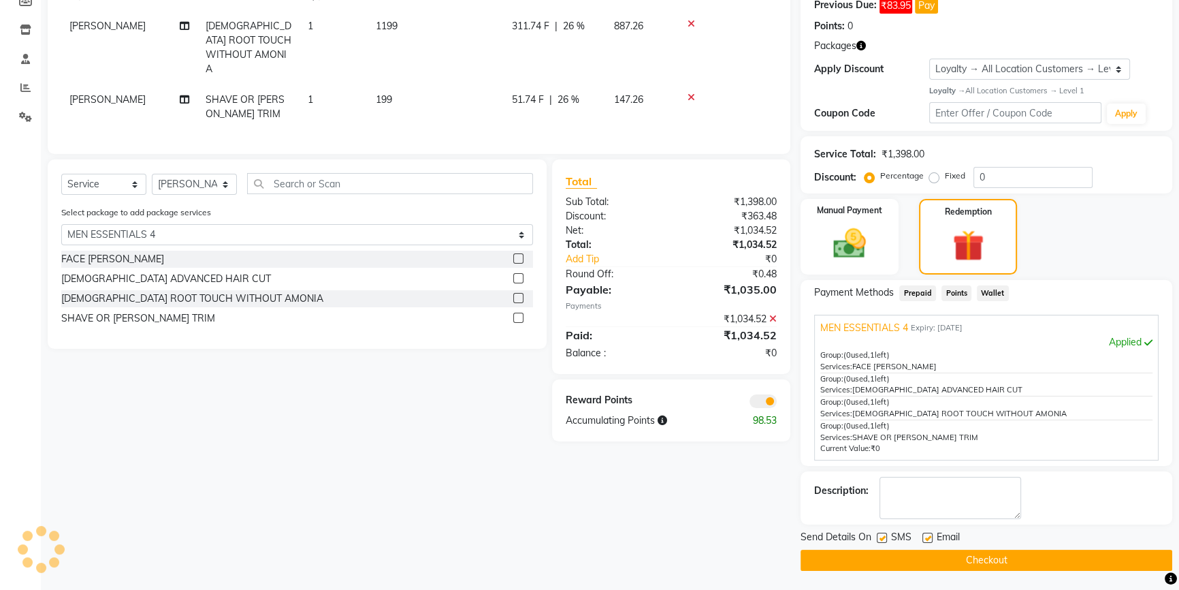
click at [971, 557] on button "Checkout" at bounding box center [987, 559] width 372 height 21
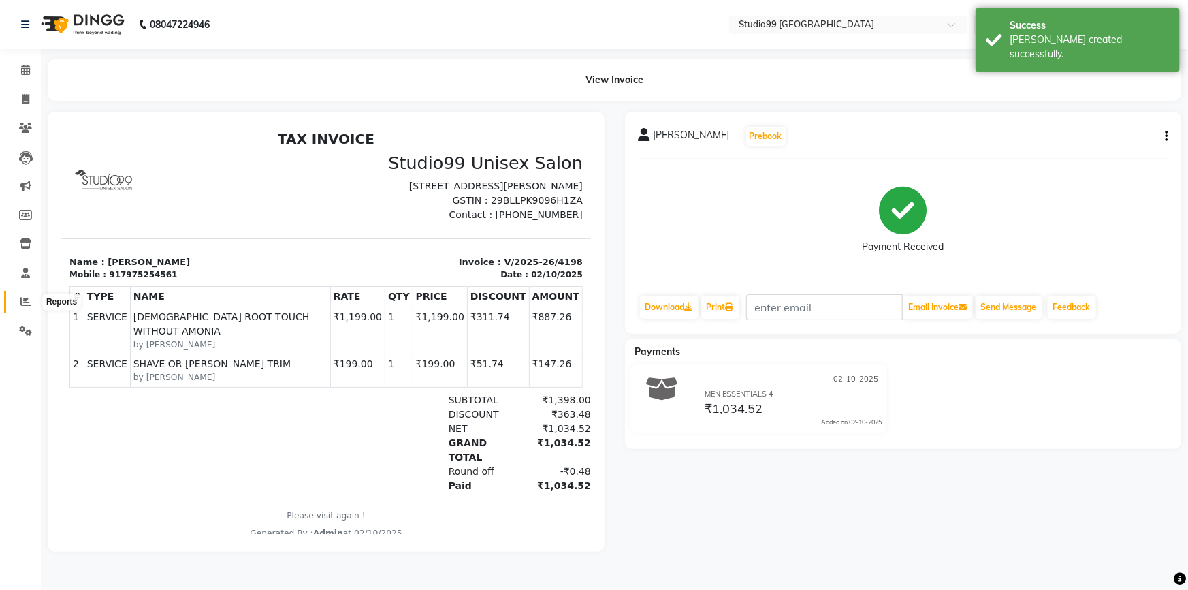
click at [23, 304] on icon at bounding box center [25, 301] width 10 height 10
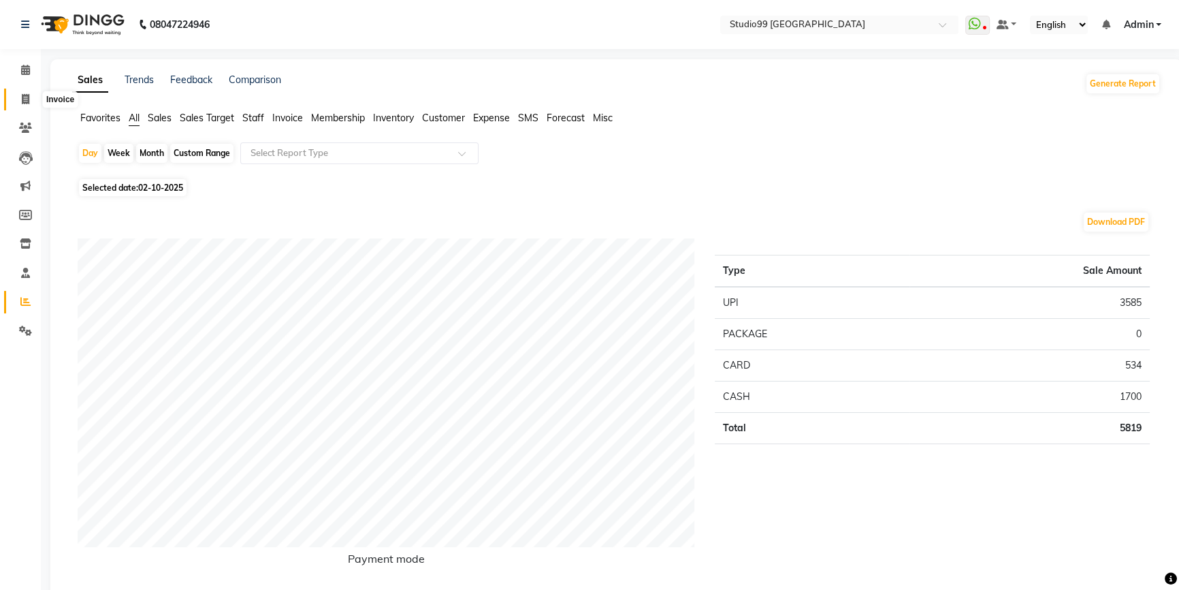
click at [25, 101] on icon at bounding box center [25, 99] width 7 height 10
select select "service"
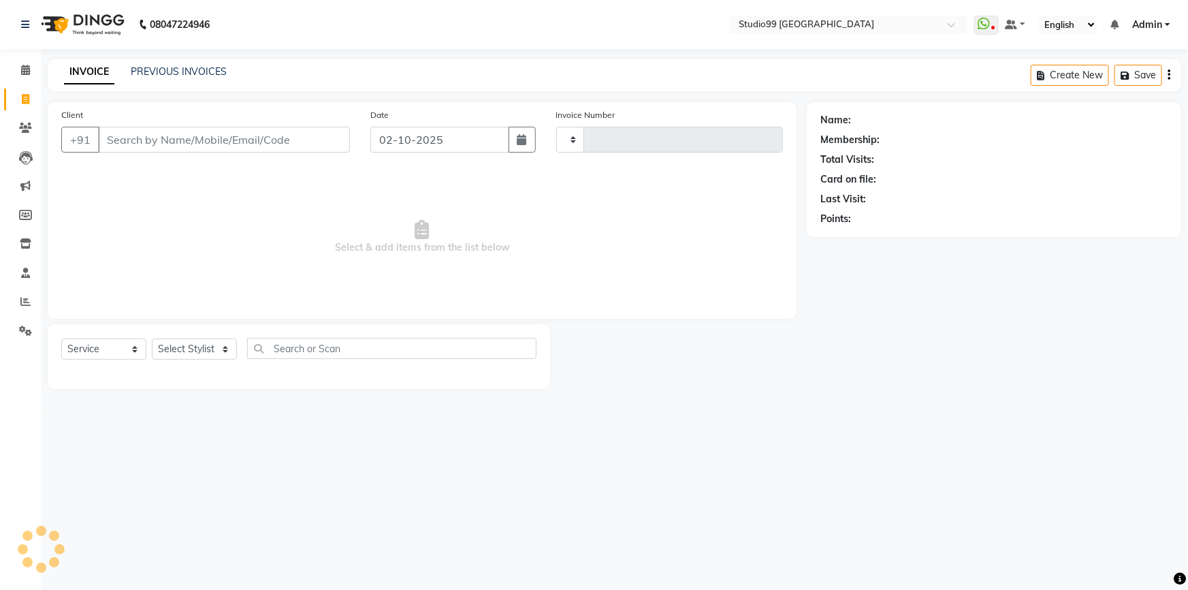
type input "4199"
select select "6042"
click at [27, 127] on icon at bounding box center [25, 128] width 13 height 10
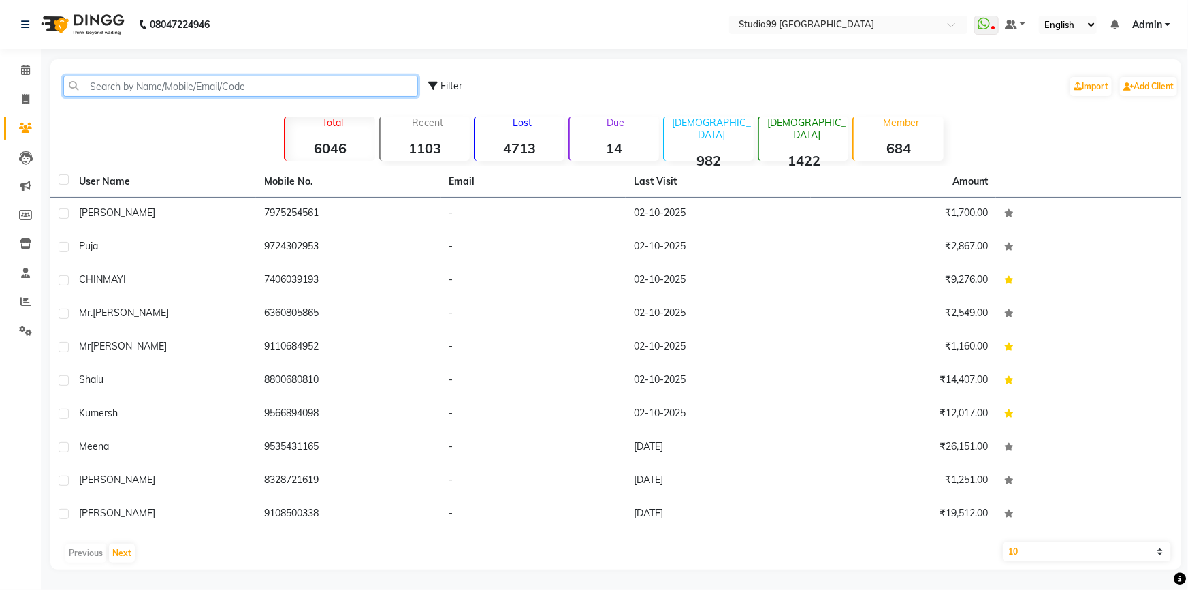
click at [176, 89] on input "text" at bounding box center [240, 86] width 355 height 21
drag, startPoint x: 22, startPoint y: 102, endPoint x: 71, endPoint y: 100, distance: 49.1
click at [24, 102] on icon at bounding box center [25, 99] width 7 height 10
select select "6042"
select select "service"
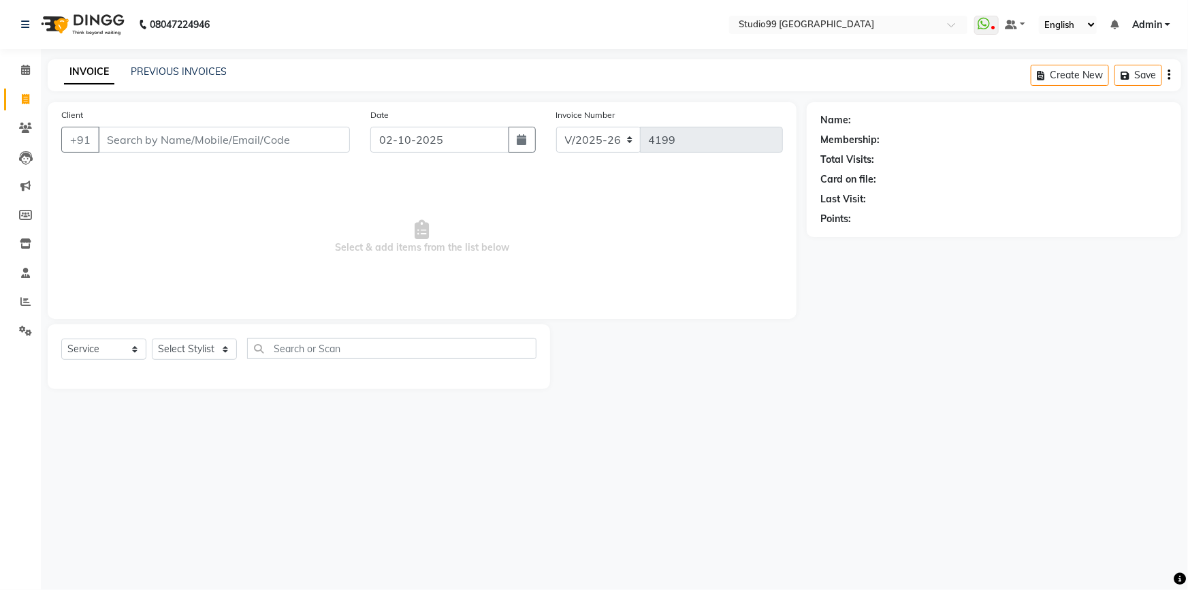
click at [169, 142] on input "Client" at bounding box center [224, 140] width 252 height 26
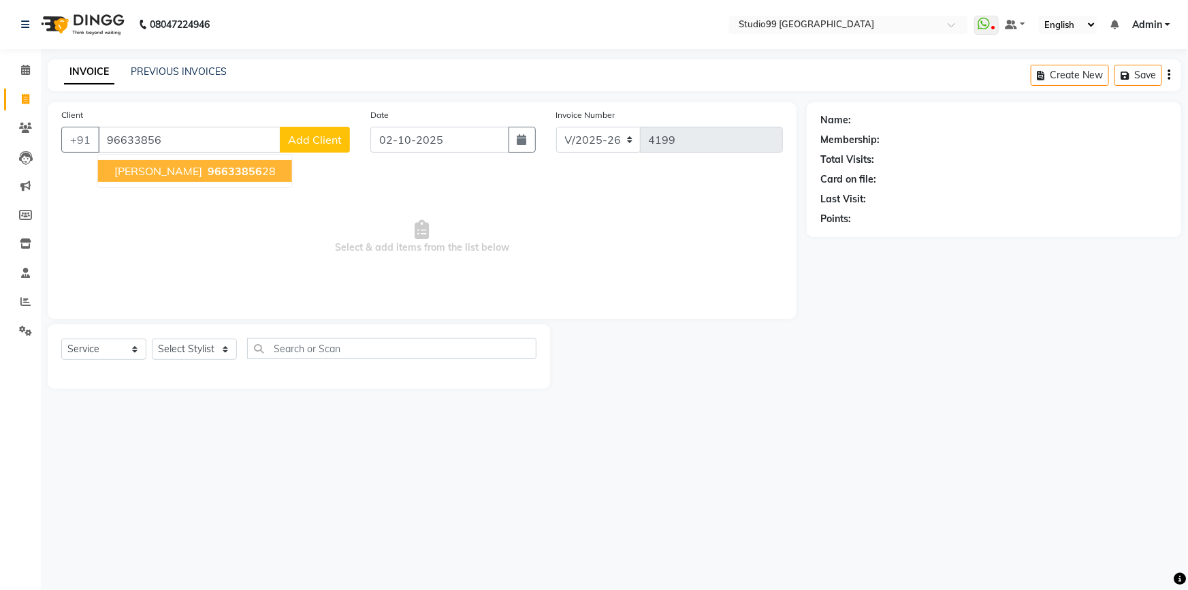
click at [208, 173] on span "96633856" at bounding box center [235, 171] width 54 height 14
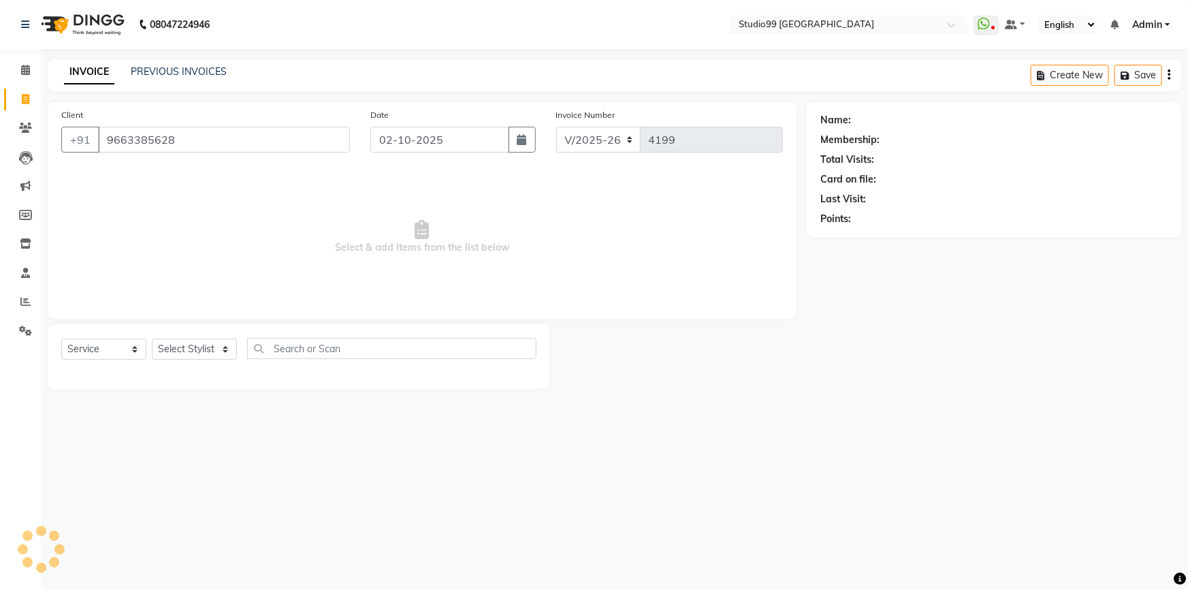
type input "9663385628"
select select "2: Object"
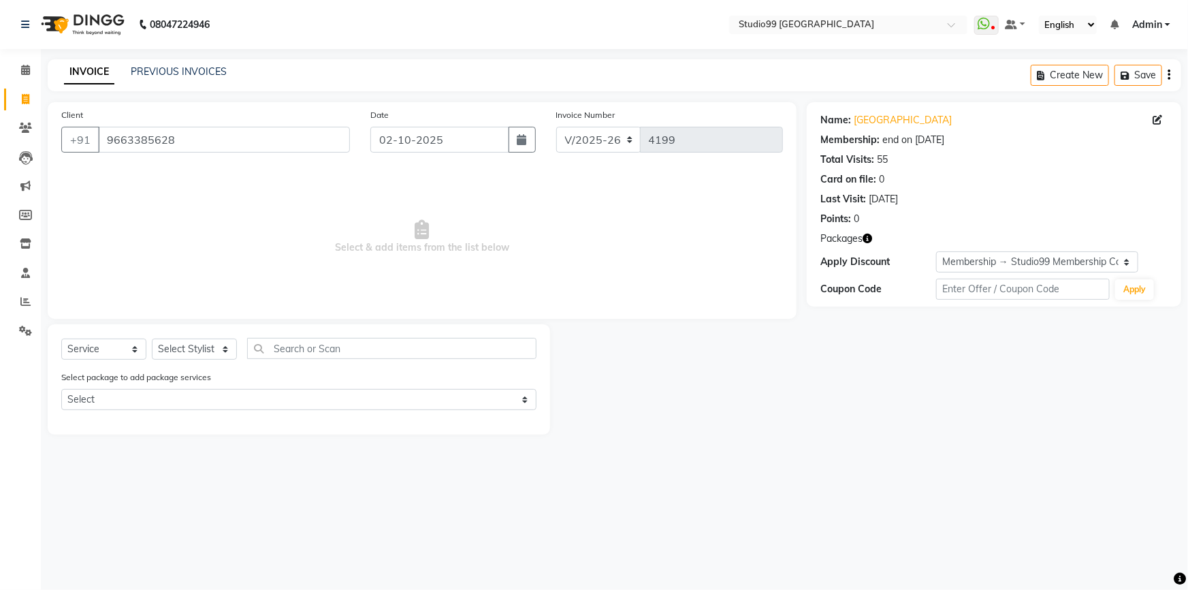
click at [869, 238] on icon "button" at bounding box center [868, 239] width 10 height 10
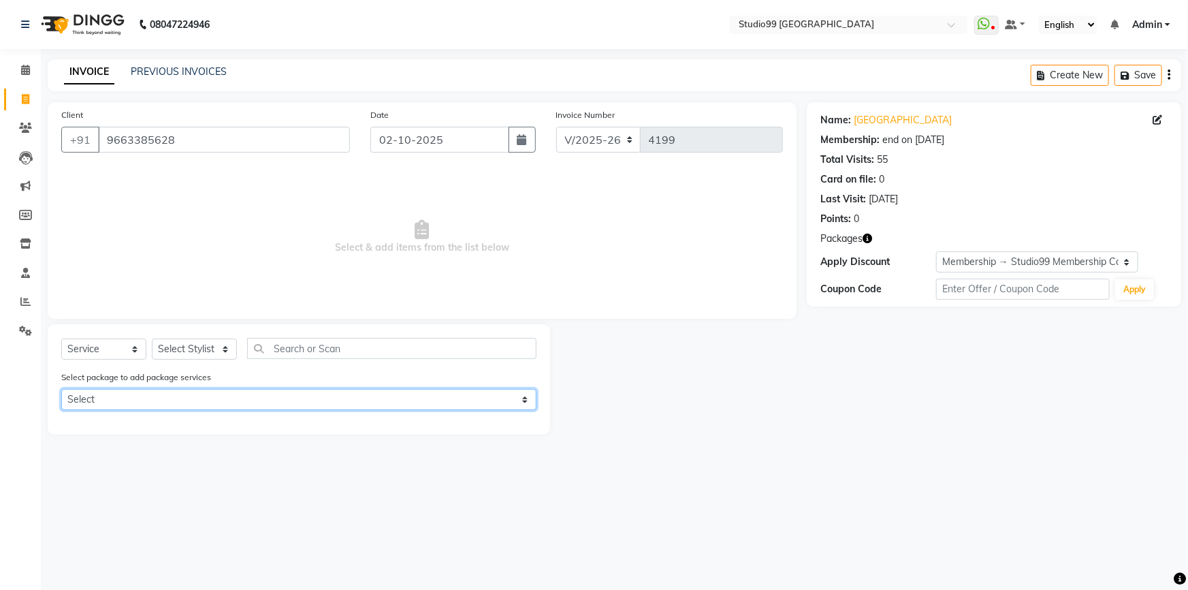
click at [135, 404] on select "Select Puja Facial & Waxing Puja Special Pedi & Mani" at bounding box center [298, 399] width 475 height 21
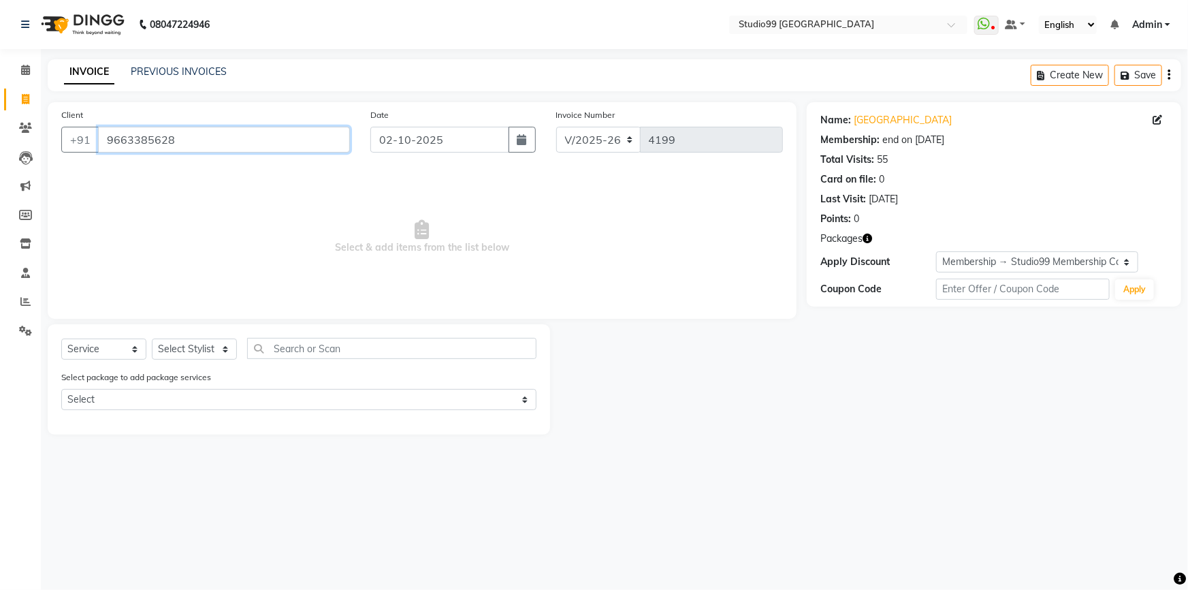
drag, startPoint x: 103, startPoint y: 140, endPoint x: 257, endPoint y: 136, distance: 153.9
click at [257, 136] on input "9663385628" at bounding box center [224, 140] width 252 height 26
click at [28, 129] on icon at bounding box center [25, 128] width 13 height 10
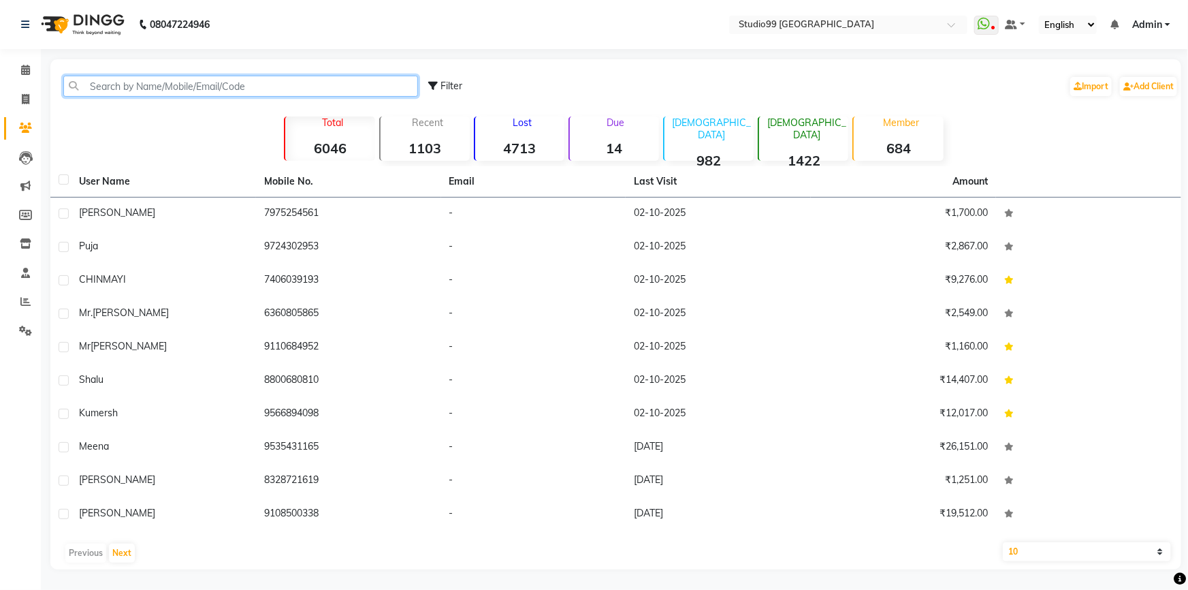
click at [143, 86] on input "text" at bounding box center [240, 86] width 355 height 21
paste input "9663385628"
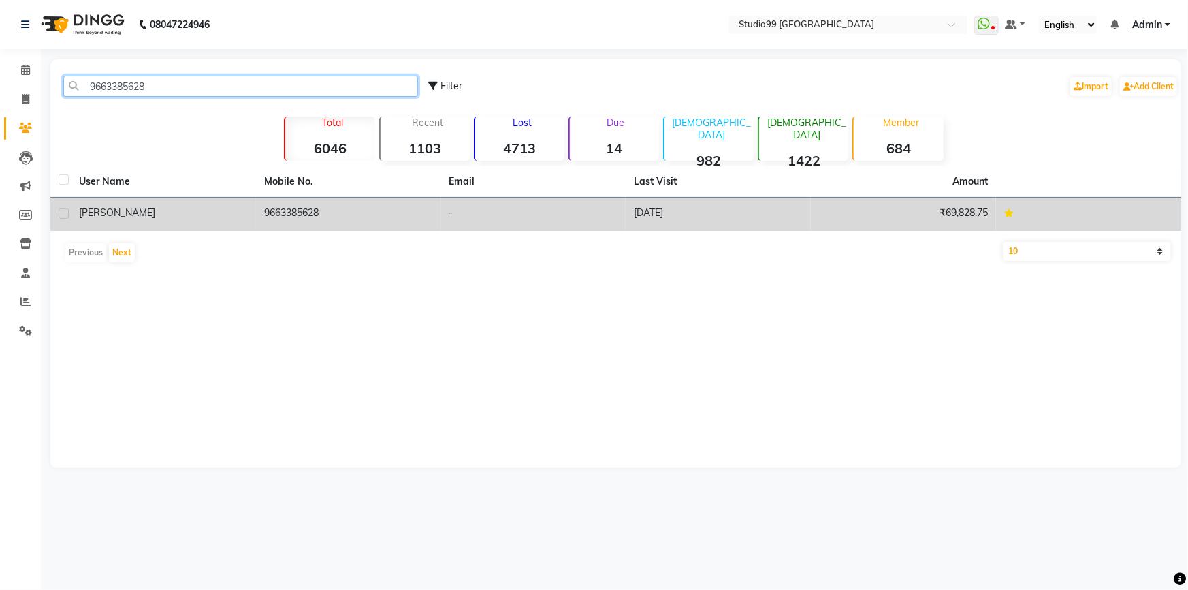
type input "9663385628"
click at [95, 208] on span "PRAGYA" at bounding box center [117, 212] width 76 height 12
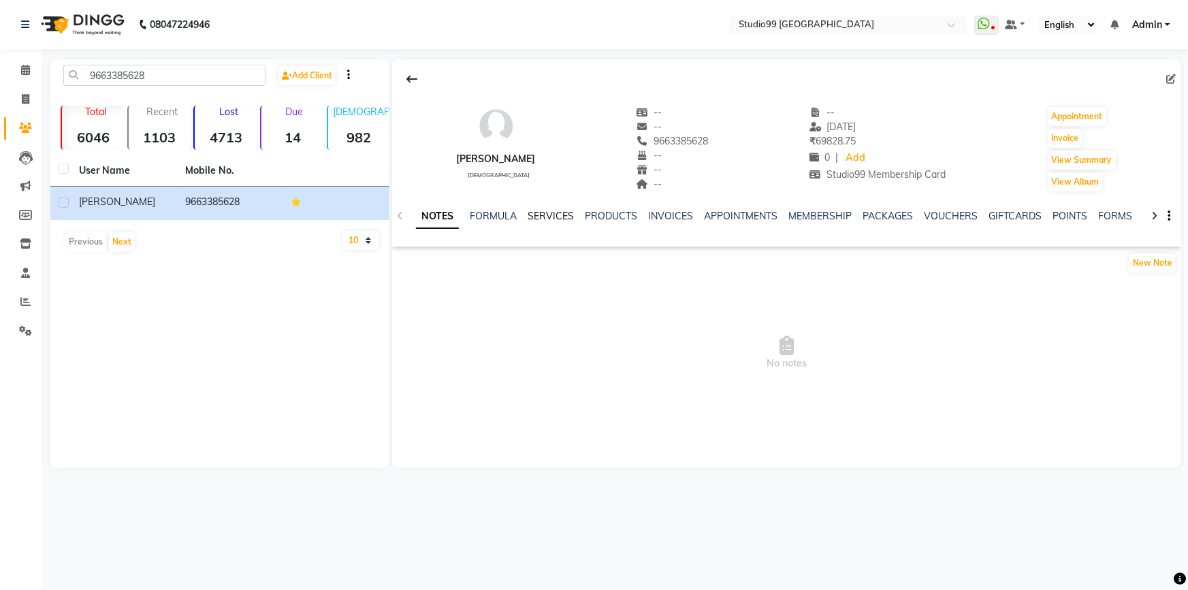
click at [561, 217] on link "SERVICES" at bounding box center [551, 216] width 46 height 12
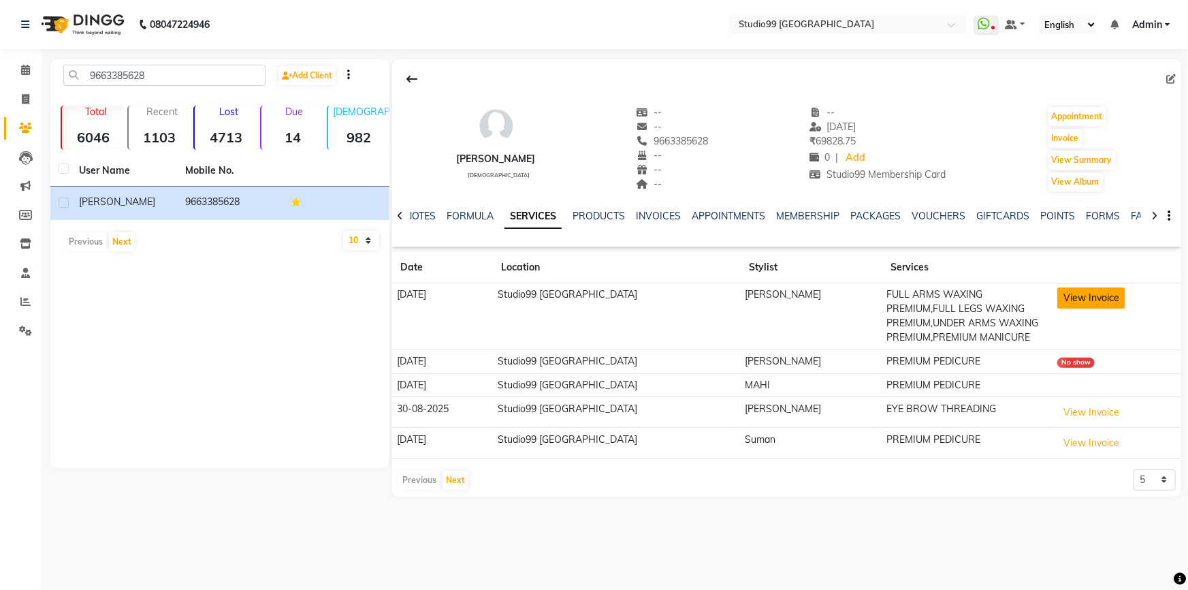
click at [1085, 306] on button "View Invoice" at bounding box center [1091, 297] width 68 height 21
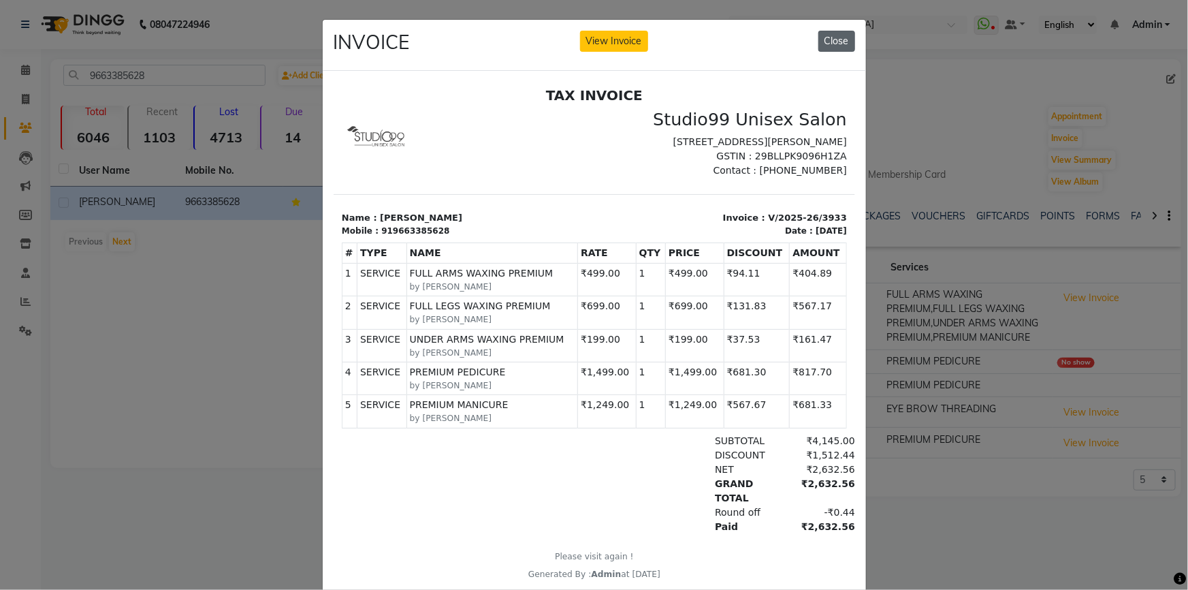
click at [828, 33] on button "Close" at bounding box center [836, 41] width 37 height 21
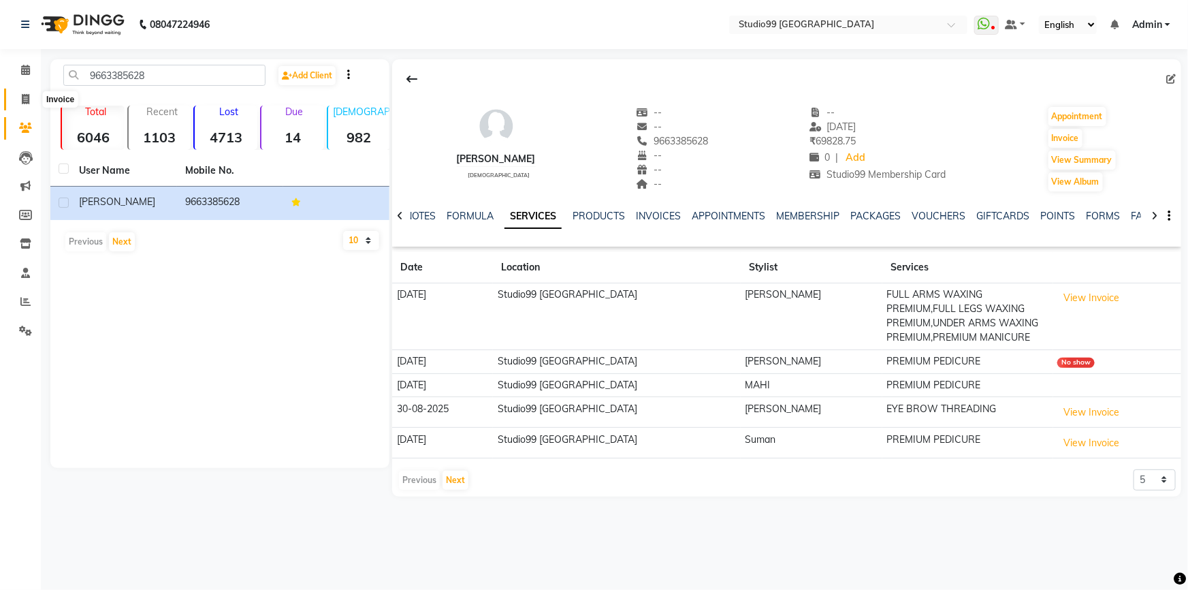
click at [25, 99] on icon at bounding box center [25, 99] width 7 height 10
select select "service"
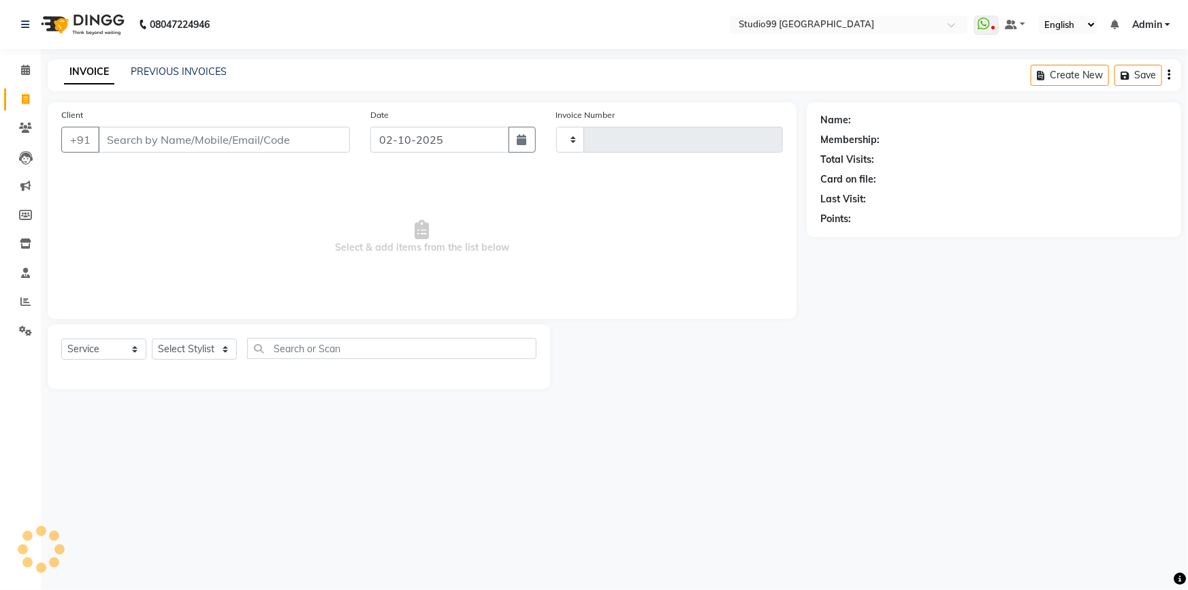
type input "4199"
select select "6042"
click at [184, 351] on select "Select Stylist Admin AKSHAY [PERSON_NAME] Gulshan MAHI [PERSON_NAME] PRIYA [PER…" at bounding box center [194, 348] width 85 height 21
select select "52201"
click at [152, 338] on select "Select Stylist Admin AKSHAY [PERSON_NAME] Gulshan MAHI [PERSON_NAME] PRIYA [PER…" at bounding box center [194, 348] width 85 height 21
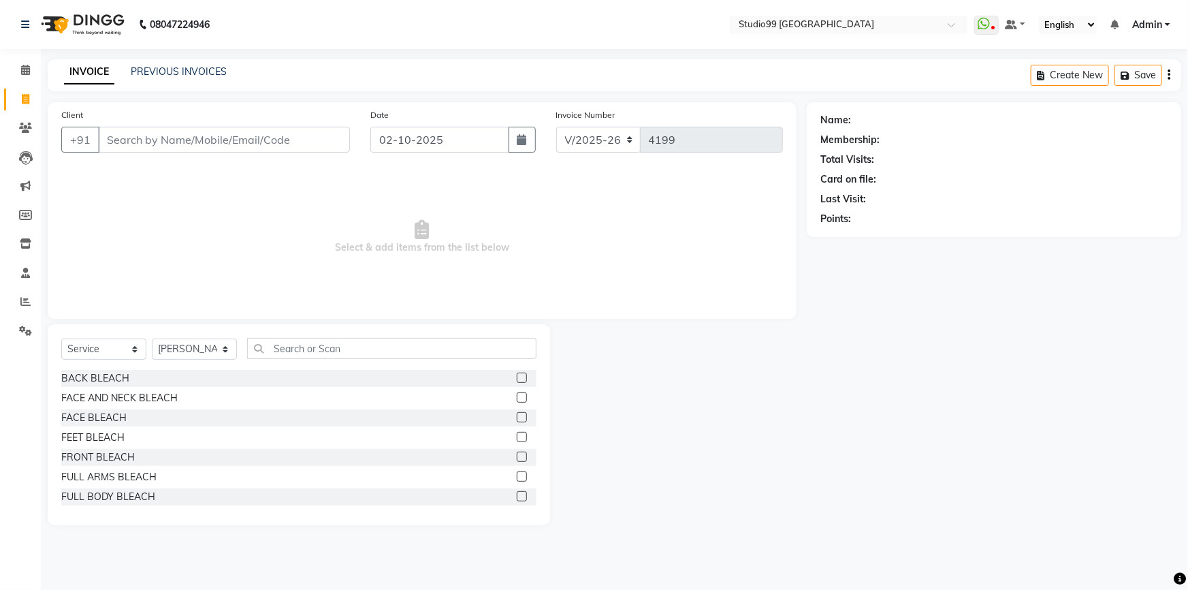
click at [295, 336] on div "Select Service Product Membership Package Voucher Prepaid Gift Card Select Styl…" at bounding box center [299, 424] width 502 height 201
click at [253, 346] on input "text" at bounding box center [391, 348] width 289 height 21
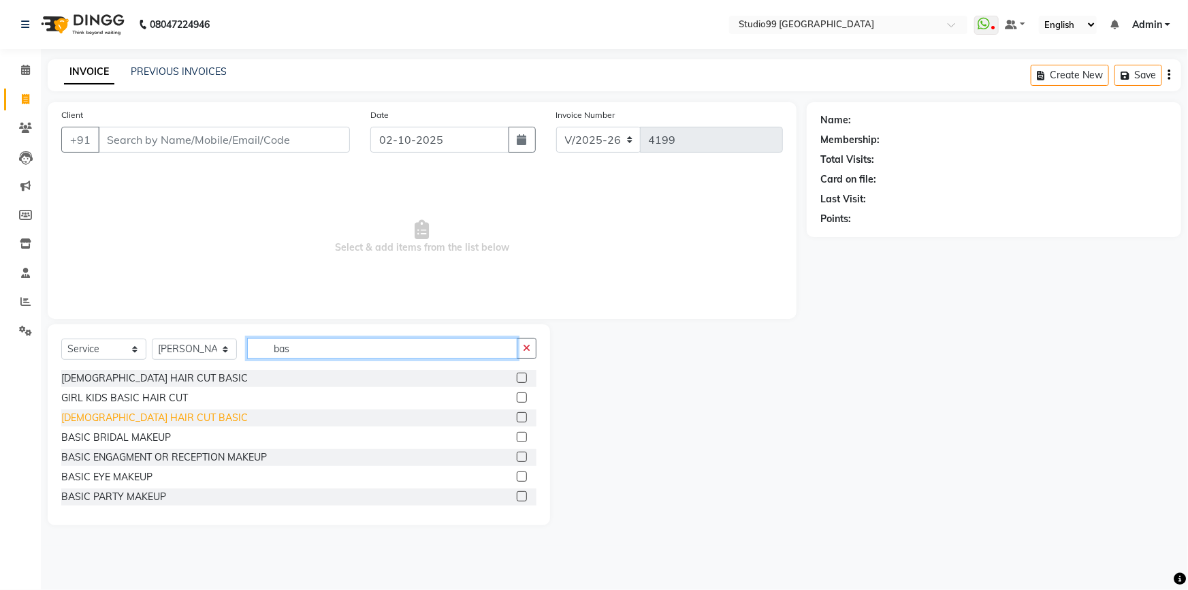
type input "bas"
click at [116, 420] on div "[DEMOGRAPHIC_DATA] HAIR CUT BASIC" at bounding box center [154, 418] width 187 height 14
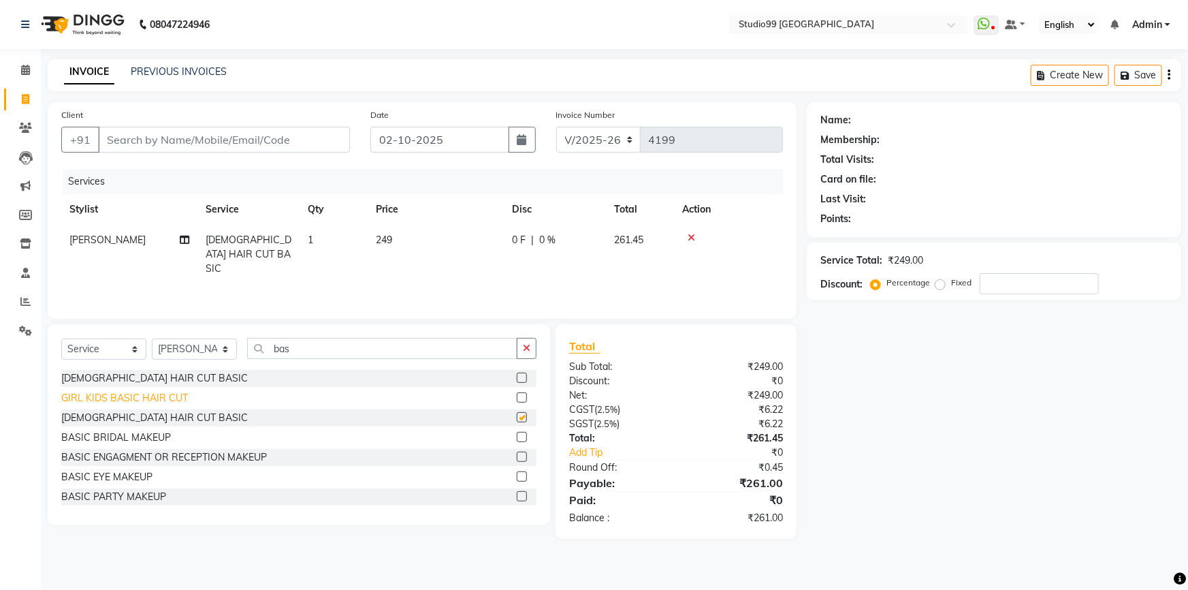
checkbox input "false"
click at [301, 347] on input "bas" at bounding box center [382, 348] width 270 height 21
click at [228, 353] on select "Select Stylist Admin AKSHAY [PERSON_NAME] Gulshan MAHI [PERSON_NAME] PRIYA [PER…" at bounding box center [194, 348] width 85 height 21
click at [312, 346] on input "bas" at bounding box center [382, 348] width 270 height 21
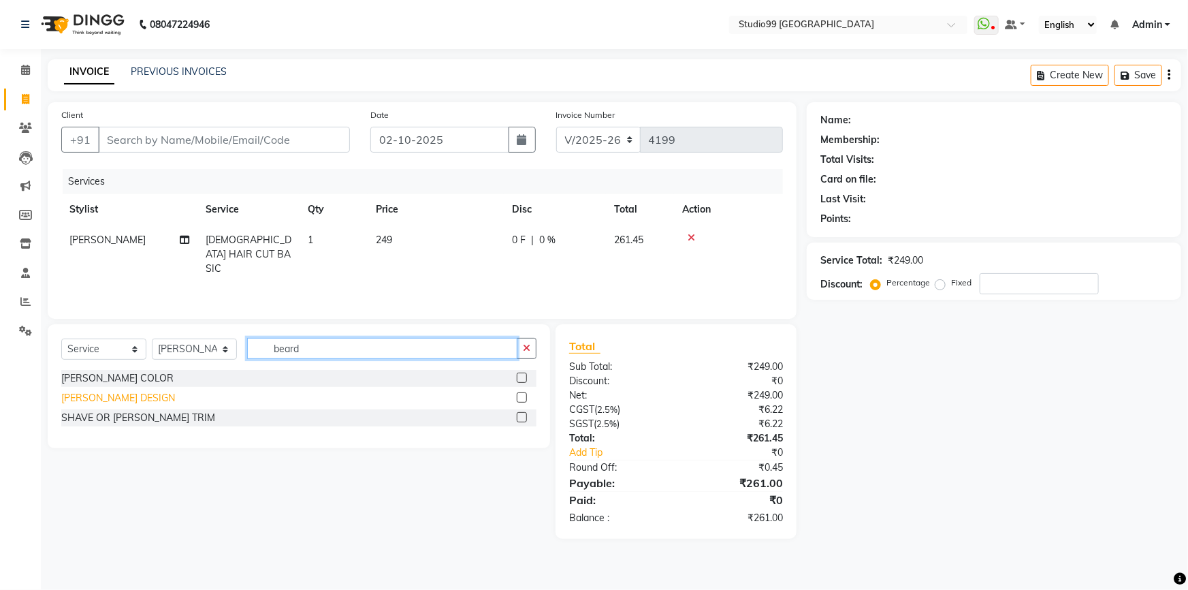
type input "beard"
click at [91, 397] on div "[PERSON_NAME] DESIGN" at bounding box center [118, 398] width 114 height 14
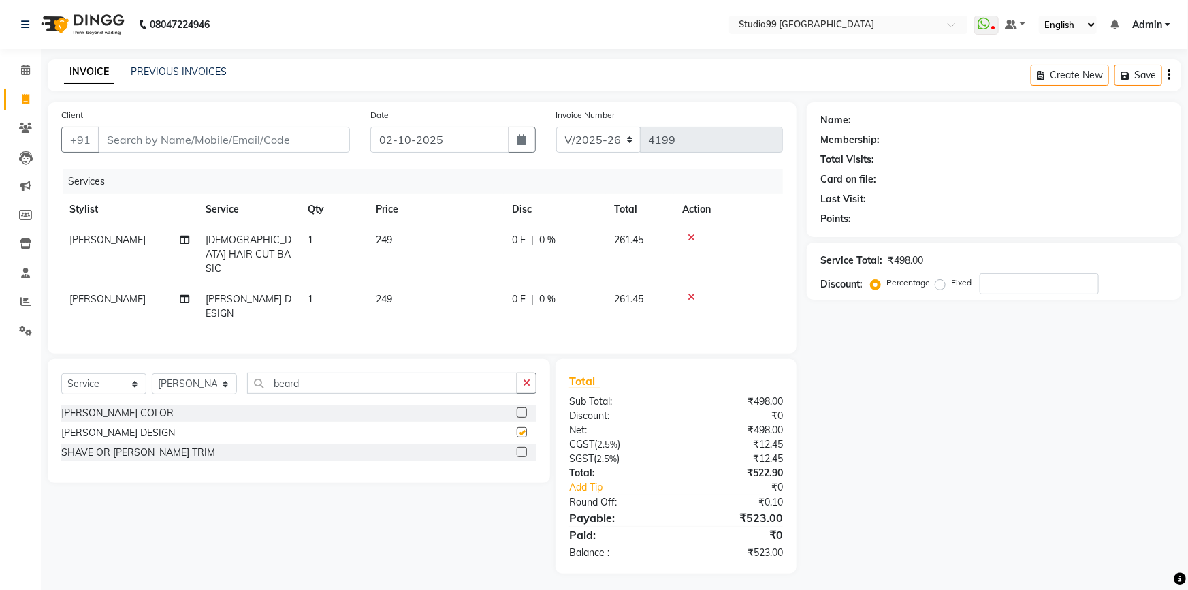
checkbox input "false"
click at [431, 194] on div "Services" at bounding box center [428, 181] width 731 height 25
click at [414, 466] on div "Select Service Product Membership Package Voucher Prepaid Gift Card Select Styl…" at bounding box center [293, 466] width 513 height 214
click at [435, 325] on div "Client +91 Date 02-10-2025 Invoice Number V/2025 V/2025-26 4199 Services Stylis…" at bounding box center [422, 227] width 749 height 251
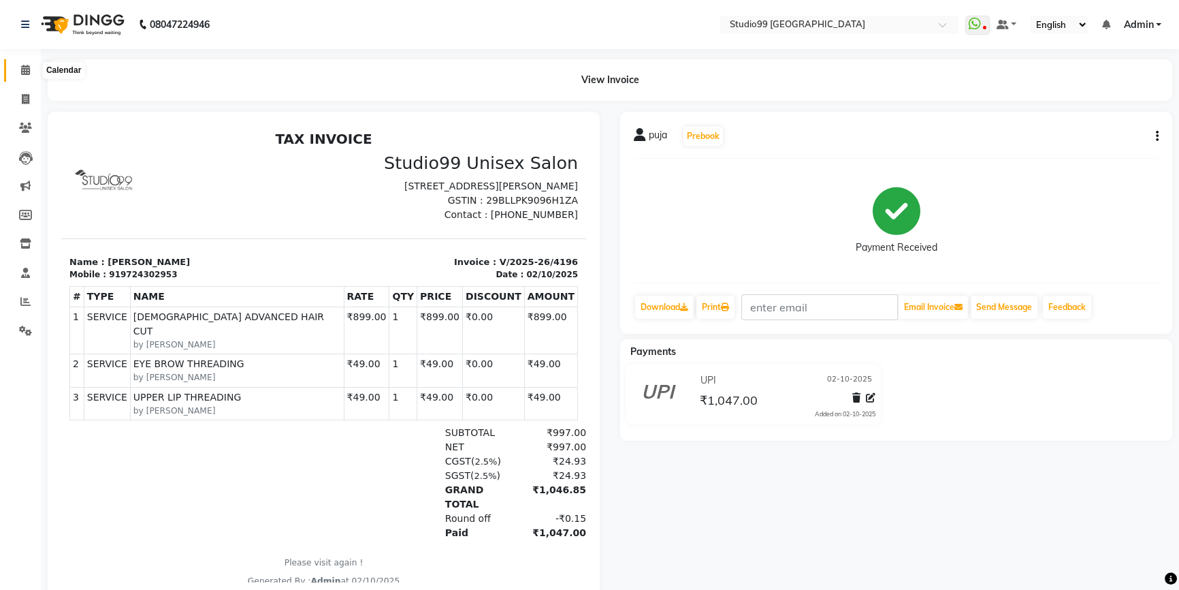
click at [24, 75] on span at bounding box center [26, 71] width 24 height 16
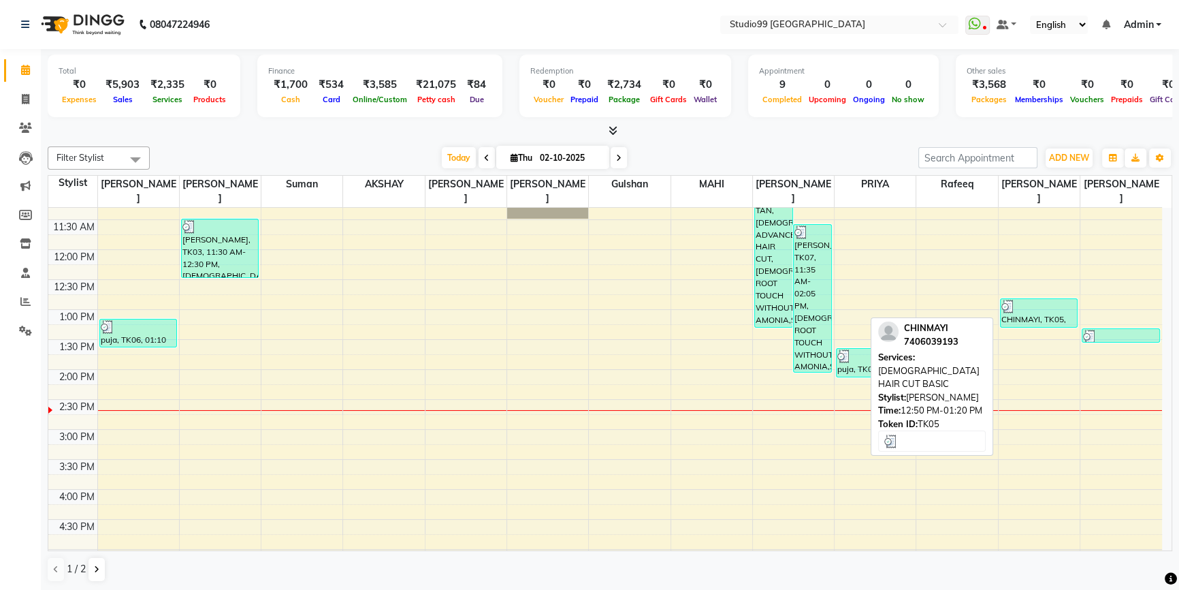
scroll to position [109, 0]
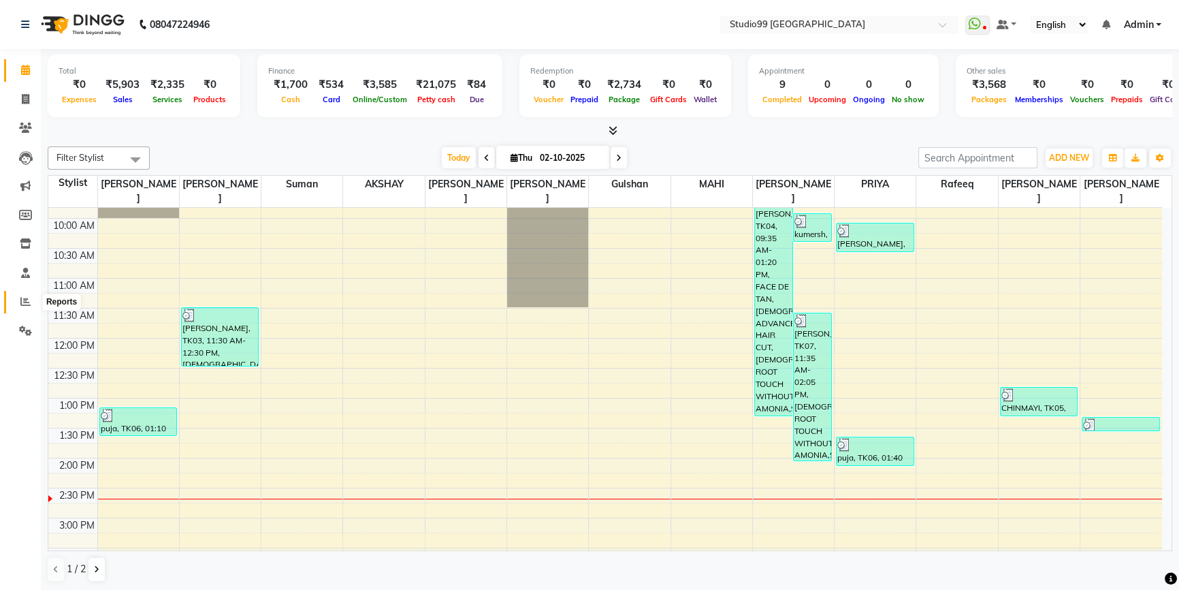
drag, startPoint x: 28, startPoint y: 298, endPoint x: 31, endPoint y: 290, distance: 8.2
click at [29, 297] on icon at bounding box center [25, 301] width 10 height 10
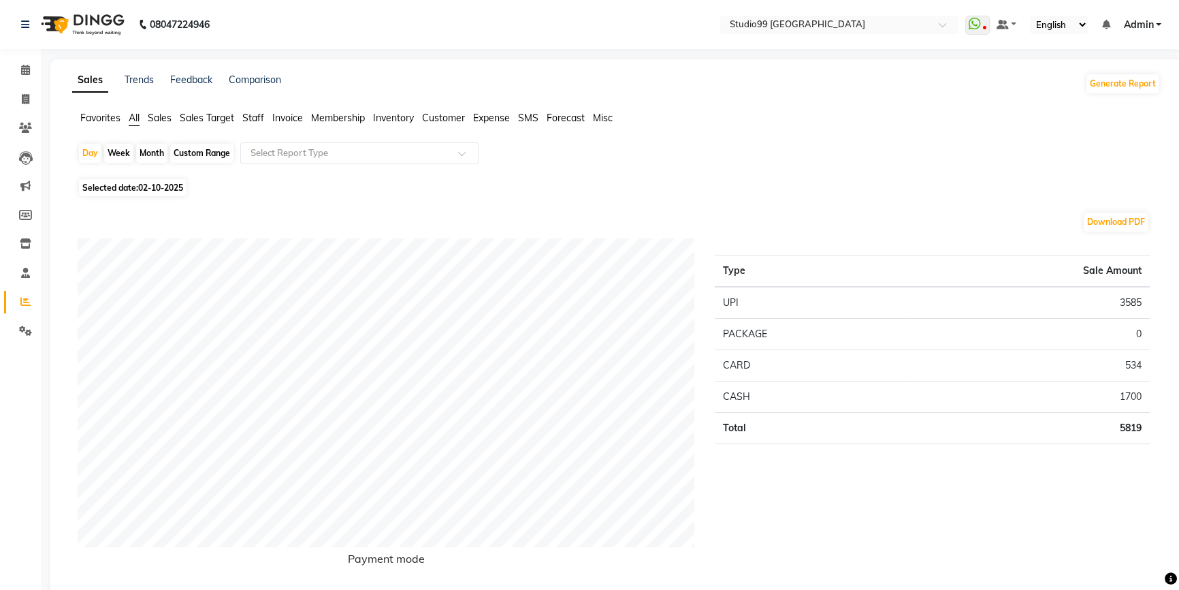
click at [260, 111] on li "Staff" at bounding box center [253, 118] width 22 height 14
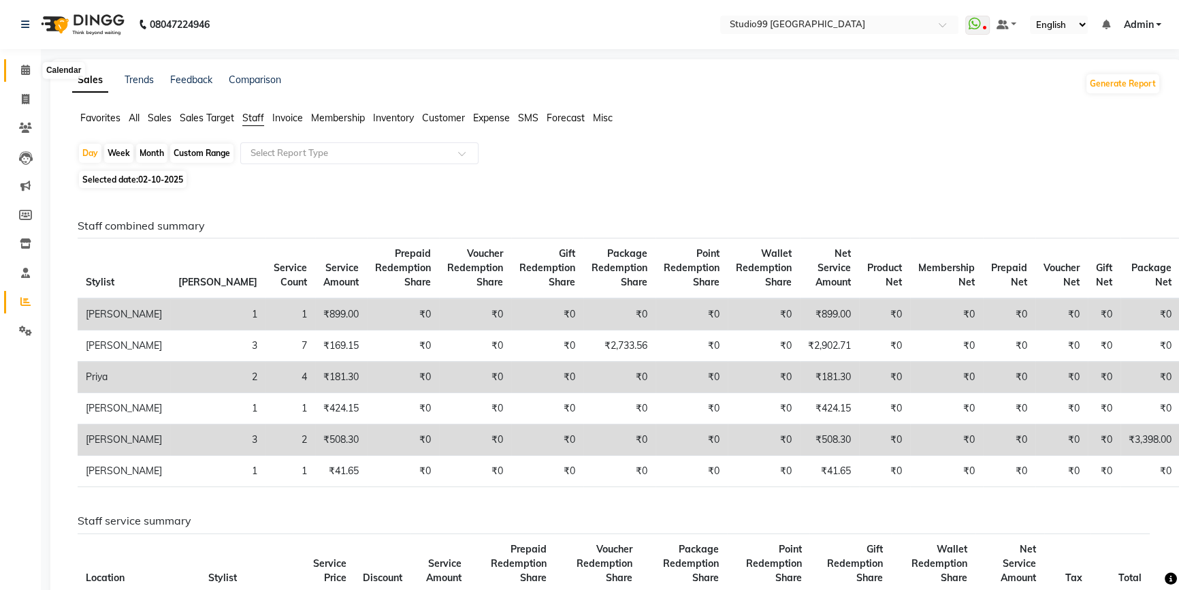
click at [27, 70] on icon at bounding box center [25, 70] width 9 height 10
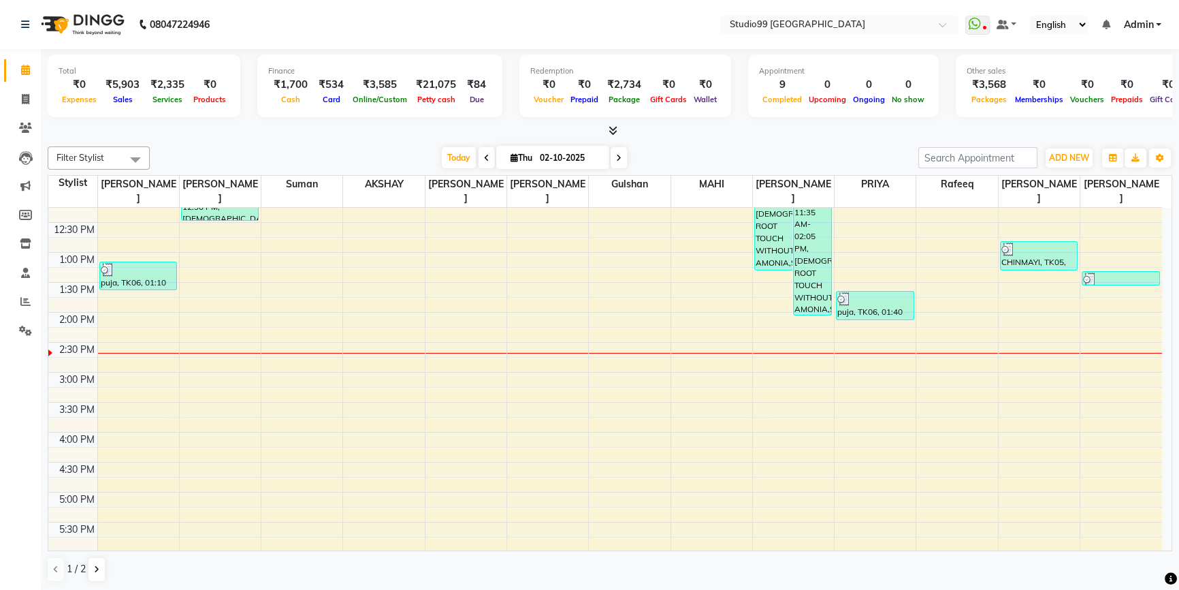
scroll to position [123, 0]
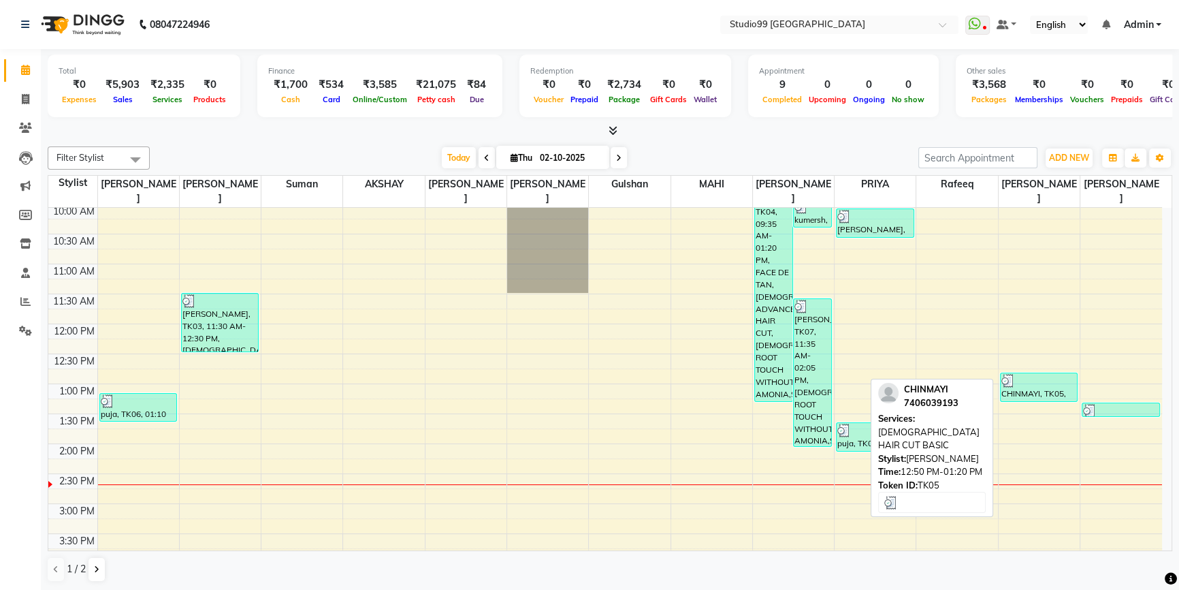
click at [1029, 373] on div "CHINMAYI, TK05, 12:50 PM-01:20 PM, FEMALE HAIR CUT BASIC" at bounding box center [1039, 387] width 76 height 28
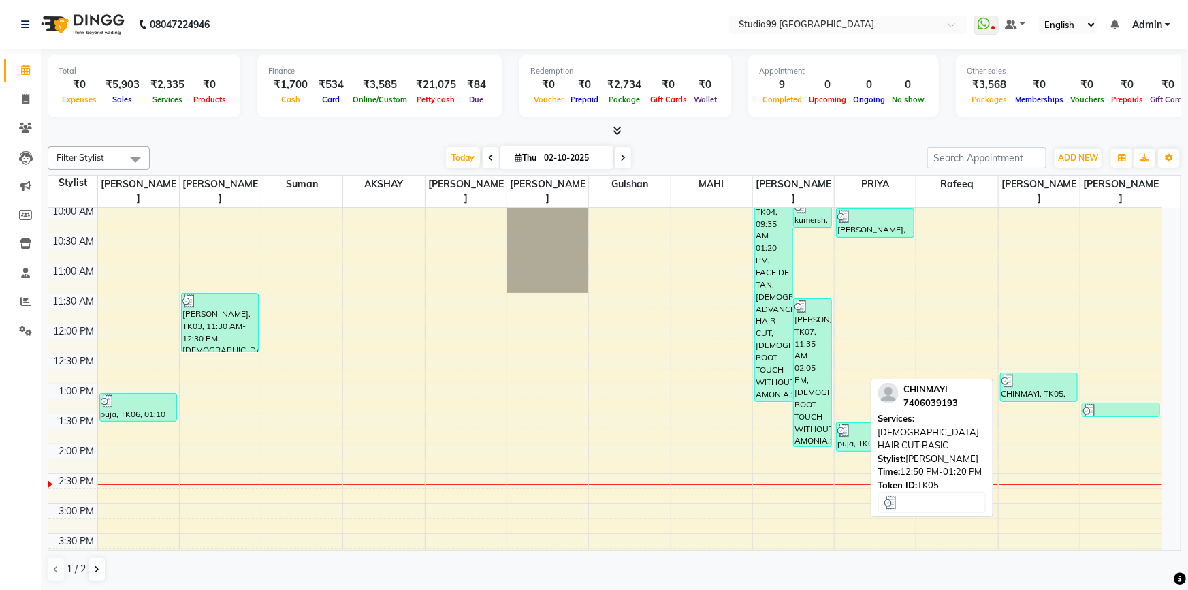
select select "3"
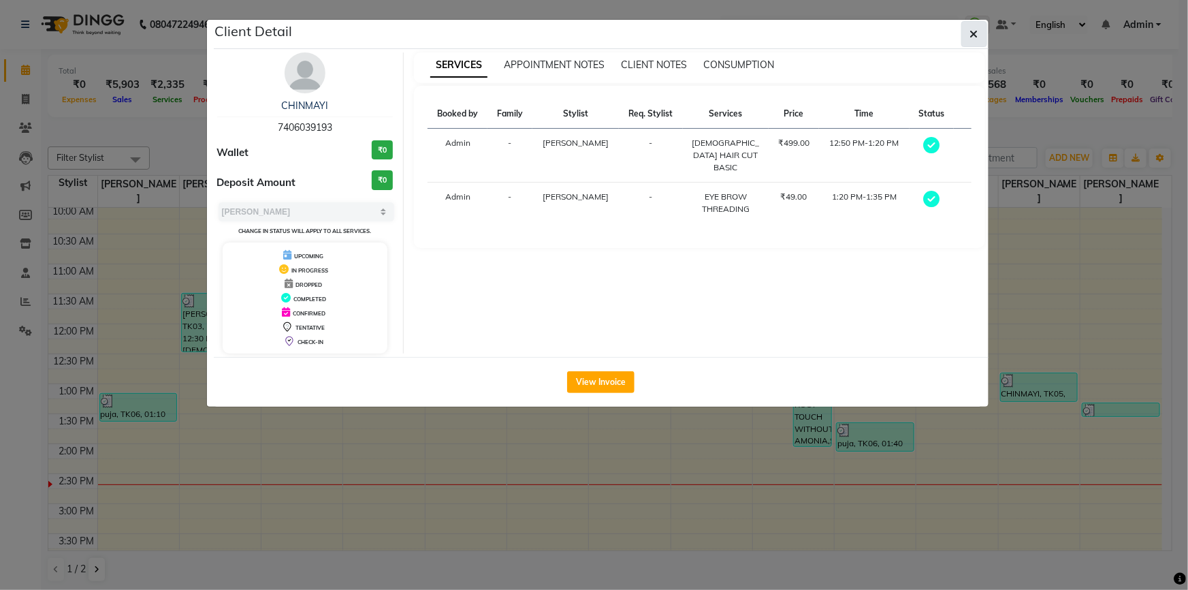
click at [980, 27] on button "button" at bounding box center [974, 34] width 26 height 26
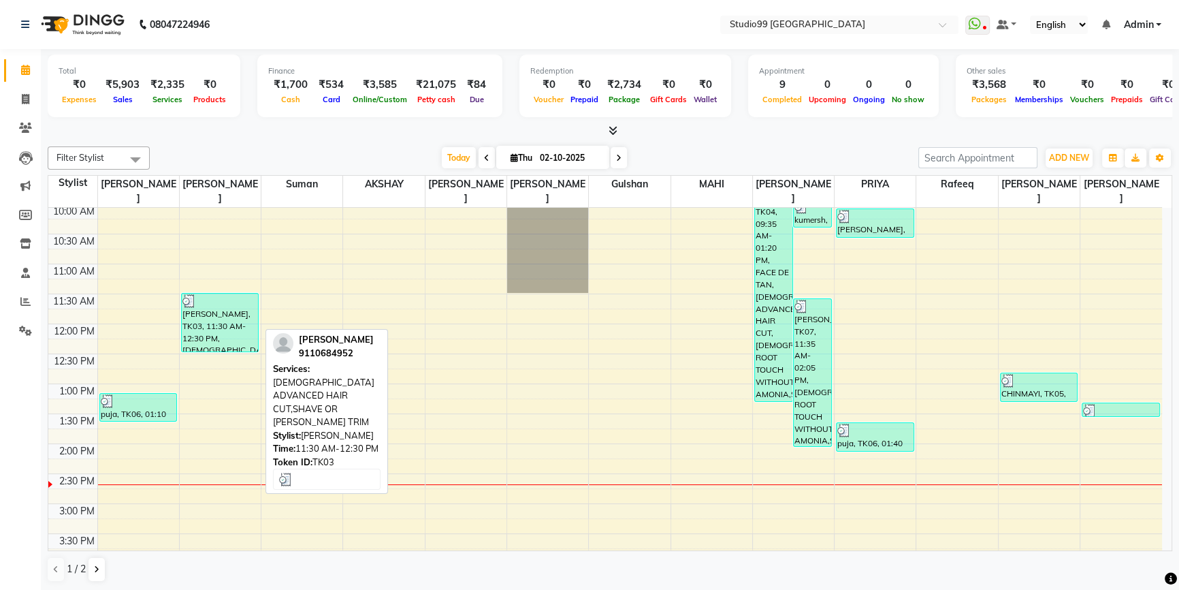
click at [219, 315] on div "Mr Chethan, TK03, 11:30 AM-12:30 PM, MALE ADVANCED HAIR CUT,SHAVE OR BEARD TRIM" at bounding box center [220, 322] width 76 height 58
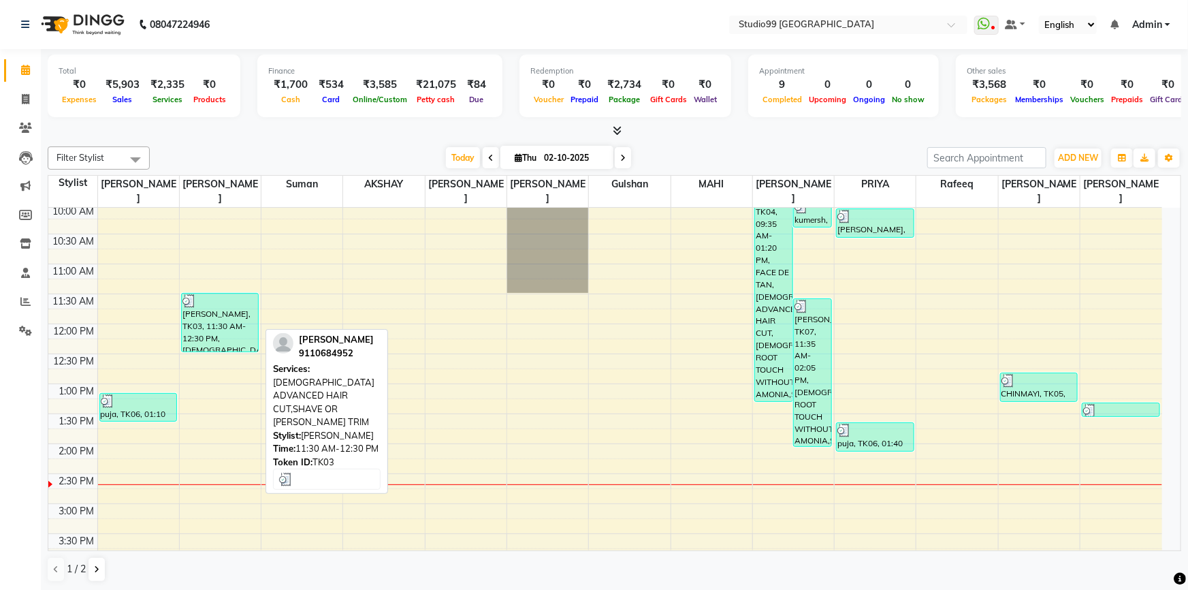
select select "3"
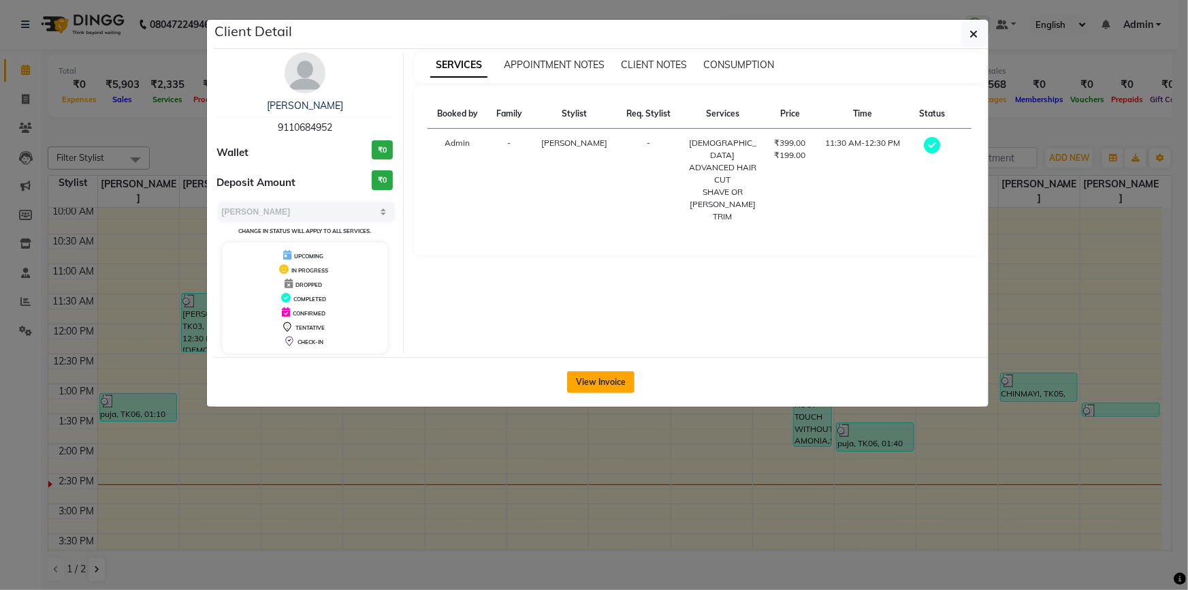
click at [601, 377] on button "View Invoice" at bounding box center [600, 382] width 67 height 22
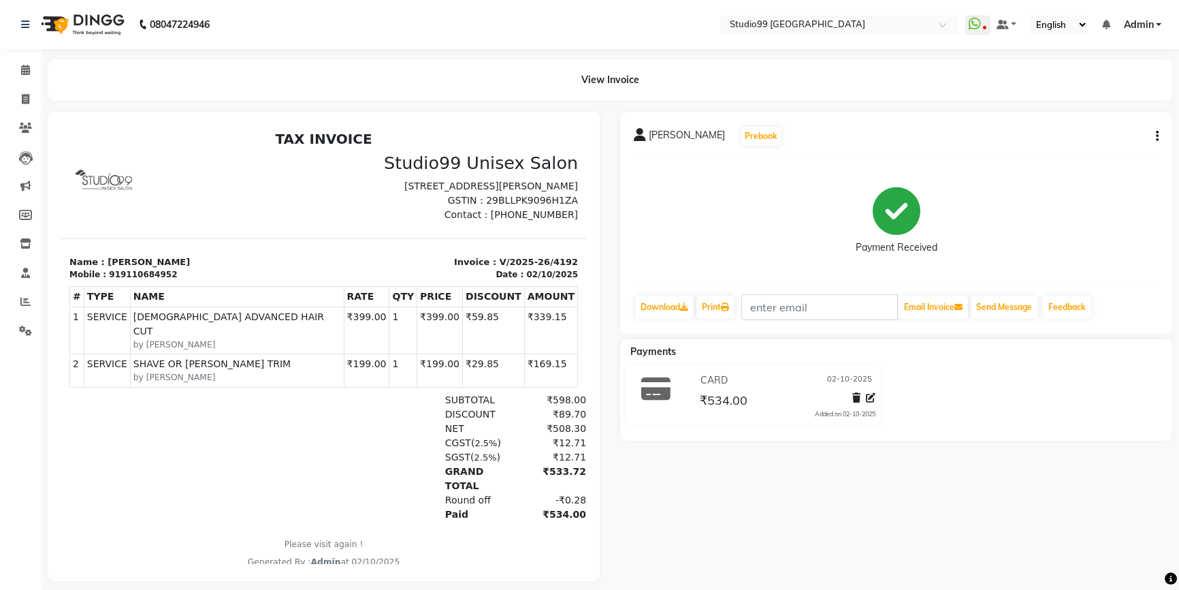
click at [1156, 136] on icon "button" at bounding box center [1157, 136] width 3 height 1
click at [1064, 134] on div "Edit Item Staff" at bounding box center [1088, 135] width 93 height 17
select select
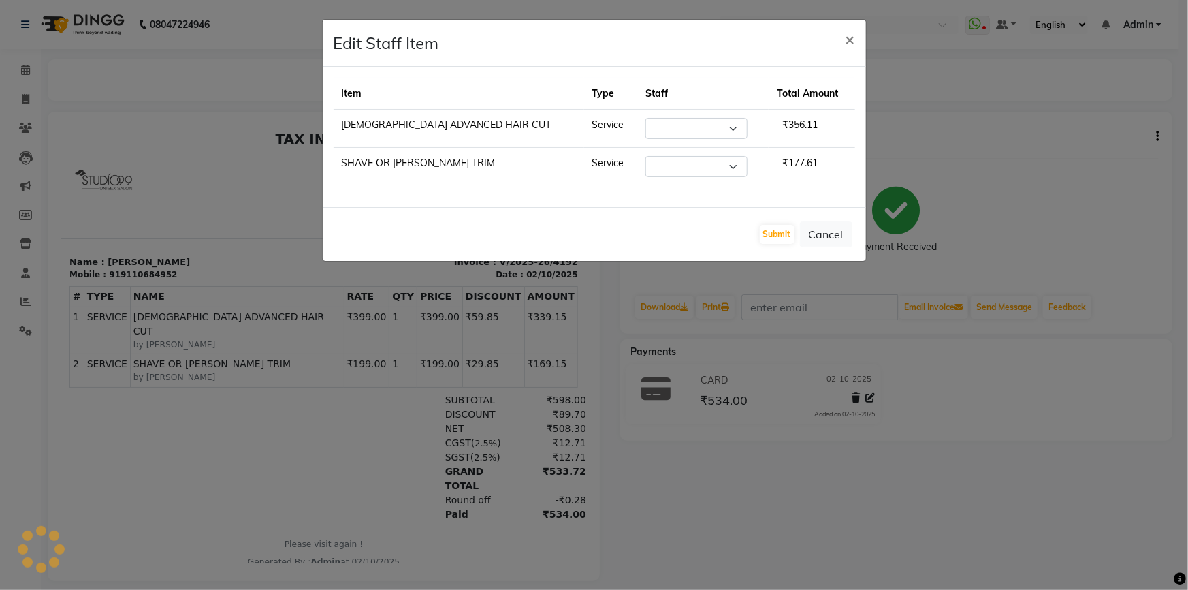
select select "43358"
click at [651, 126] on select "Select Admin AKSHAY AMARJIT Dina GOUTAM Gulshan MAHI Nobil Hasan PRIYA Rafeeq R…" at bounding box center [696, 128] width 102 height 21
select select "43361"
click at [645, 118] on select "Select Admin AKSHAY AMARJIT Dina GOUTAM Gulshan MAHI Nobil Hasan PRIYA Rafeeq R…" at bounding box center [696, 128] width 102 height 21
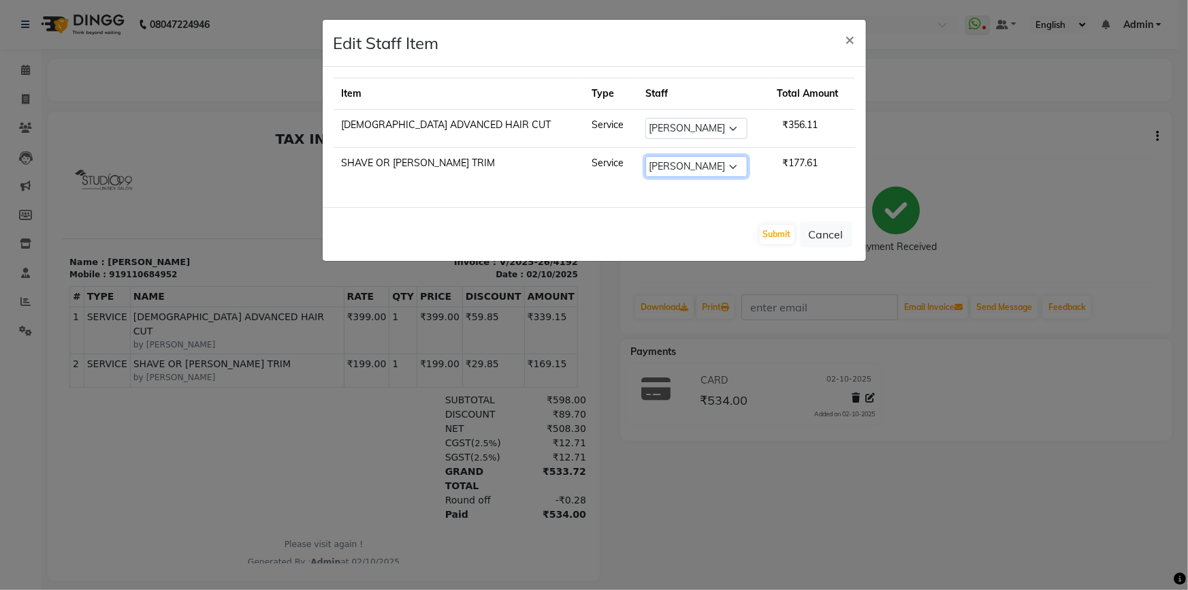
click at [650, 168] on select "Select Admin AKSHAY AMARJIT Dina GOUTAM Gulshan MAHI Nobil Hasan PRIYA Rafeeq R…" at bounding box center [696, 166] width 102 height 21
select select "43361"
click at [645, 156] on select "Select Admin AKSHAY AMARJIT Dina GOUTAM Gulshan MAHI Nobil Hasan PRIYA Rafeeq R…" at bounding box center [696, 166] width 102 height 21
click at [783, 232] on button "Submit" at bounding box center [777, 234] width 35 height 19
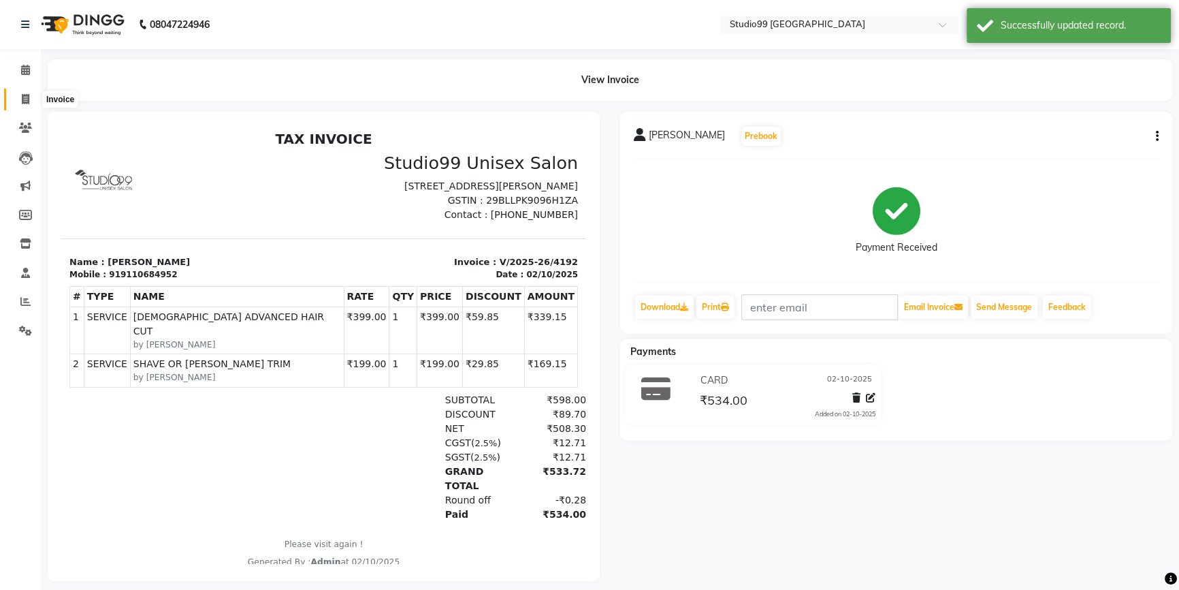
click at [22, 93] on span at bounding box center [26, 100] width 24 height 16
select select "6042"
select select "service"
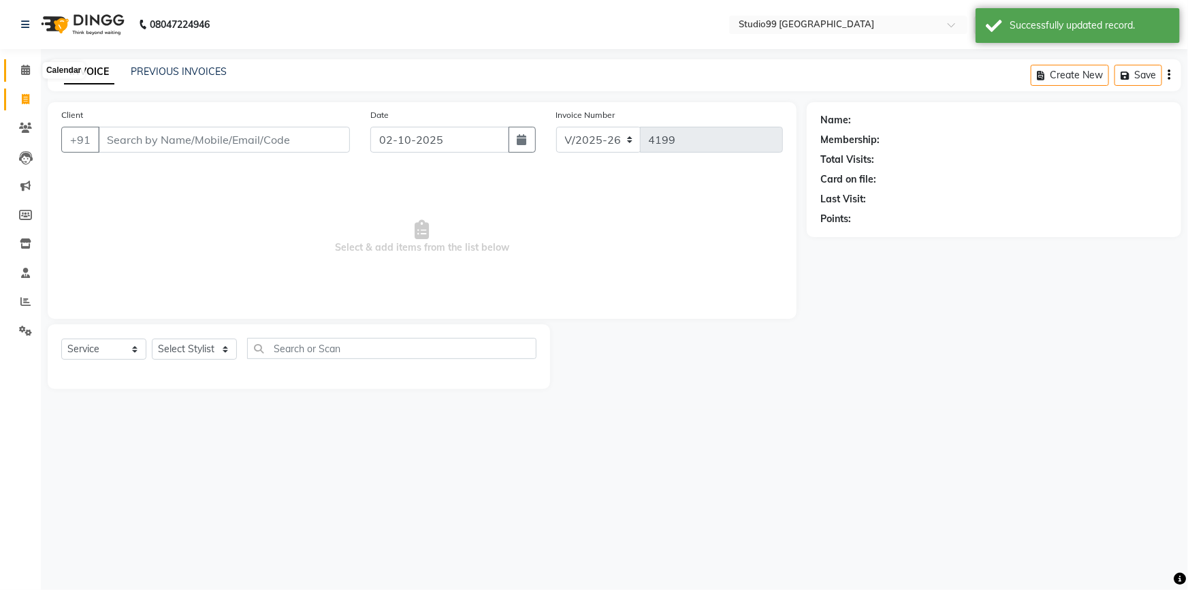
click at [21, 71] on icon at bounding box center [25, 70] width 9 height 10
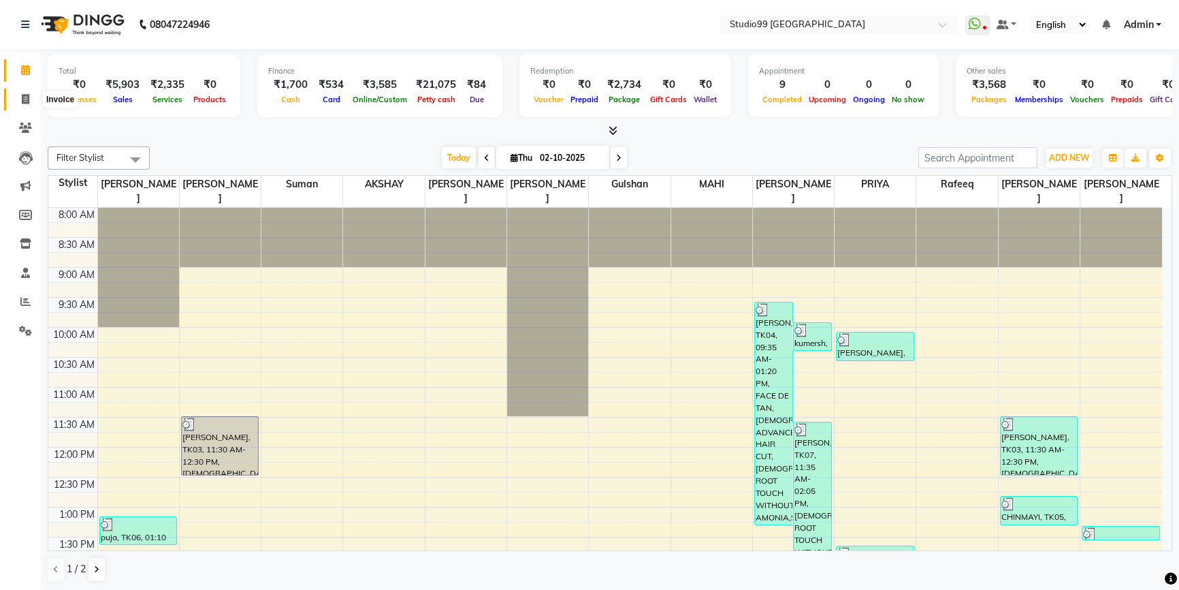
click at [24, 95] on icon at bounding box center [25, 99] width 7 height 10
select select "service"
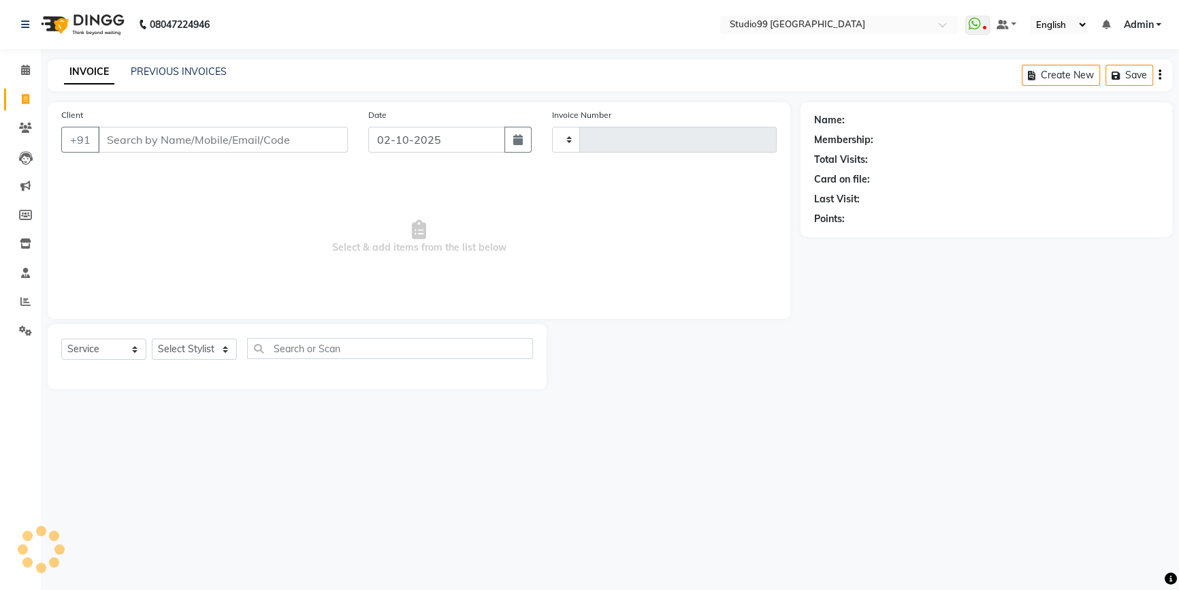
type input "4199"
select select "6042"
click at [182, 347] on select "Select Stylist Admin AKSHAY [PERSON_NAME] Gulshan MAHI [PERSON_NAME] PRIYA [PER…" at bounding box center [194, 348] width 85 height 21
select select "52201"
click at [152, 338] on select "Select Stylist Admin AKSHAY [PERSON_NAME] Gulshan MAHI [PERSON_NAME] PRIYA [PER…" at bounding box center [194, 348] width 85 height 21
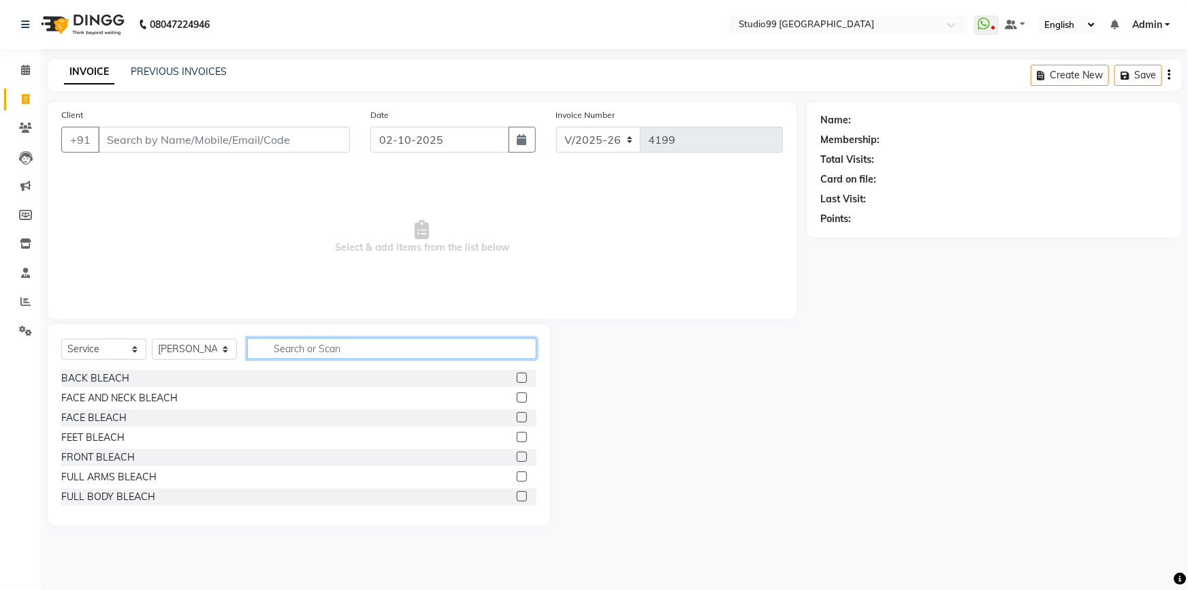
click at [296, 350] on input "text" at bounding box center [391, 348] width 289 height 21
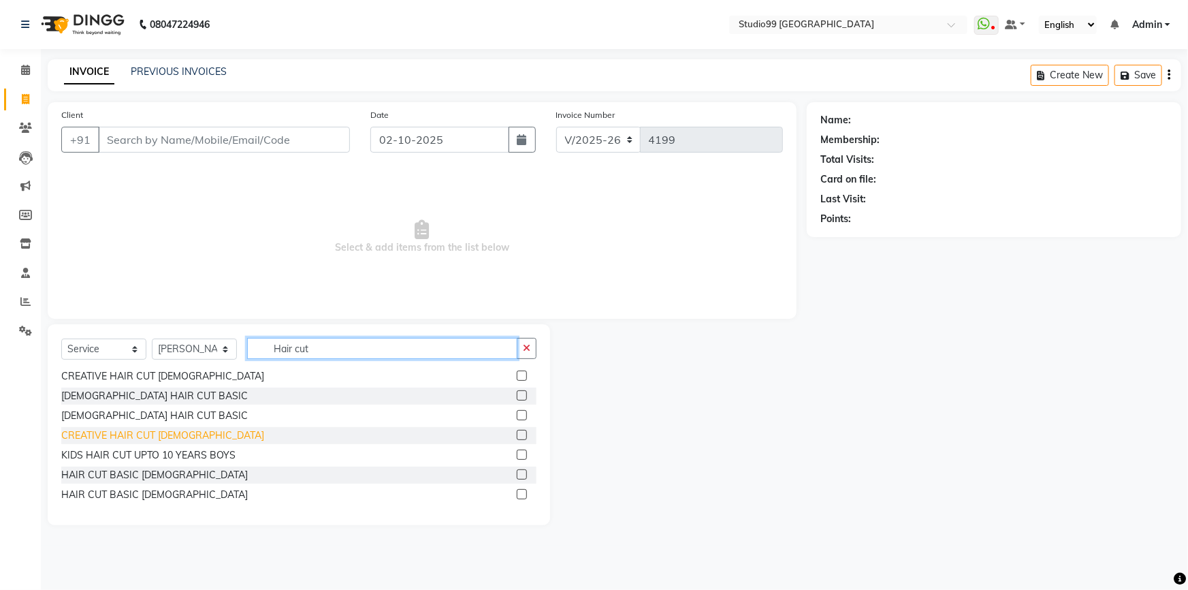
scroll to position [41, 0]
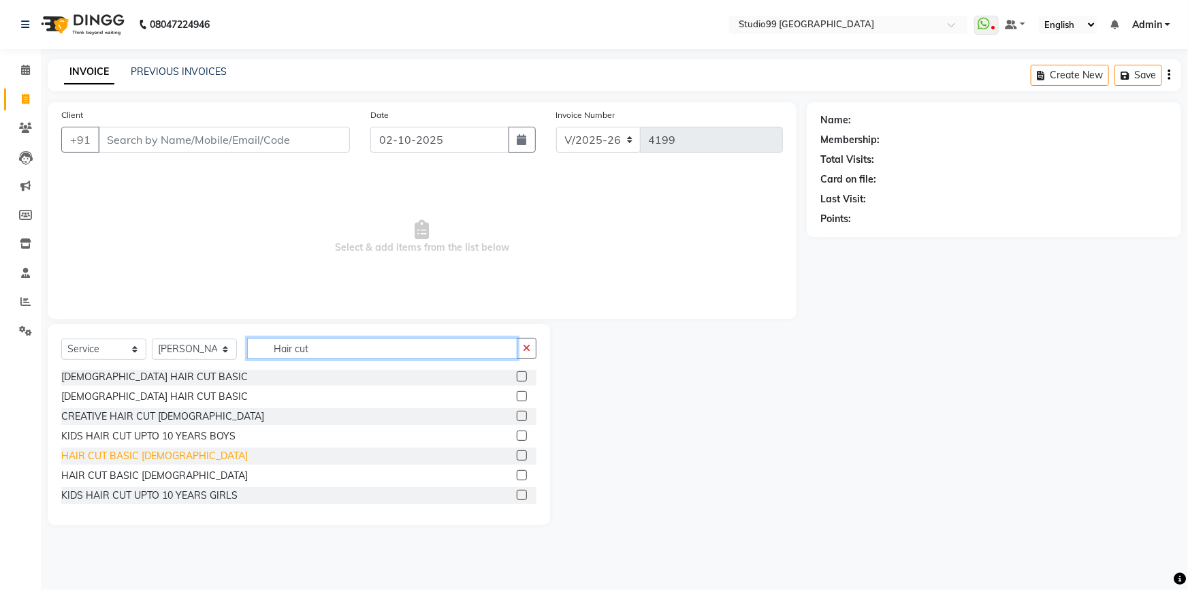
type input "Hair cut"
click at [123, 450] on div "HAIR CUT BASIC [DEMOGRAPHIC_DATA]" at bounding box center [154, 456] width 187 height 14
checkbox input "false"
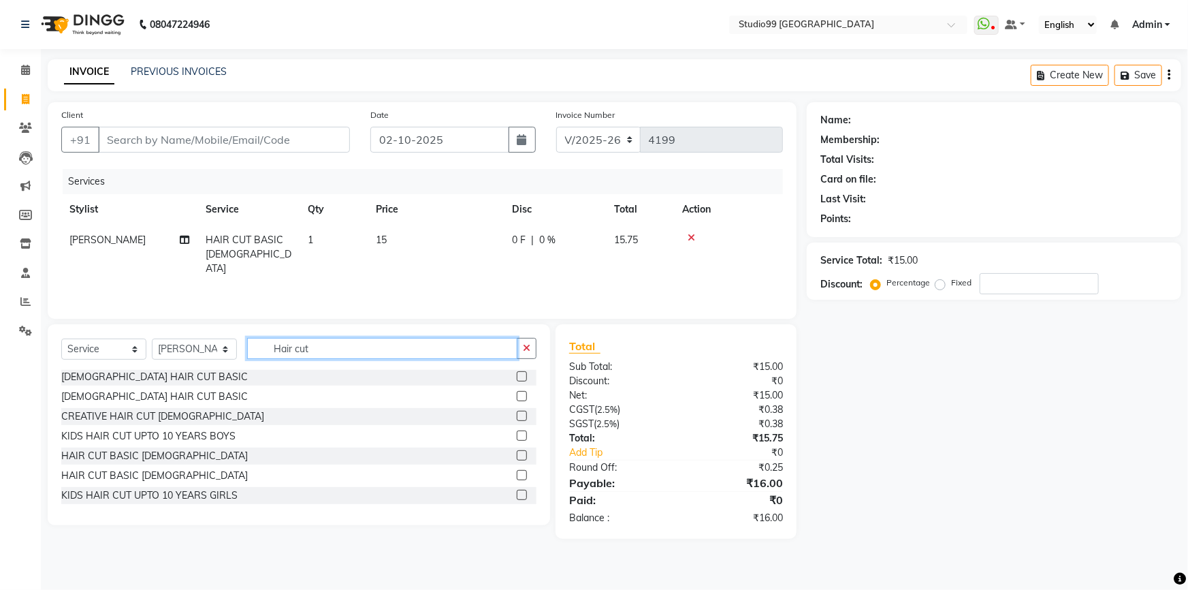
drag, startPoint x: 325, startPoint y: 352, endPoint x: 238, endPoint y: 349, distance: 87.2
click at [238, 349] on div "Select Service Product Membership Package Voucher Prepaid Gift Card Select Styl…" at bounding box center [298, 354] width 475 height 32
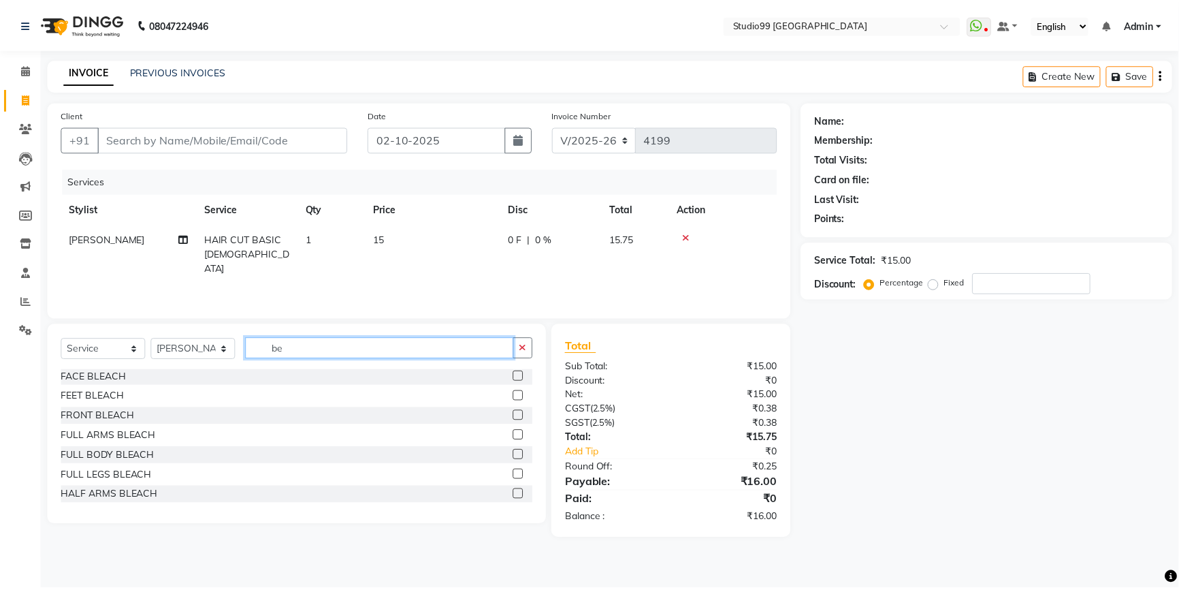
scroll to position [0, 0]
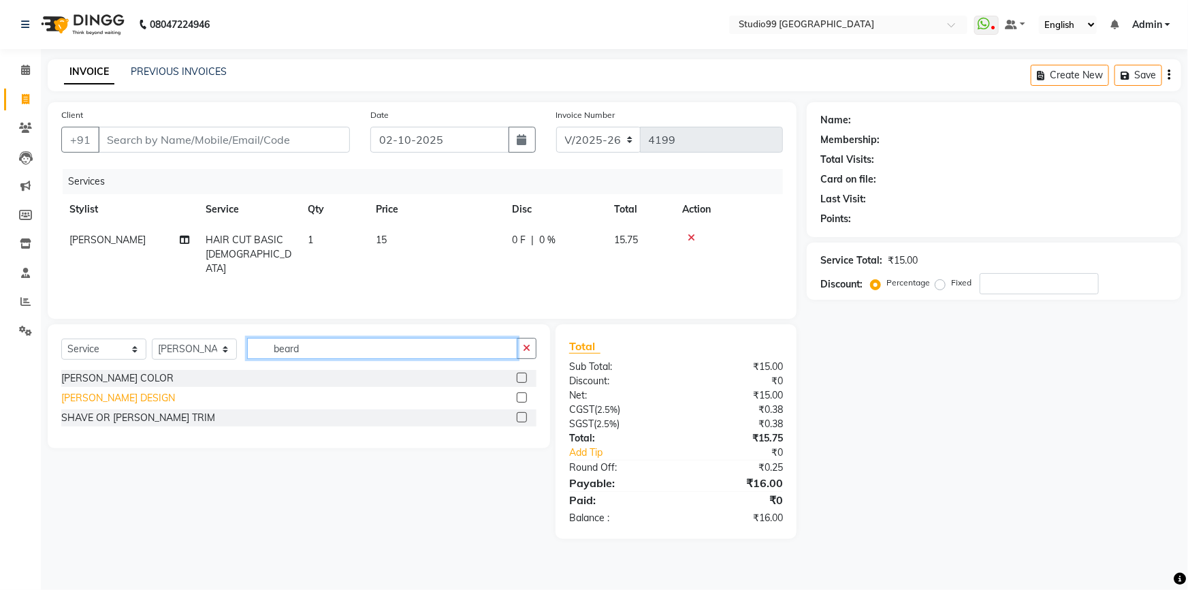
type input "beard"
click at [123, 396] on div "[PERSON_NAME] DESIGN" at bounding box center [118, 398] width 114 height 14
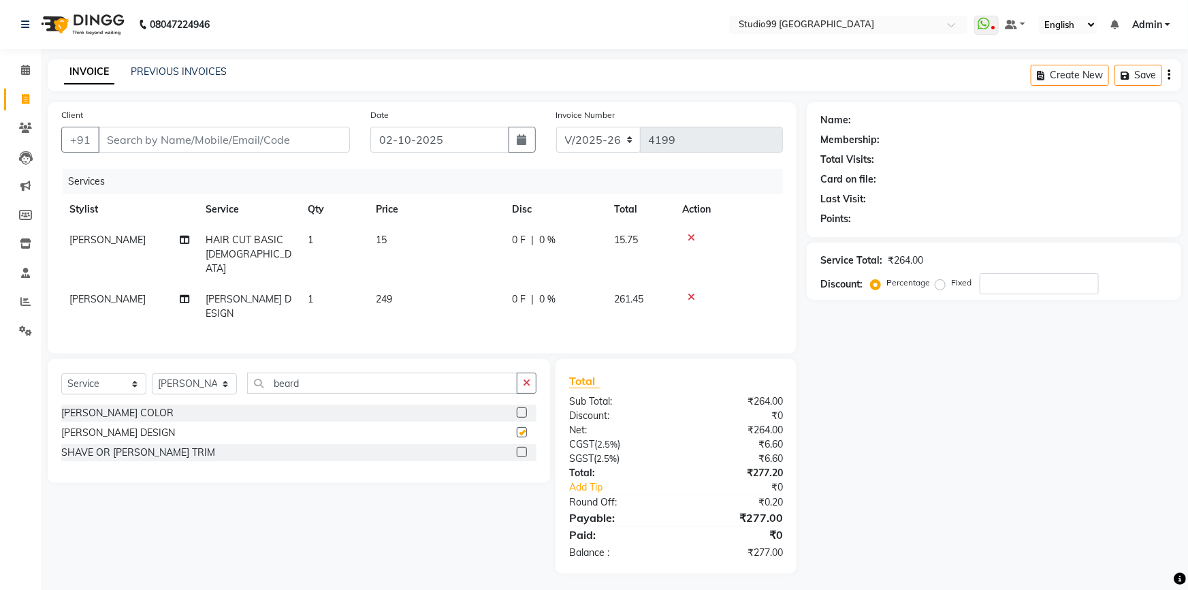
checkbox input "false"
click at [417, 240] on td "15" at bounding box center [436, 254] width 136 height 59
select select "52201"
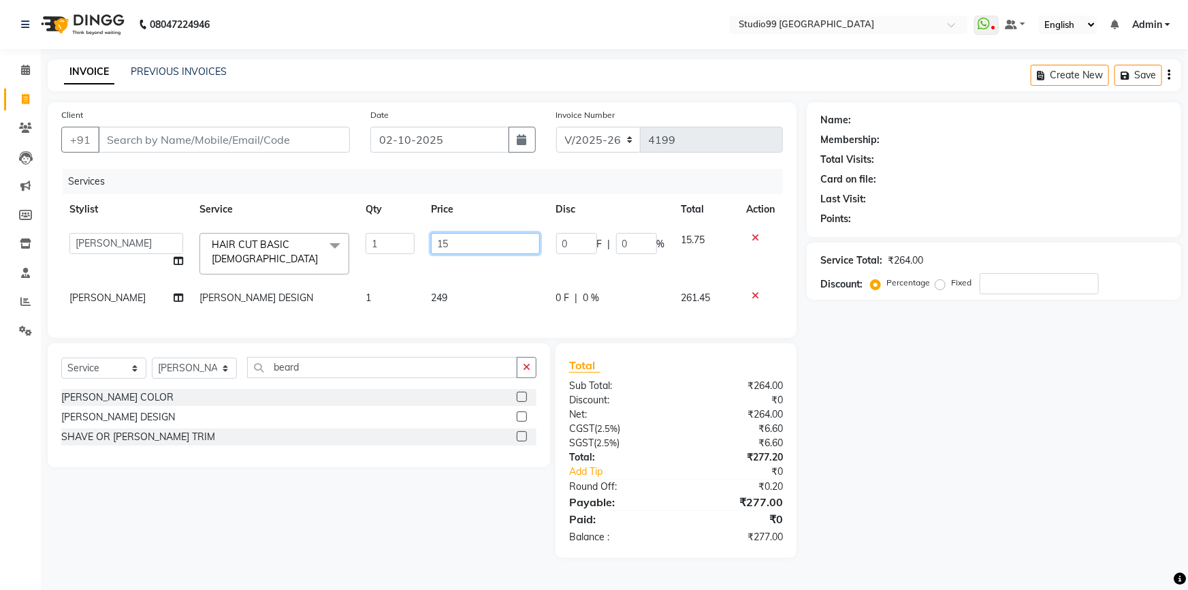
drag, startPoint x: 456, startPoint y: 238, endPoint x: 413, endPoint y: 238, distance: 42.9
click at [413, 238] on tr "Admin AKSHAY AMARJIT Dina GOUTAM Gulshan MAHI Nobil Hasan PRIYA Rafeeq Raj Rima…" at bounding box center [422, 254] width 722 height 58
type input "249"
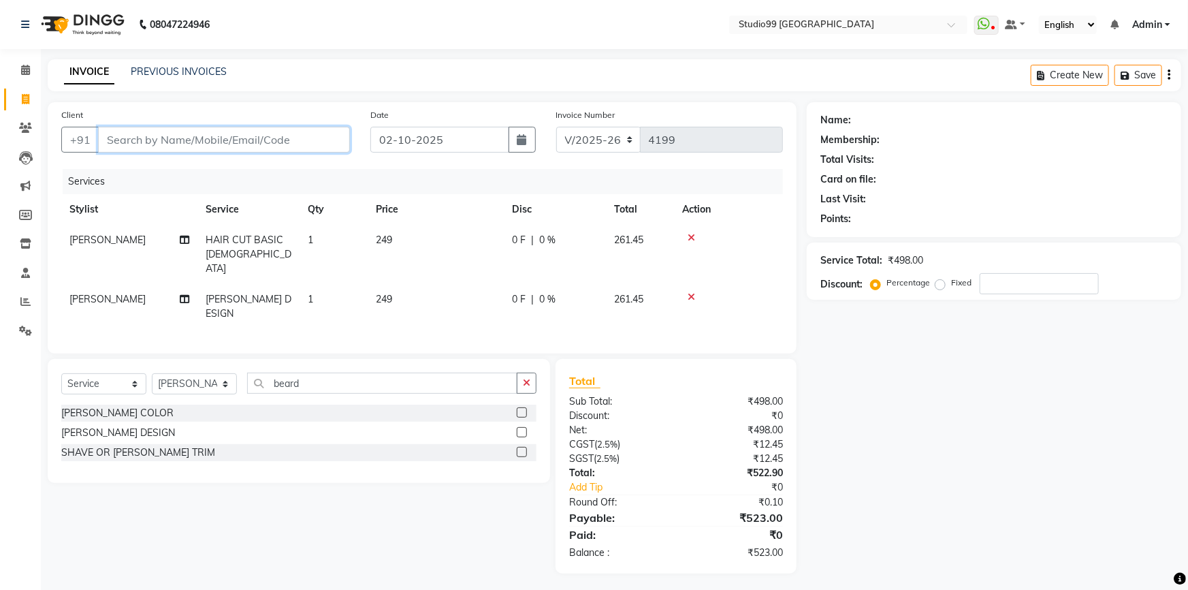
click at [159, 144] on input "Client" at bounding box center [224, 140] width 252 height 26
type input "9"
type input "0"
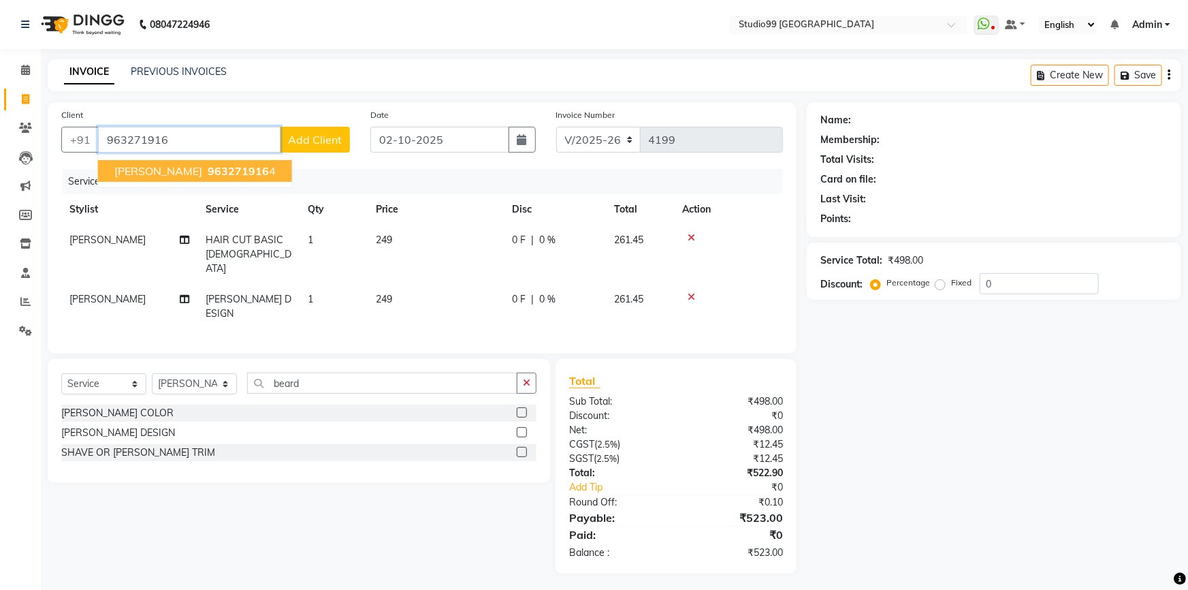
click at [215, 170] on span "963271916" at bounding box center [238, 171] width 61 height 14
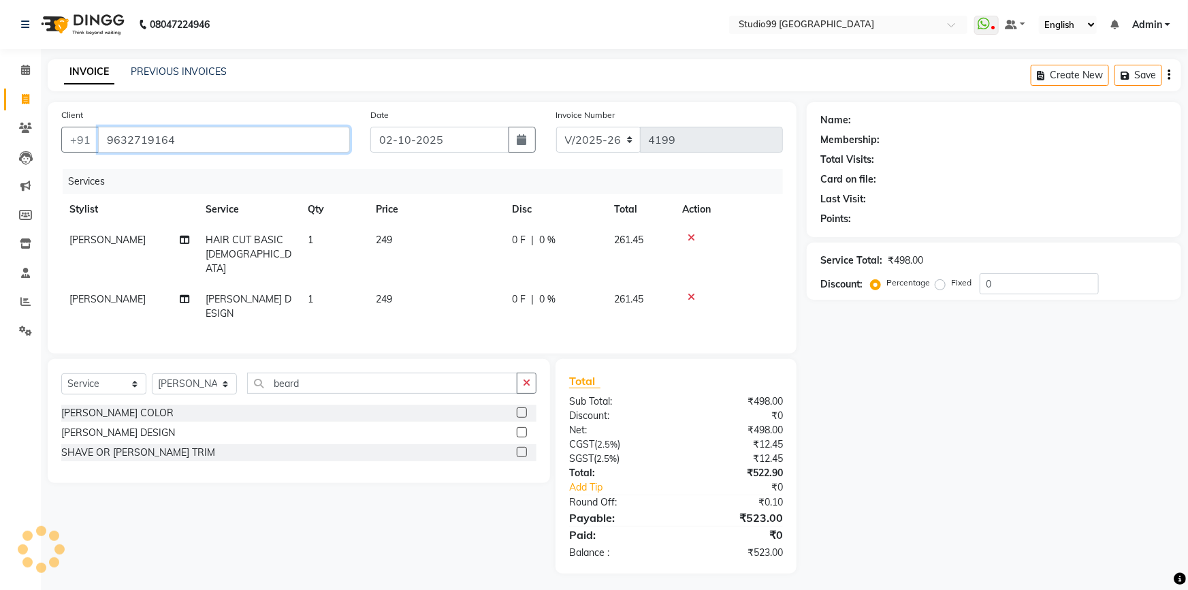
type input "9632719164"
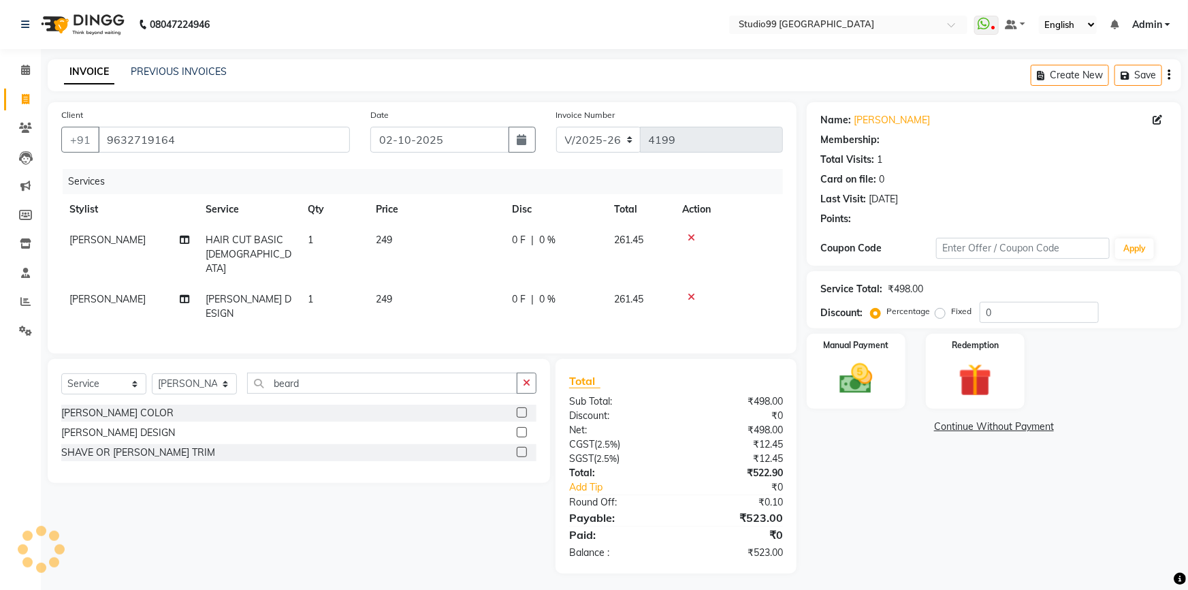
select select "1: Object"
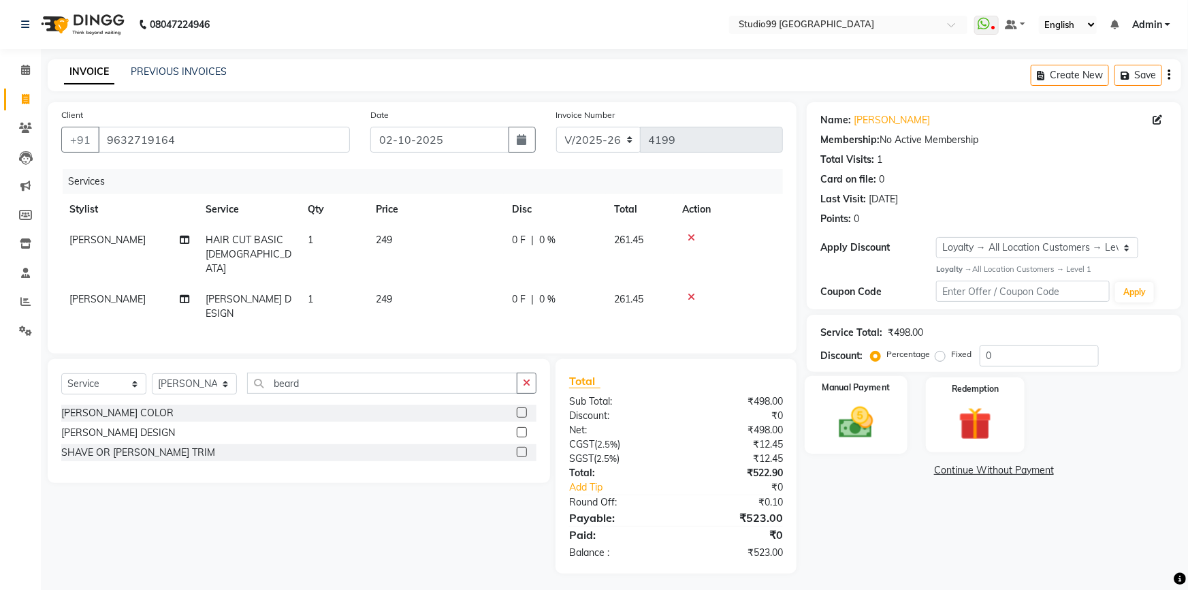
click at [868, 434] on img at bounding box center [857, 421] width 56 height 39
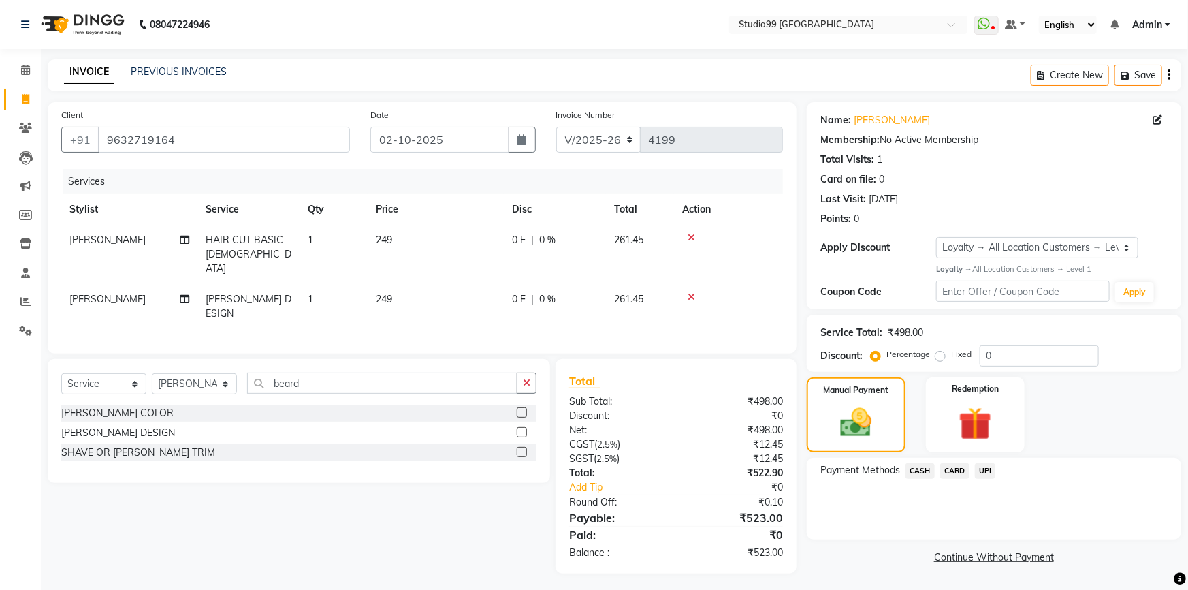
click at [994, 470] on span "UPI" at bounding box center [985, 471] width 21 height 16
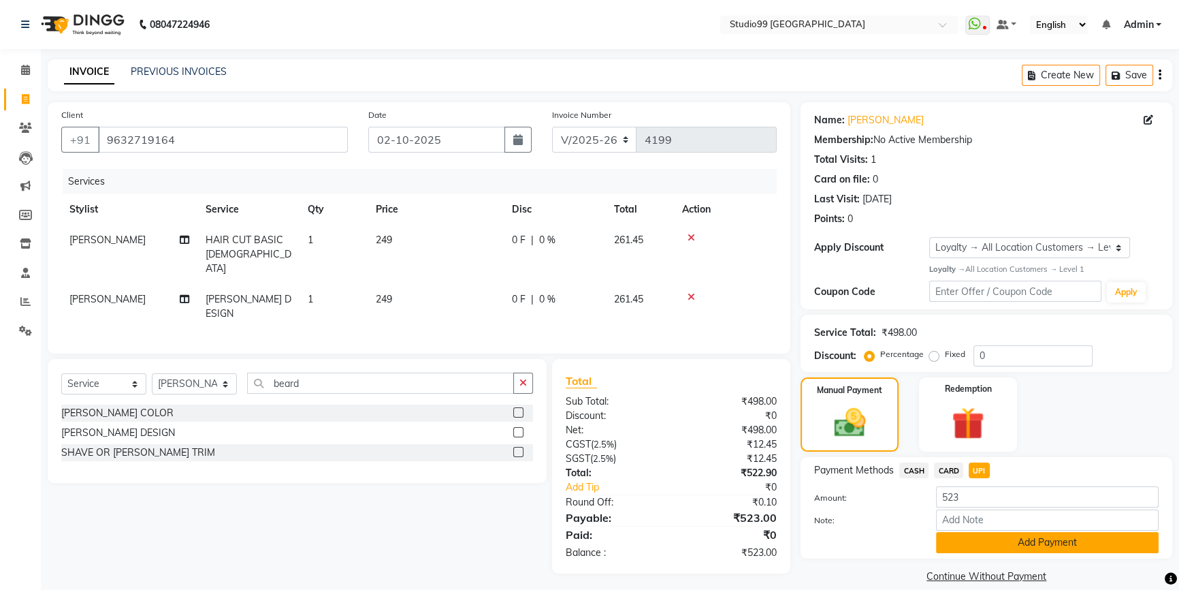
click at [1005, 536] on button "Add Payment" at bounding box center [1047, 542] width 223 height 21
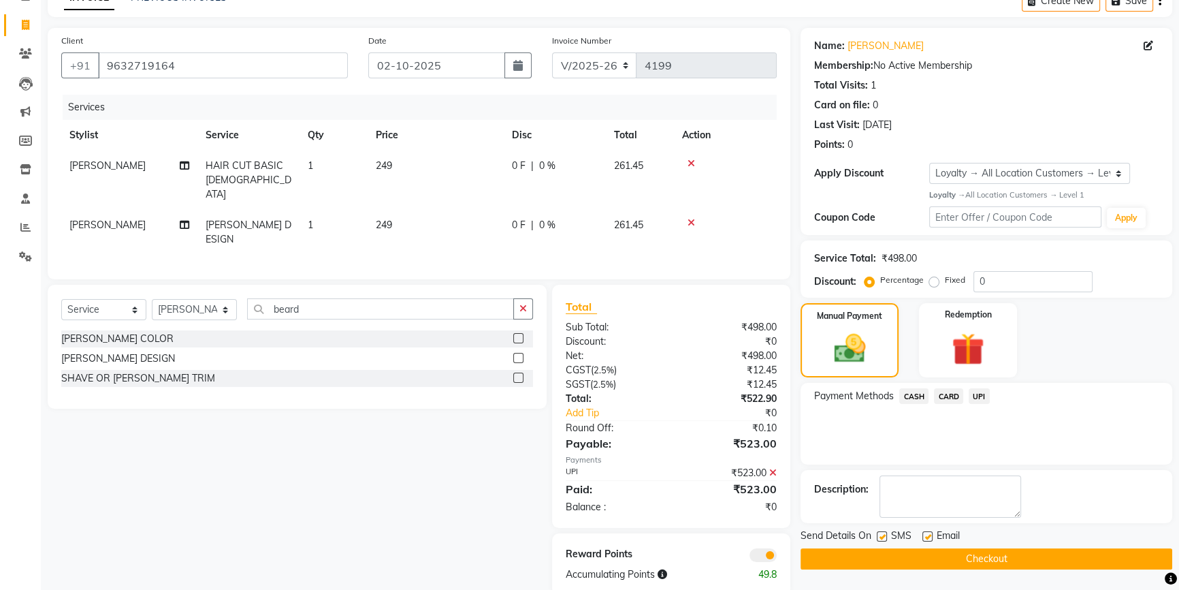
scroll to position [82, 0]
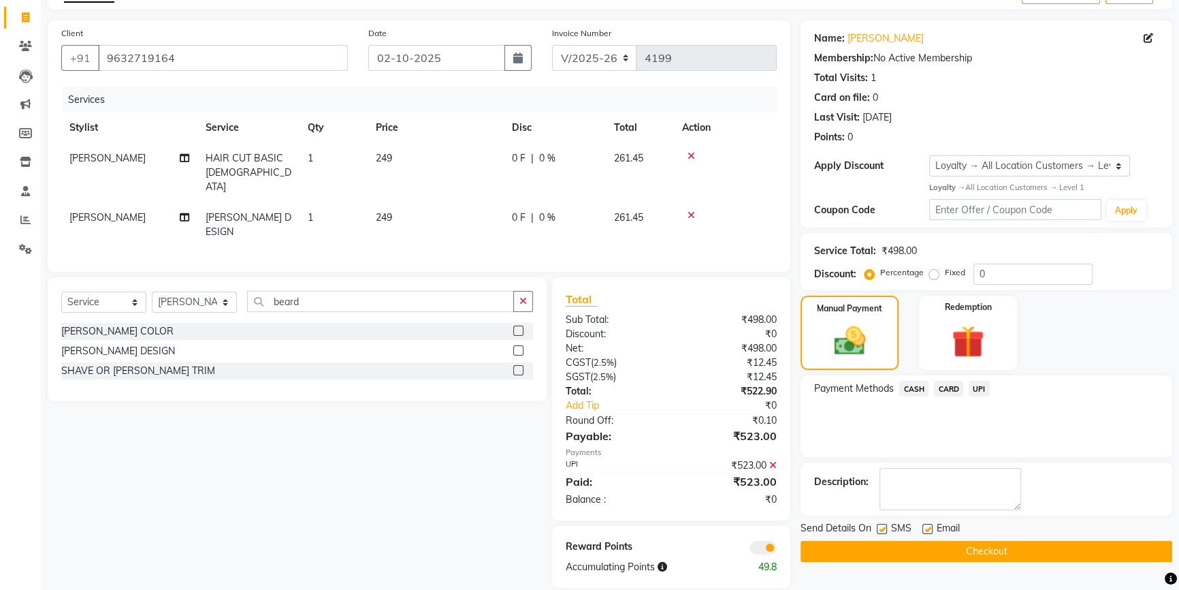
click at [1019, 552] on button "Checkout" at bounding box center [987, 551] width 372 height 21
